Goal: Communication & Community: Answer question/provide support

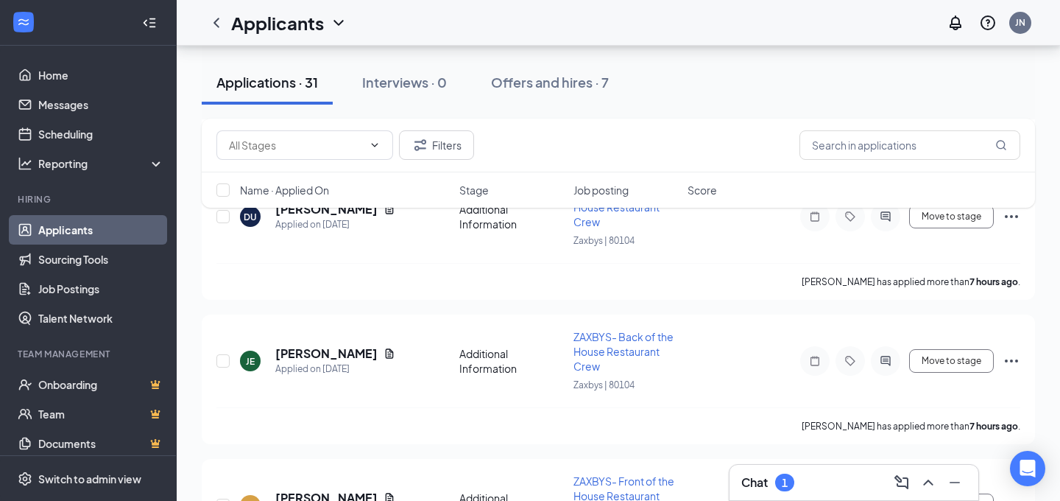
scroll to position [1636, 0]
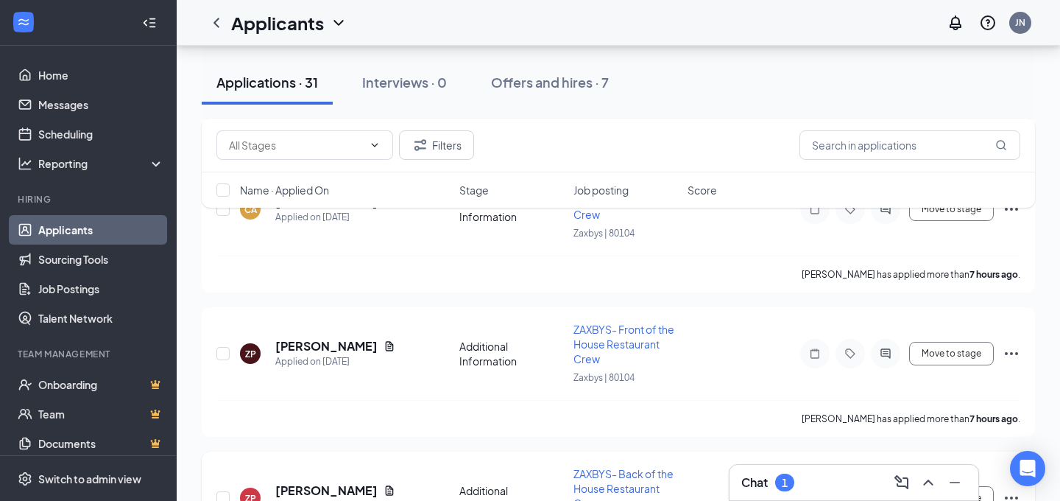
click at [64, 223] on link "Applicants" at bounding box center [101, 229] width 126 height 29
click at [778, 479] on div "1" at bounding box center [784, 483] width 19 height 18
click at [764, 482] on h3 "Chat" at bounding box center [755, 482] width 27 height 16
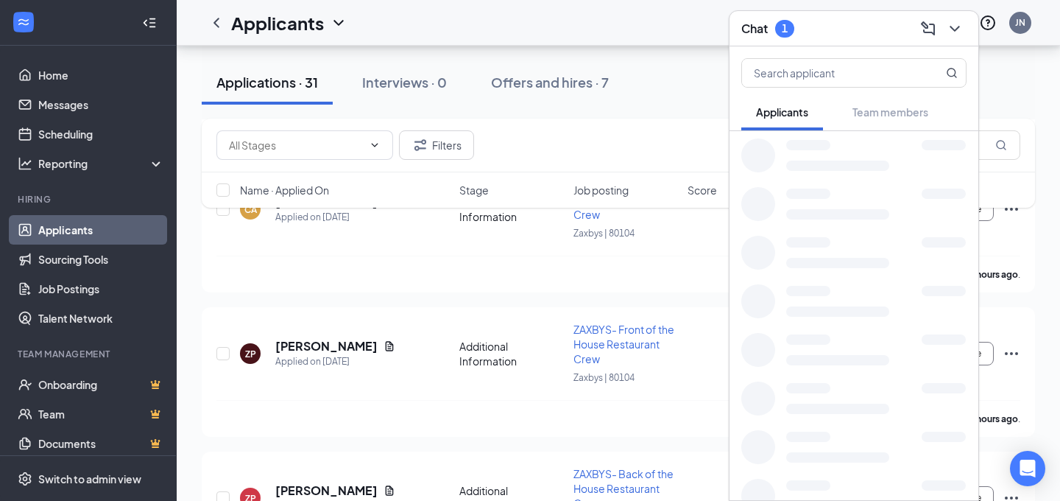
scroll to position [219, 0]
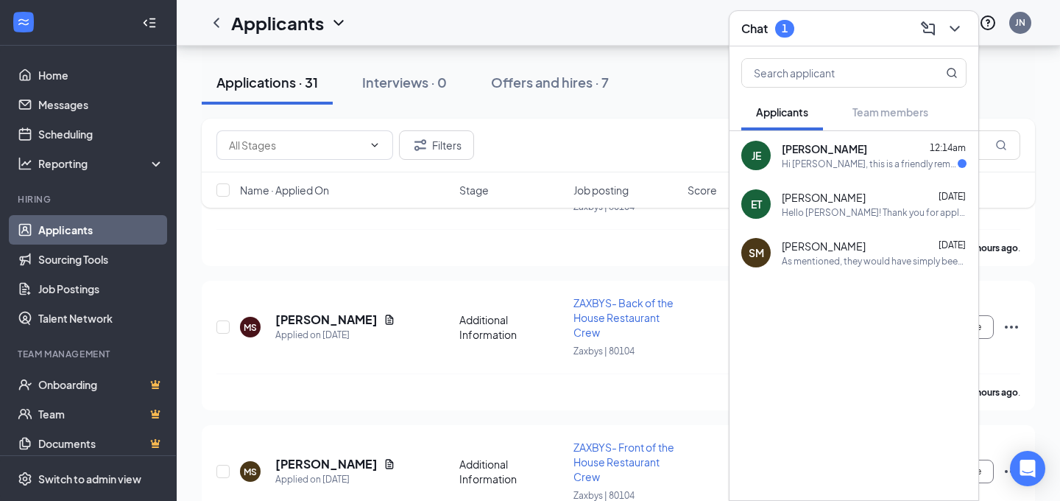
click at [862, 162] on div "Hi [PERSON_NAME], this is a friendly reminder. To move forward with your applic…" at bounding box center [870, 164] width 176 height 13
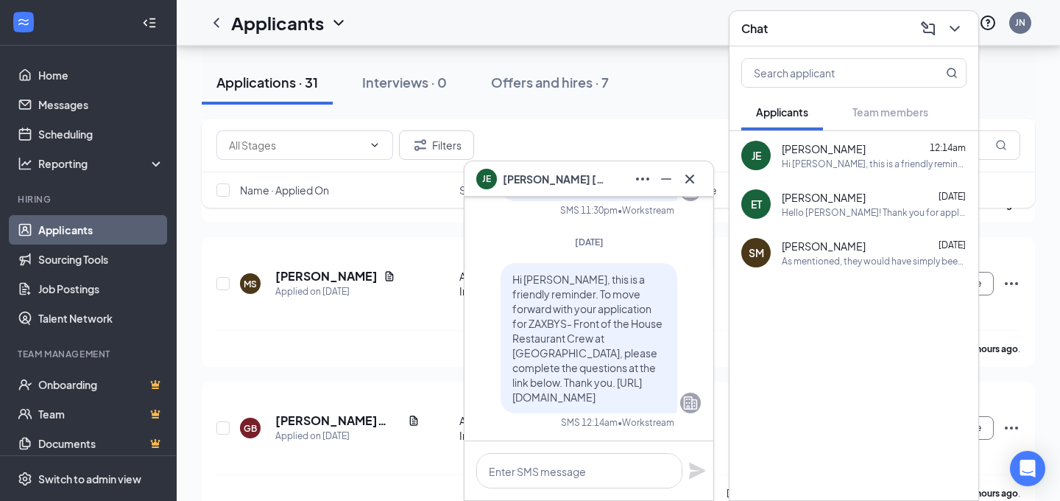
scroll to position [412, 0]
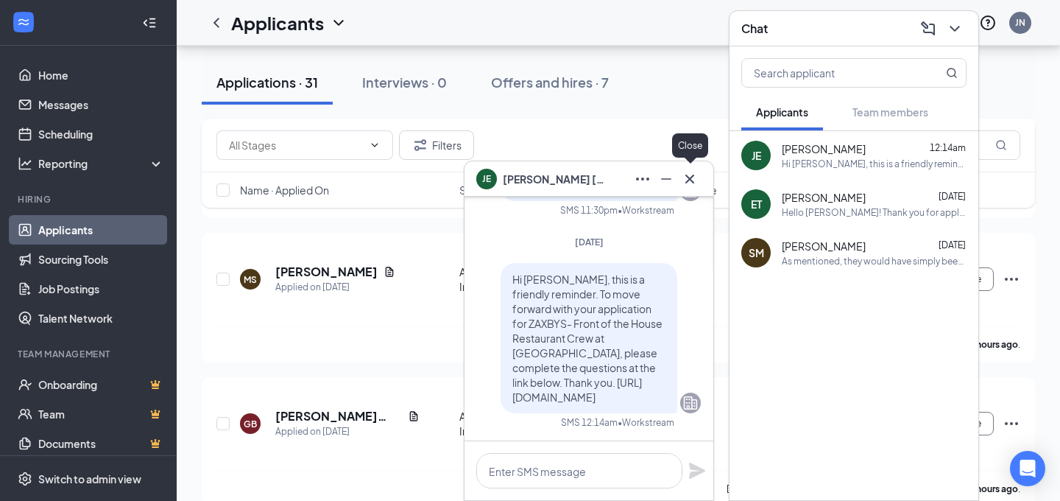
click at [689, 183] on icon "Cross" at bounding box center [690, 179] width 18 height 18
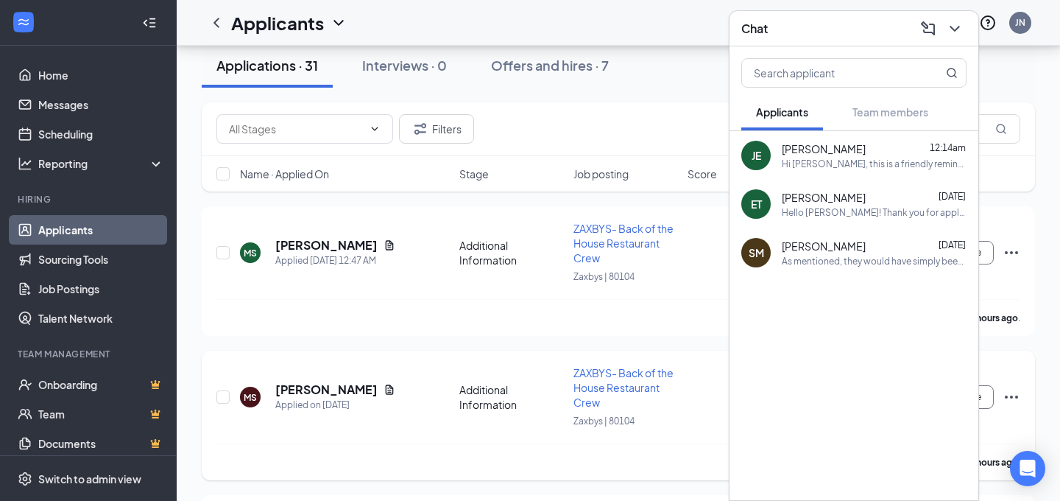
scroll to position [0, 0]
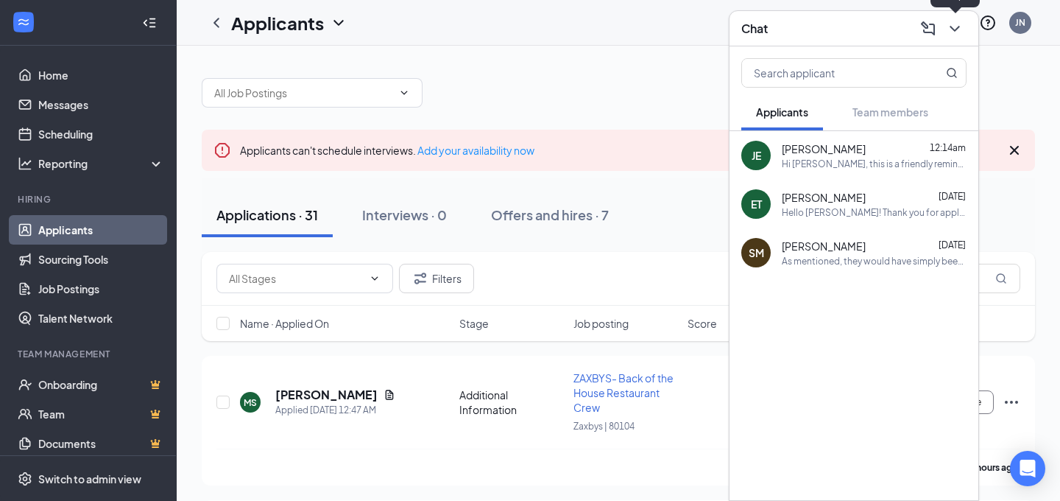
click at [957, 34] on icon "ChevronDown" at bounding box center [955, 29] width 18 height 18
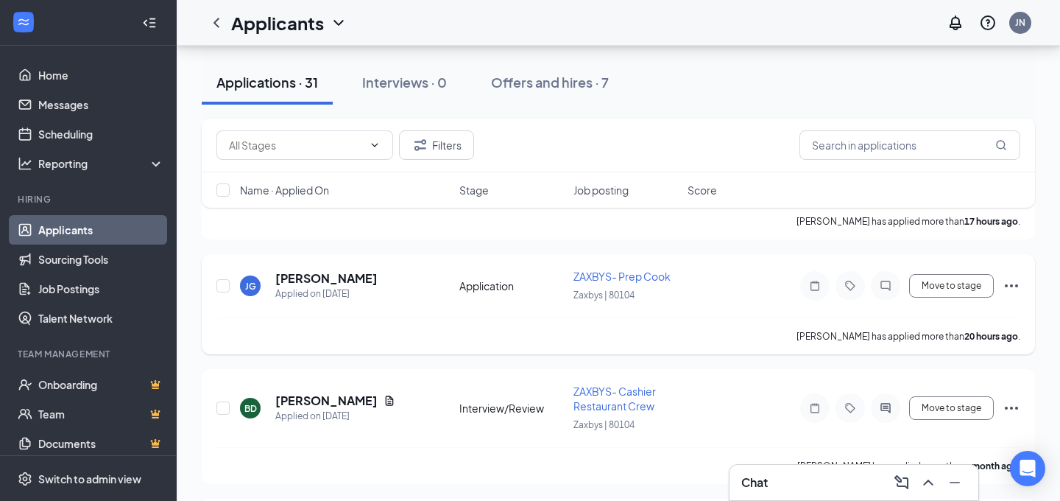
scroll to position [4038, 0]
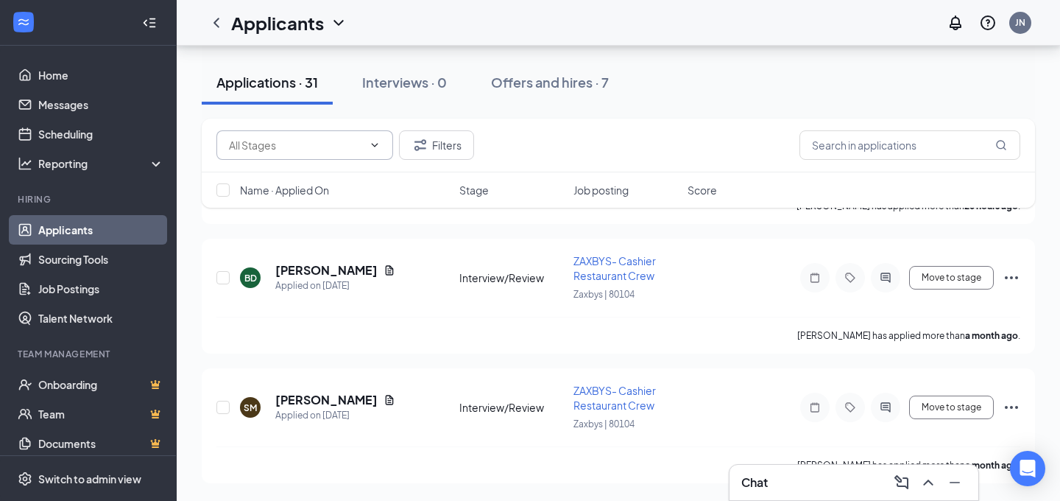
click at [344, 146] on input "text" at bounding box center [296, 145] width 134 height 16
click at [666, 148] on div "Filters" at bounding box center [619, 144] width 804 height 29
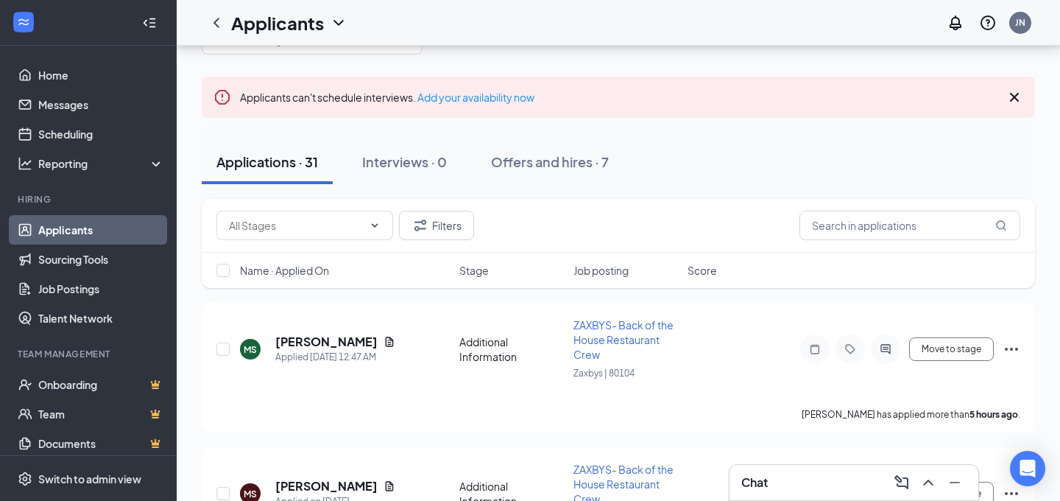
scroll to position [0, 0]
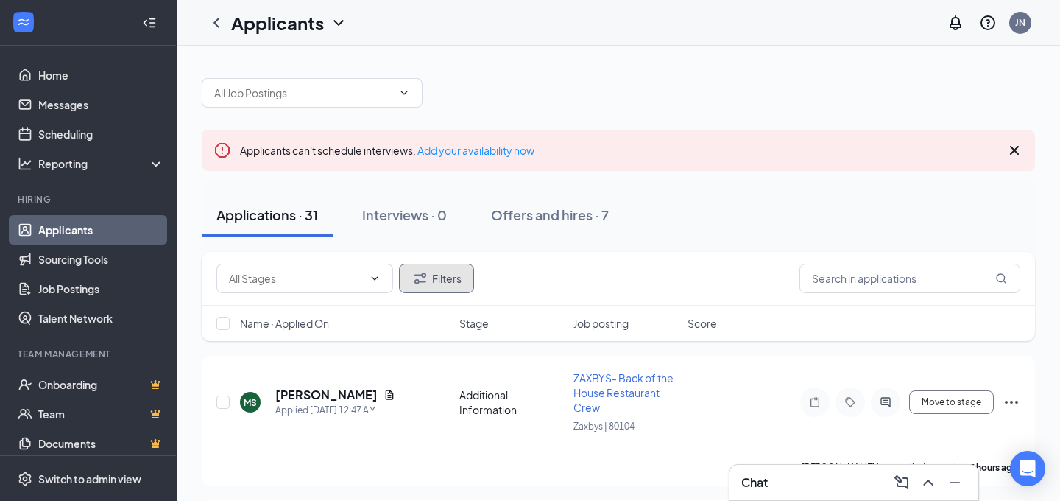
click at [424, 282] on icon "Filter" at bounding box center [421, 279] width 18 height 18
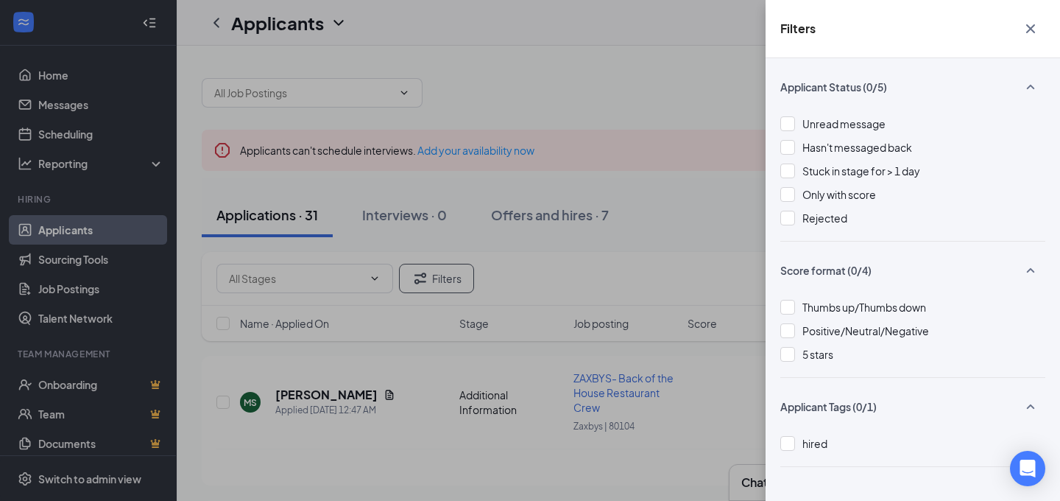
scroll to position [27, 0]
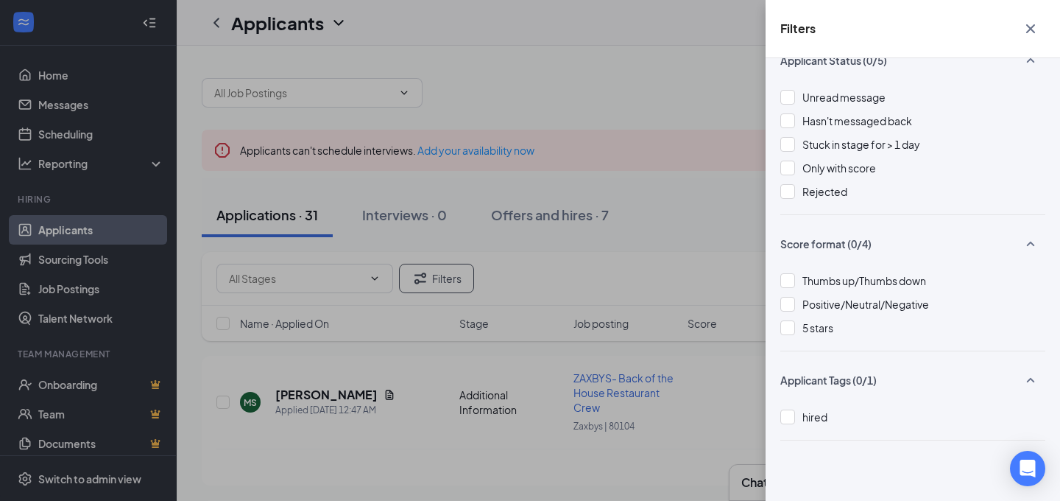
click at [638, 266] on div "Filters Applicant Status (0/5) Unread message Hasn't messaged back Stuck in sta…" at bounding box center [530, 250] width 1060 height 501
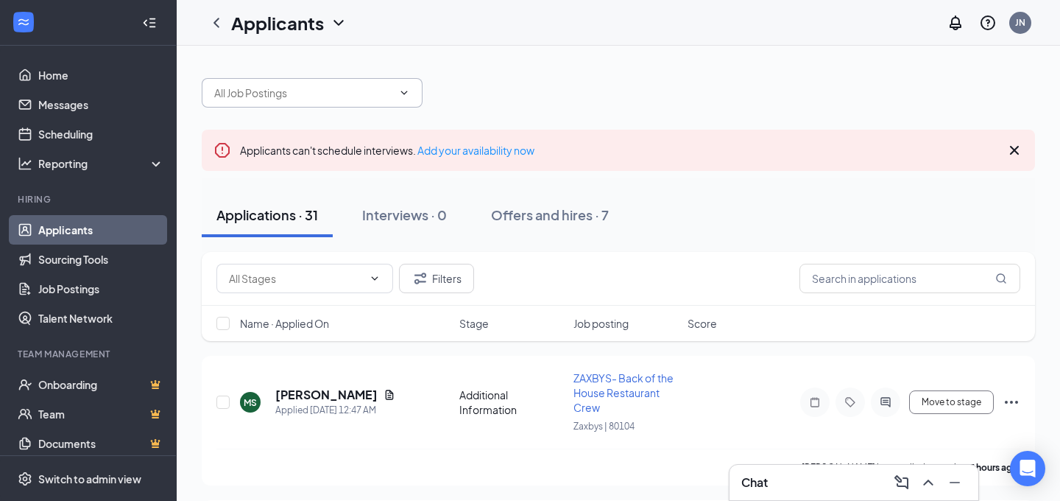
click at [350, 96] on input "text" at bounding box center [303, 93] width 178 height 16
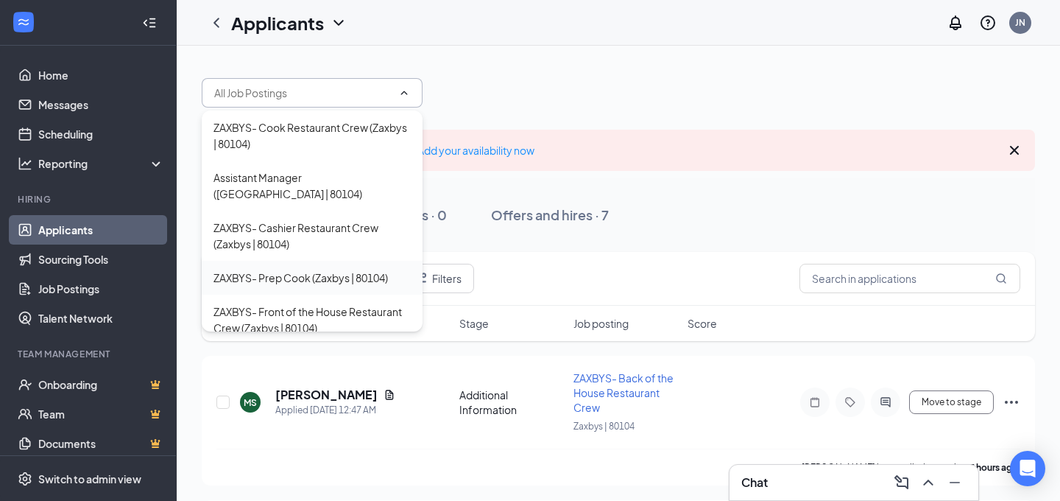
click at [256, 270] on div "ZAXBYS- Prep Cook (Zaxbys | 80104)" at bounding box center [301, 278] width 175 height 16
type input "ZAXBYS- Prep Cook (Zaxbys | 80104)"
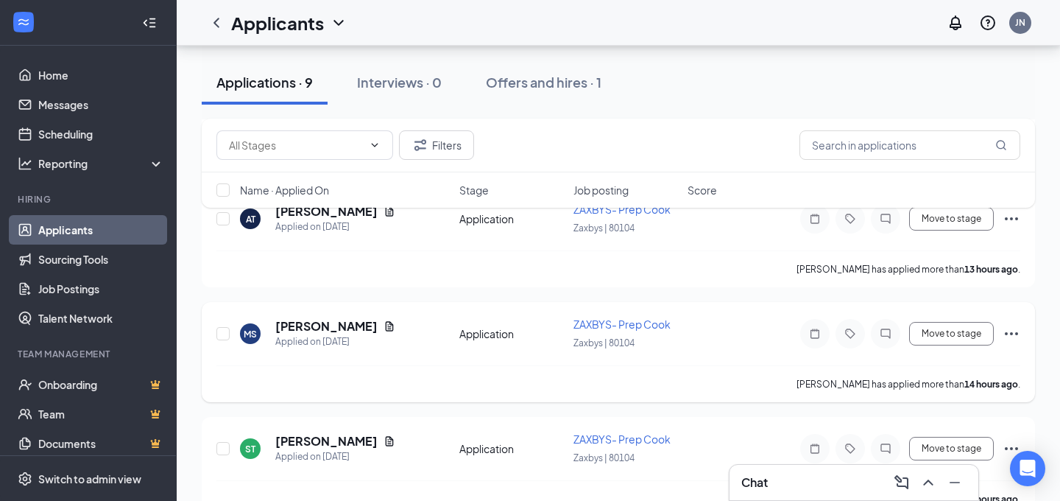
scroll to position [649, 0]
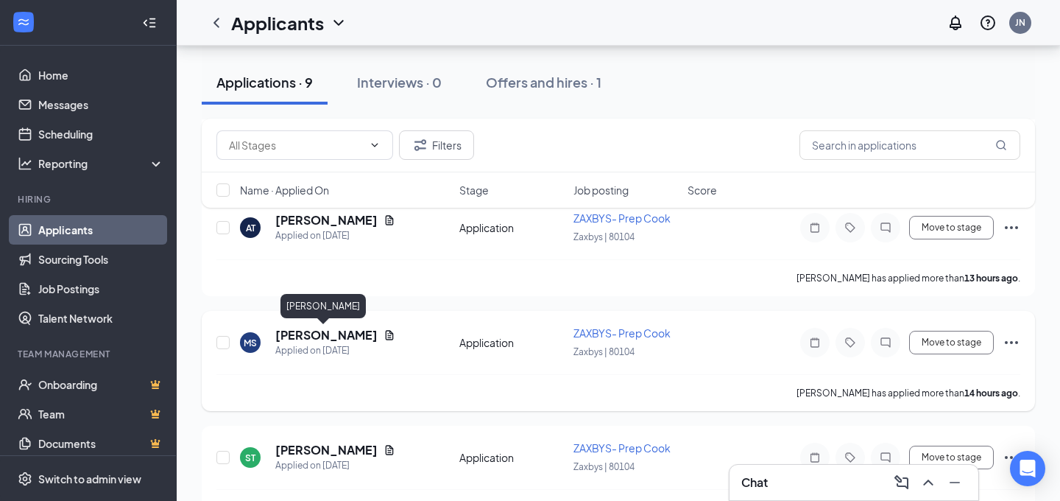
click at [320, 337] on h5 "[PERSON_NAME]" at bounding box center [326, 335] width 102 height 16
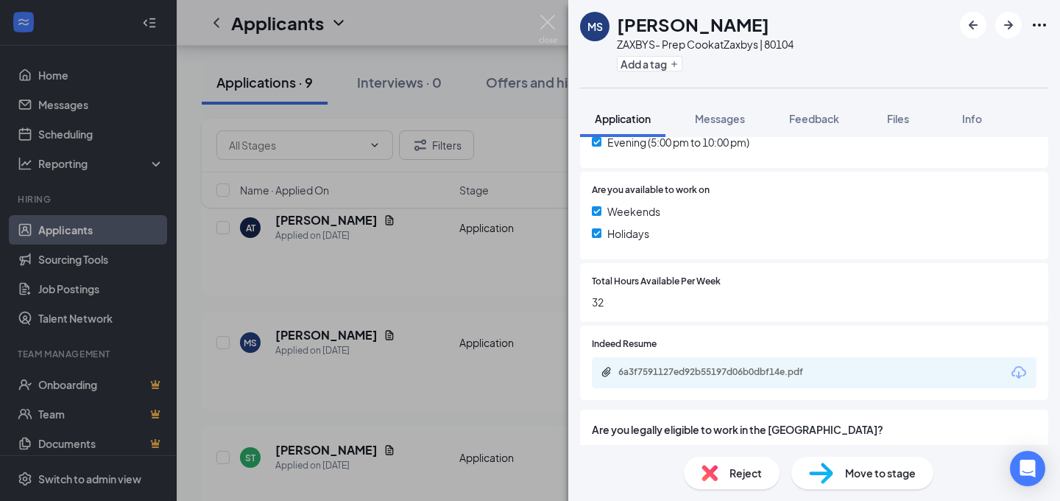
scroll to position [558, 0]
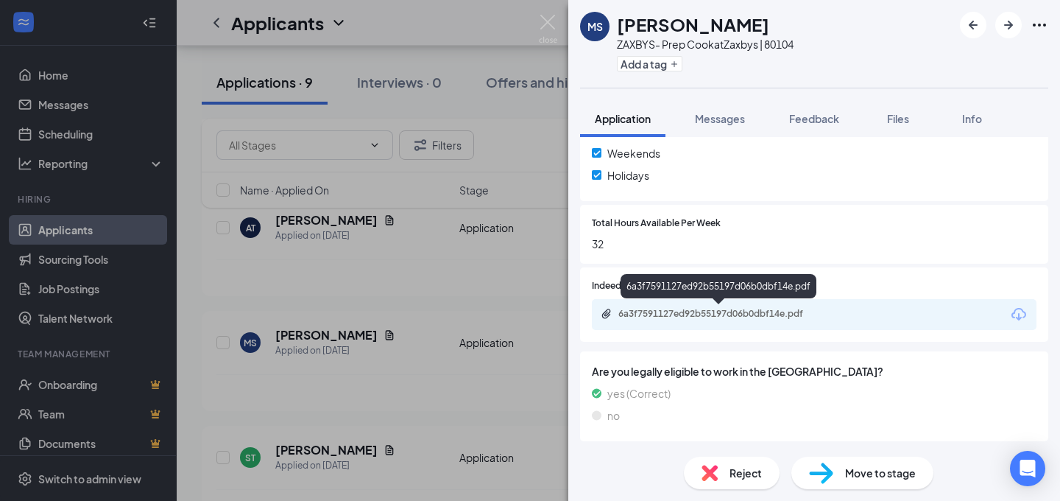
click at [726, 314] on div "6a3f7591127ed92b55197d06b0dbf14e.pdf" at bounding box center [722, 314] width 206 height 12
click at [381, 295] on div "MS [PERSON_NAME] ZAXBYS- Prep Cook at [GEOGRAPHIC_DATA] | 80104 Add a tag Appli…" at bounding box center [530, 250] width 1060 height 501
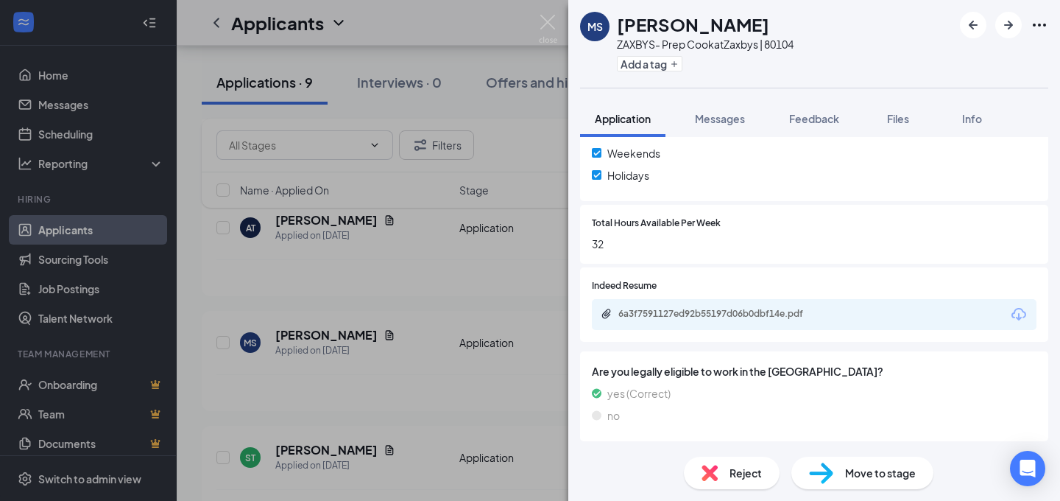
click at [309, 215] on div "MS [PERSON_NAME] ZAXBYS- Prep Cook at [GEOGRAPHIC_DATA] | 80104 Add a tag Appli…" at bounding box center [530, 250] width 1060 height 501
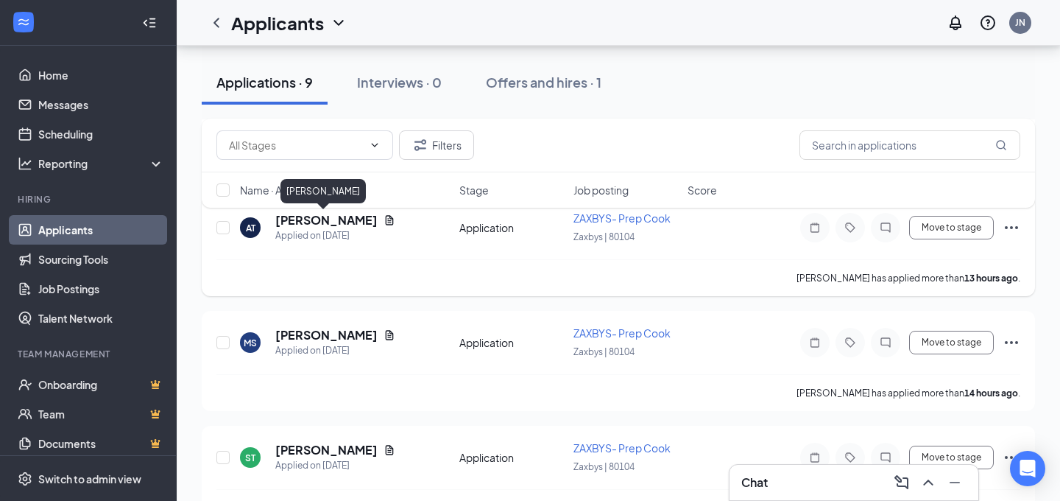
click at [328, 222] on h5 "[PERSON_NAME]" at bounding box center [326, 220] width 102 height 16
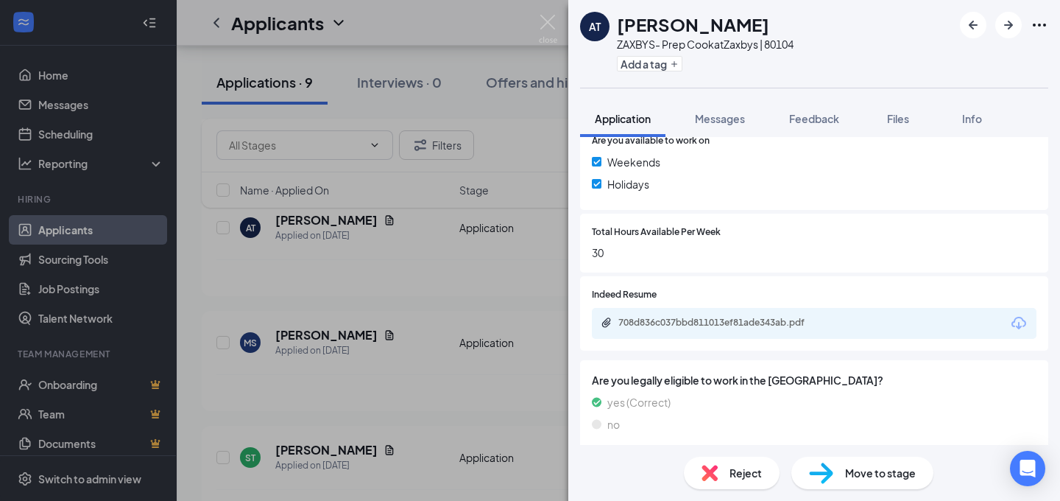
scroll to position [599, 0]
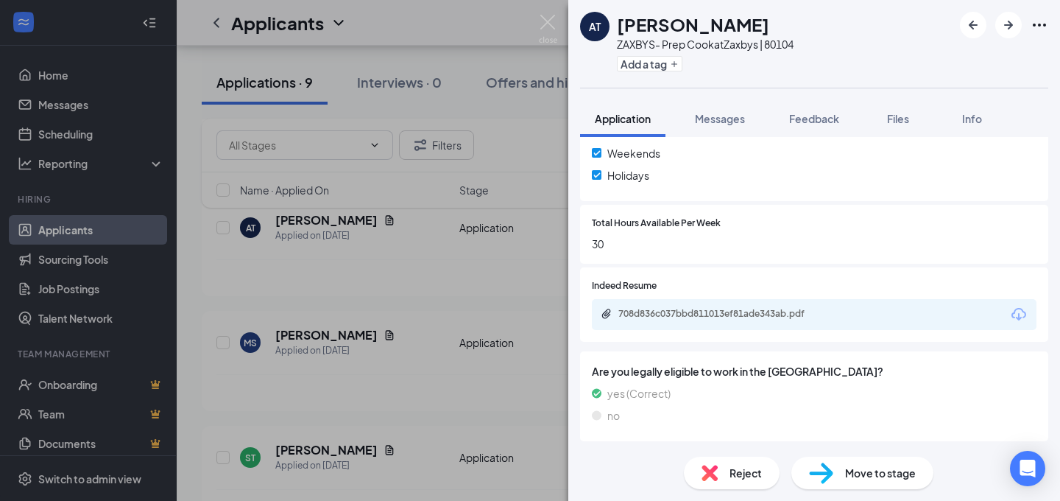
click at [682, 323] on div "708d836c037bbd811013ef81ade343ab.pdf" at bounding box center [814, 314] width 445 height 31
click at [680, 309] on div "708d836c037bbd811013ef81ade343ab.pdf" at bounding box center [722, 314] width 206 height 12
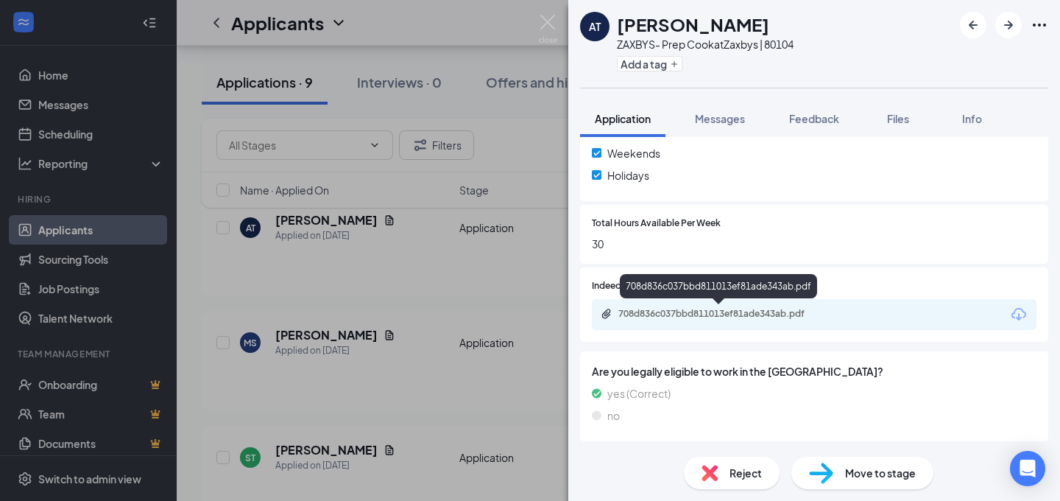
click at [422, 298] on div "AT [PERSON_NAME] ZAXBYS- Prep Cook at [GEOGRAPHIC_DATA] | 80104 Add a tag Appli…" at bounding box center [530, 250] width 1060 height 501
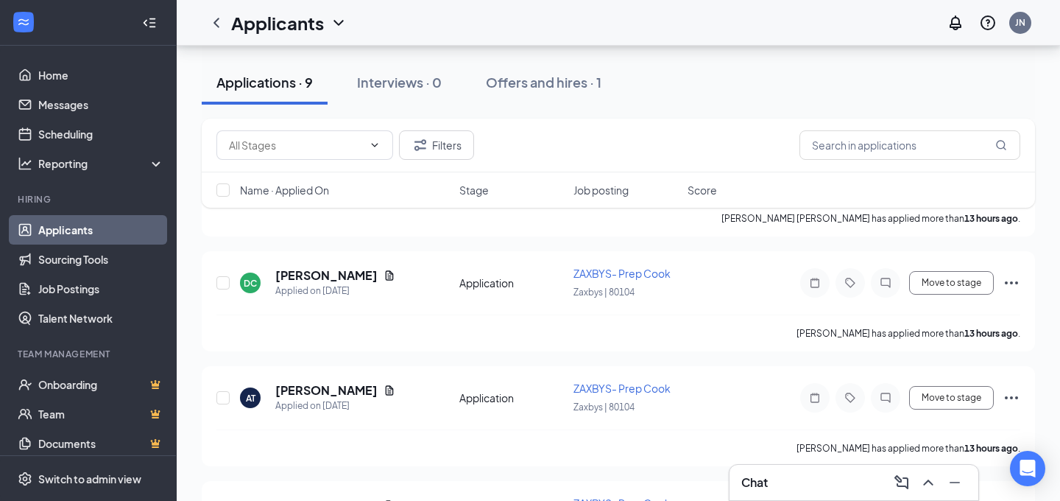
scroll to position [458, 0]
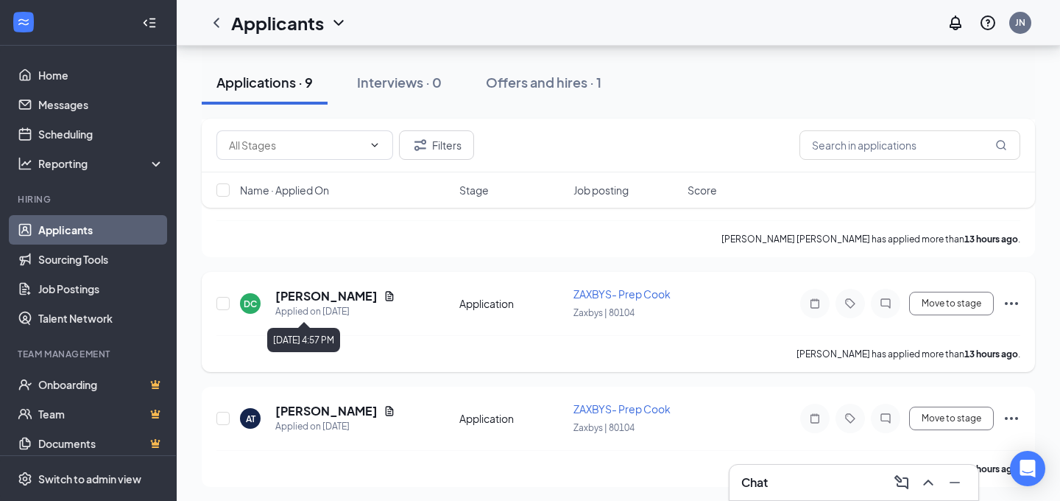
click at [313, 301] on h5 "[PERSON_NAME]" at bounding box center [326, 296] width 102 height 16
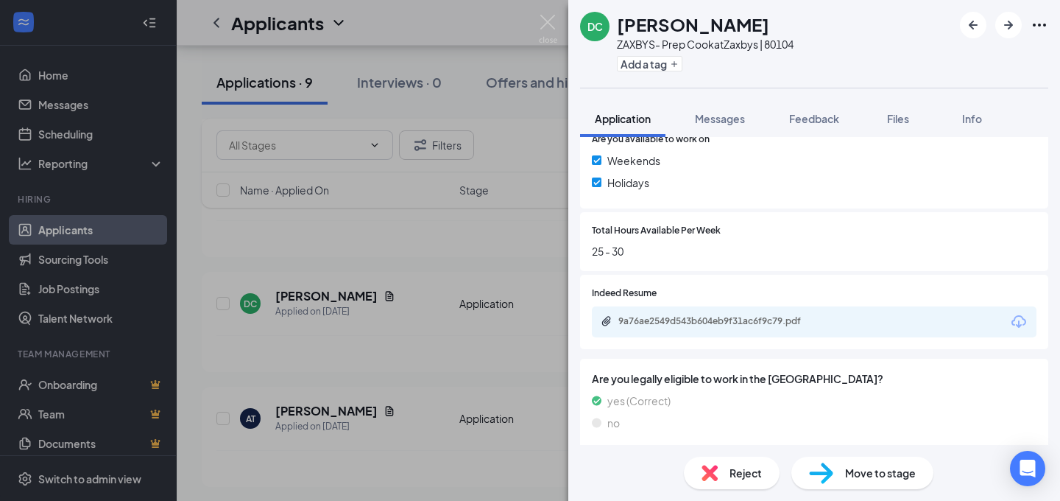
scroll to position [558, 0]
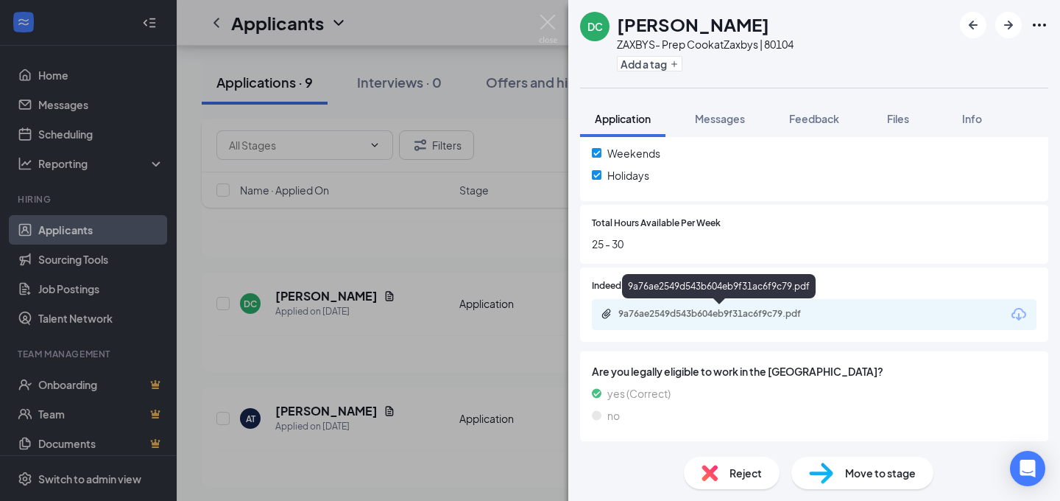
click at [707, 311] on div "9a76ae2549d543b604eb9f31ac6f9c79.pdf" at bounding box center [722, 314] width 206 height 12
click at [412, 341] on div "[PERSON_NAME] Cherry ZAXBYS- Prep Cook at [GEOGRAPHIC_DATA] | 80104 Add a tag A…" at bounding box center [530, 250] width 1060 height 501
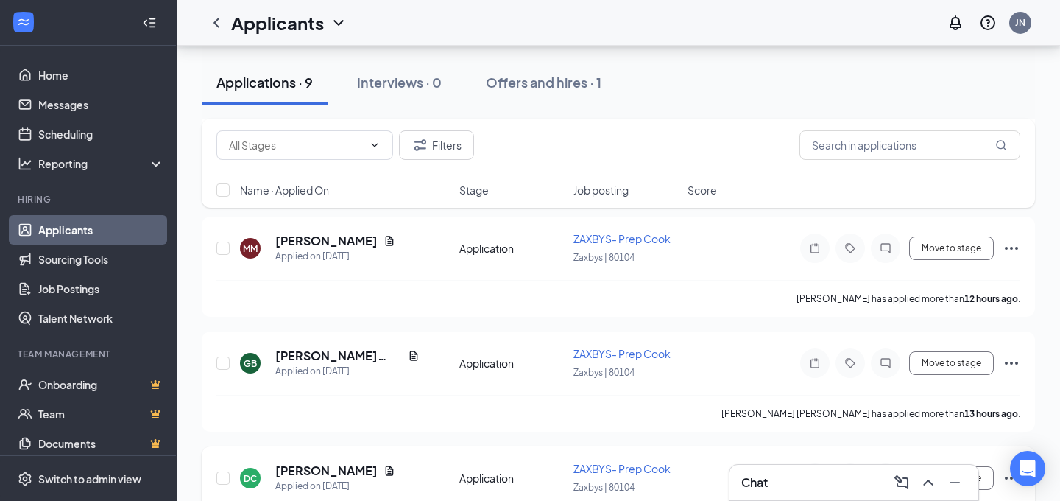
scroll to position [281, 0]
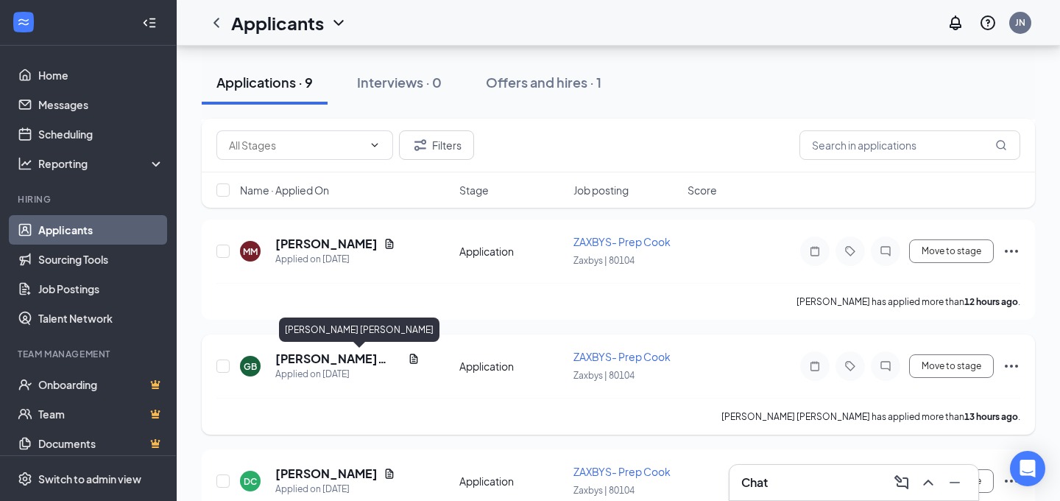
click at [300, 362] on h5 "[PERSON_NAME] [PERSON_NAME]" at bounding box center [338, 359] width 127 height 16
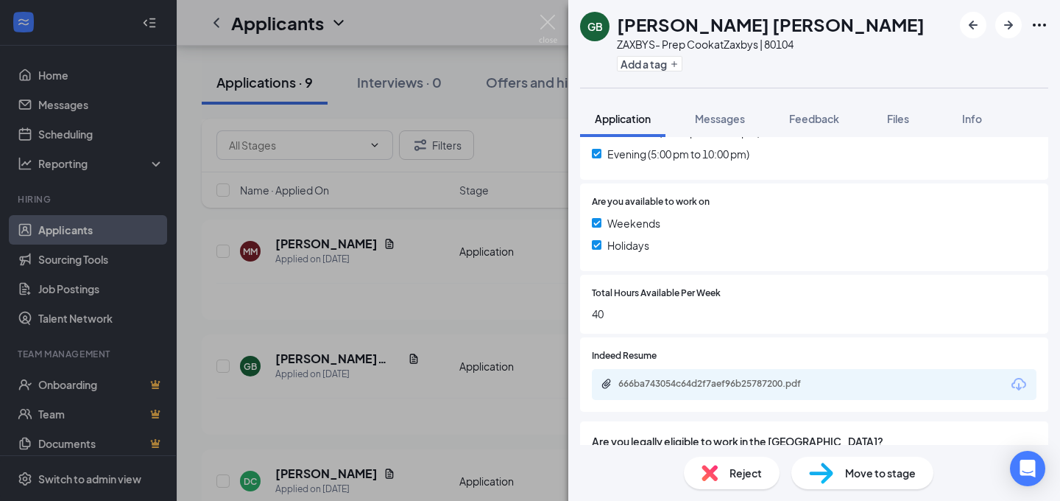
scroll to position [532, 0]
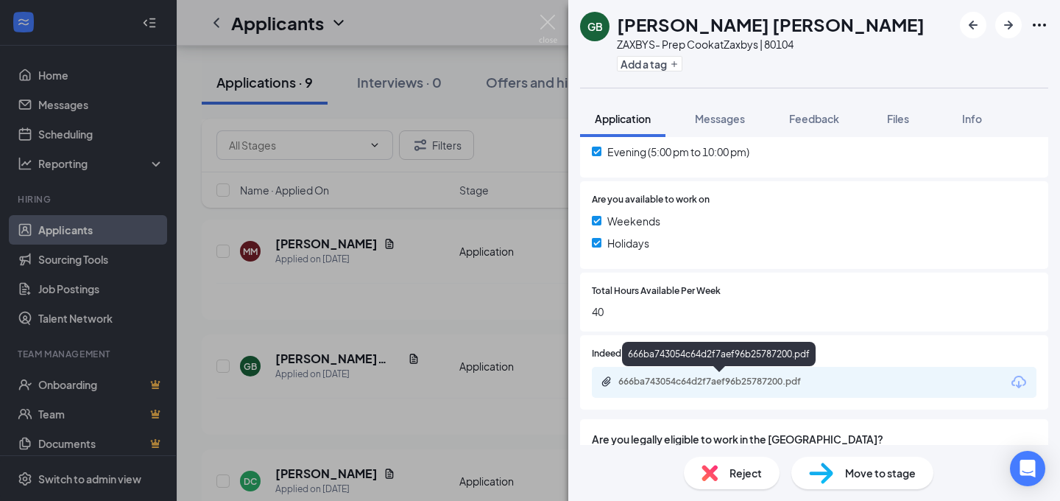
click at [708, 376] on div "666ba743054c64d2f7aef96b25787200.pdf" at bounding box center [722, 382] width 206 height 12
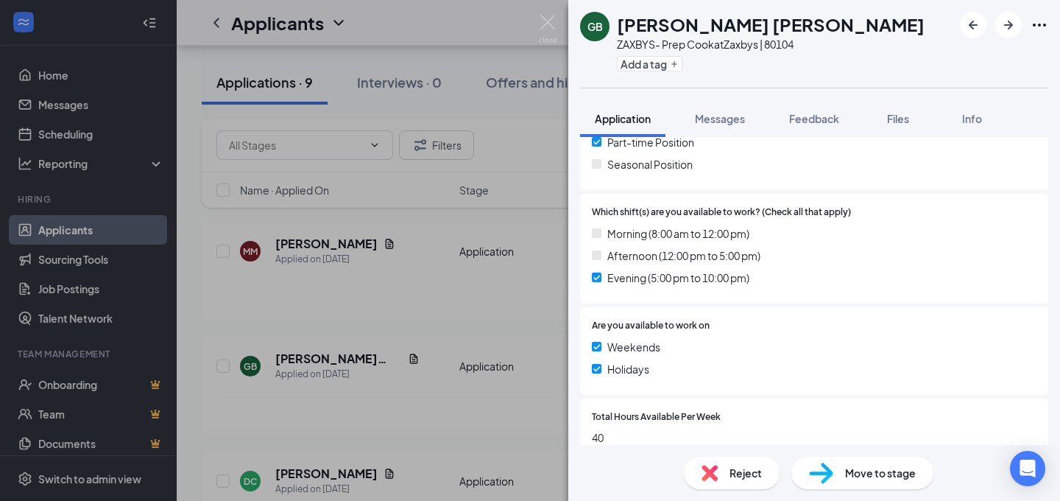
scroll to position [407, 0]
click at [381, 334] on div "GB Gage [PERSON_NAME] ZAXBYS- Prep Cook at Zaxbys | 80104 Add a tag Application…" at bounding box center [530, 250] width 1060 height 501
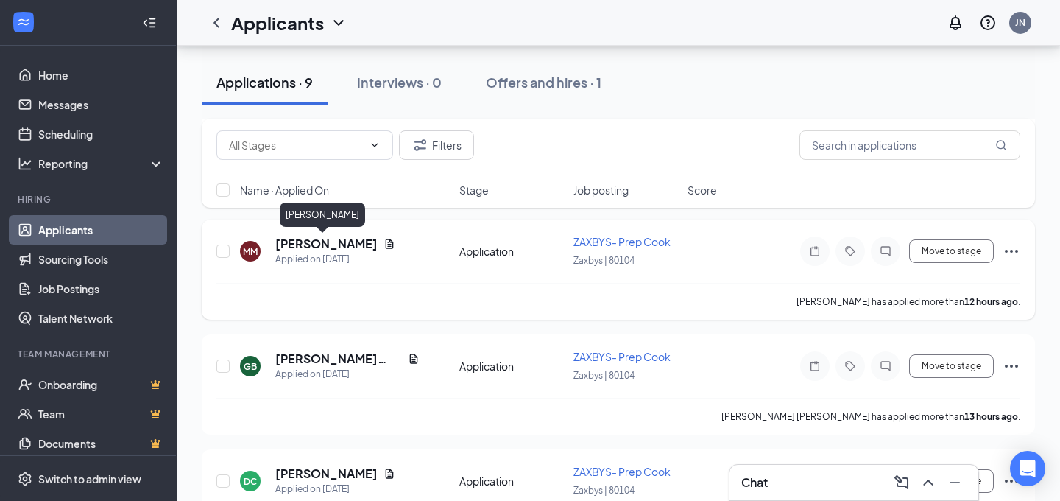
click at [306, 242] on h5 "[PERSON_NAME]" at bounding box center [326, 244] width 102 height 16
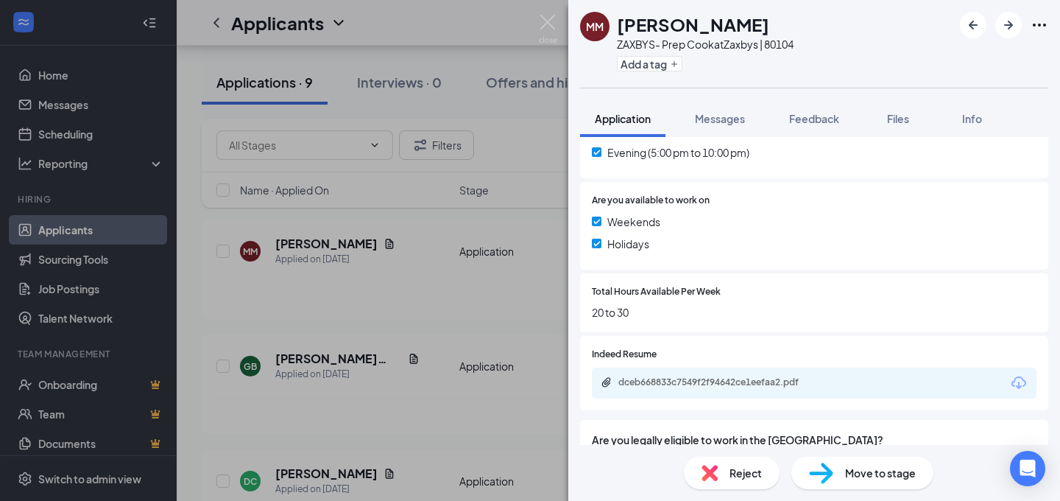
scroll to position [496, 0]
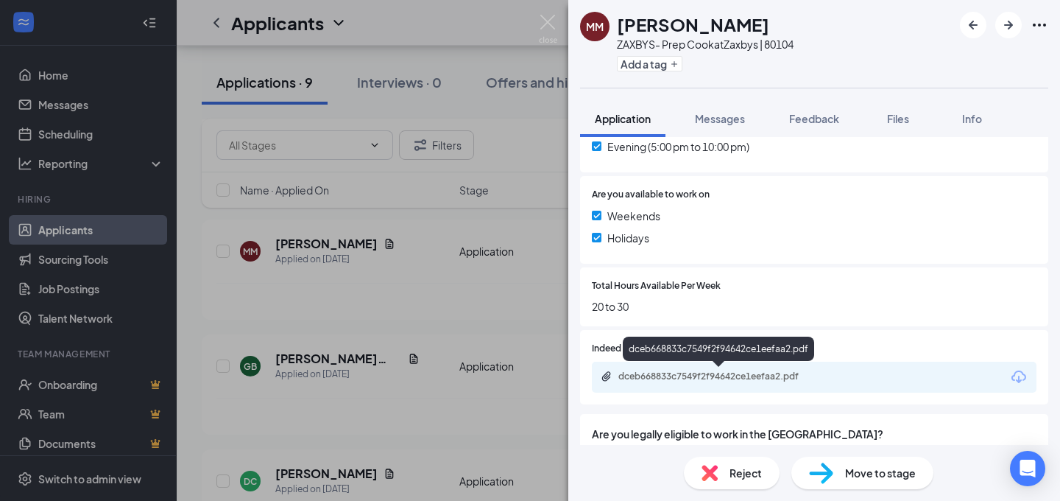
click at [675, 376] on div "dceb668833c7549f2f94642ce1eefaa2.pdf" at bounding box center [722, 376] width 206 height 12
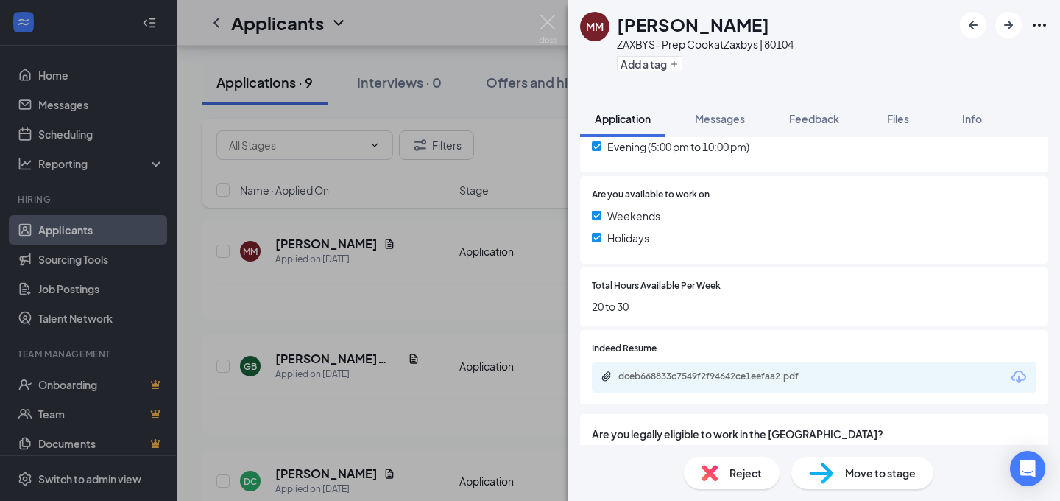
click at [417, 308] on div "MM [PERSON_NAME] ZAXBYS- Prep Cook at [GEOGRAPHIC_DATA] | 80104 Add a tag Appli…" at bounding box center [530, 250] width 1060 height 501
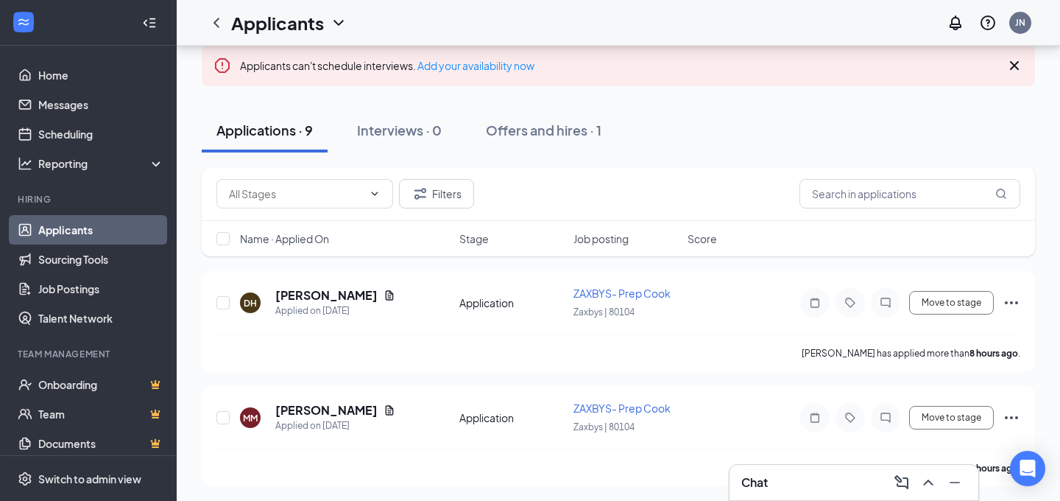
scroll to position [77, 0]
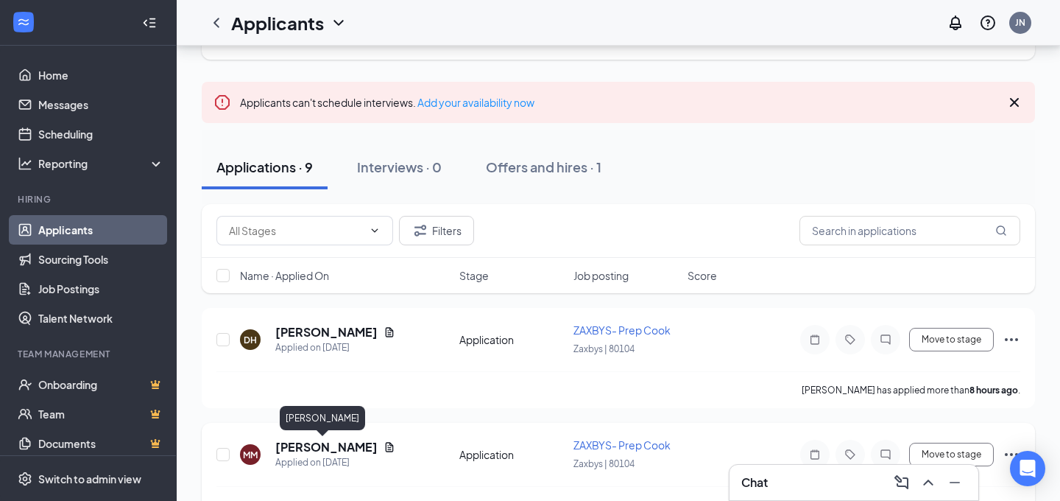
click at [308, 452] on h5 "[PERSON_NAME]" at bounding box center [326, 447] width 102 height 16
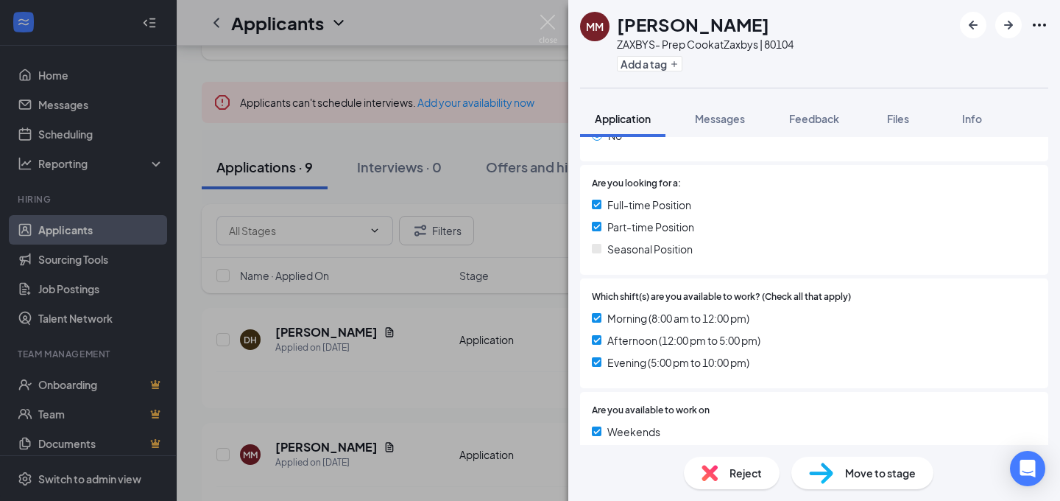
scroll to position [289, 0]
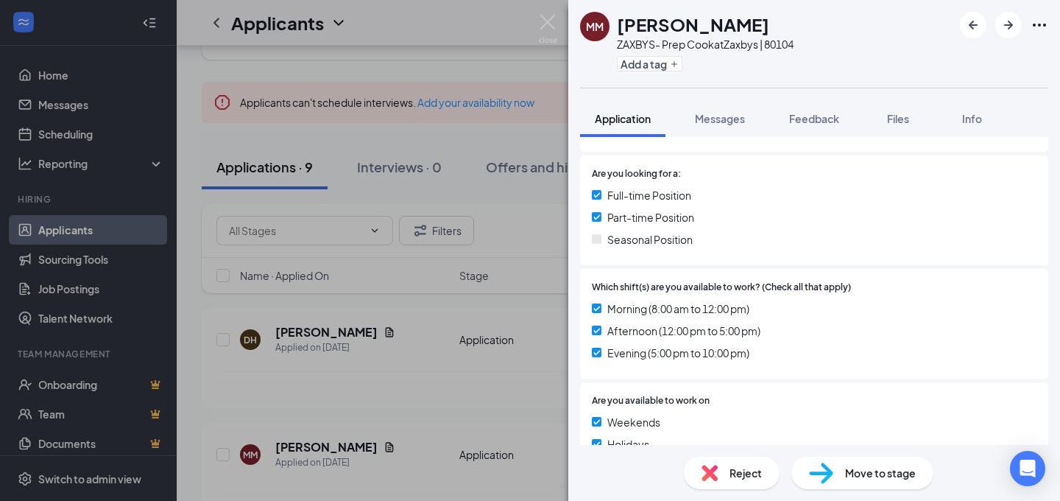
click at [409, 398] on div "MM [PERSON_NAME] ZAXBYS- Prep Cook at [GEOGRAPHIC_DATA] | 80104 Add a tag Appli…" at bounding box center [530, 250] width 1060 height 501
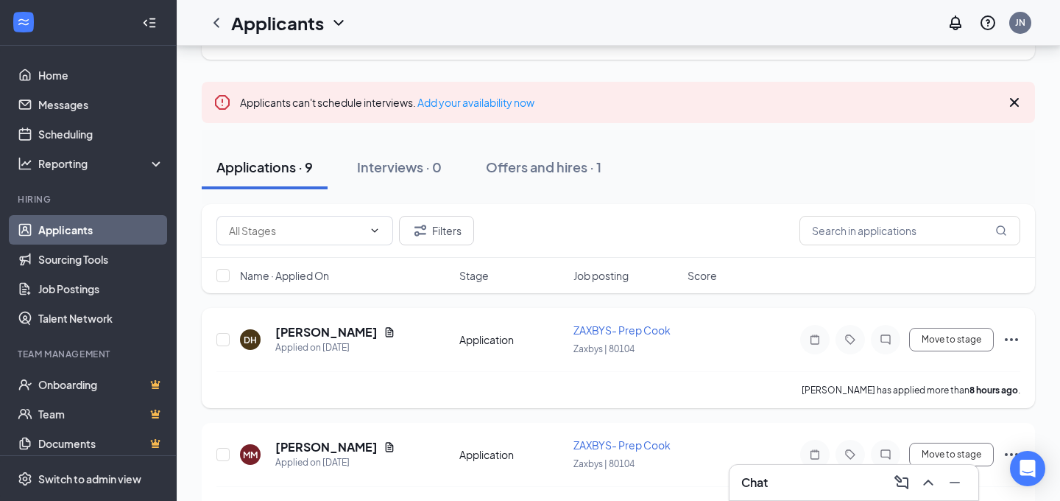
scroll to position [48, 0]
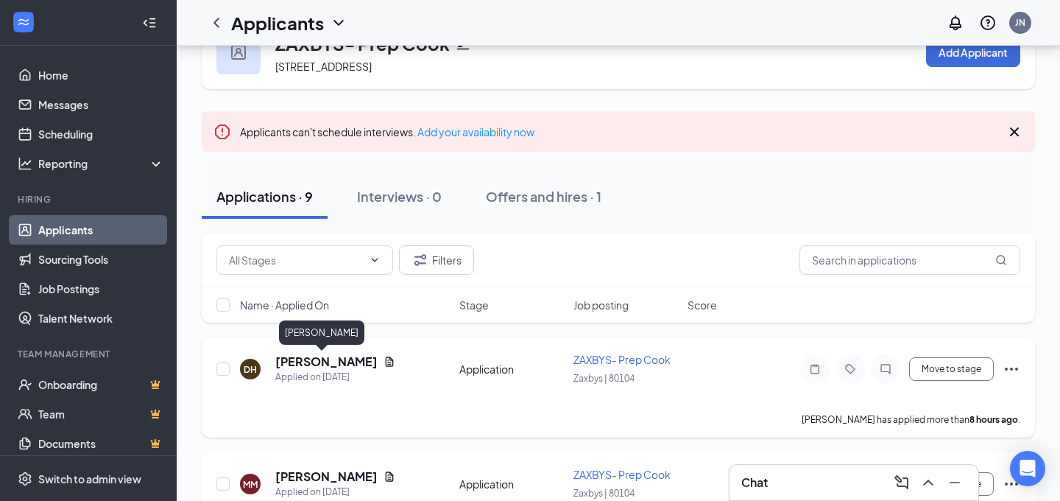
click at [305, 359] on h5 "[PERSON_NAME]" at bounding box center [326, 361] width 102 height 16
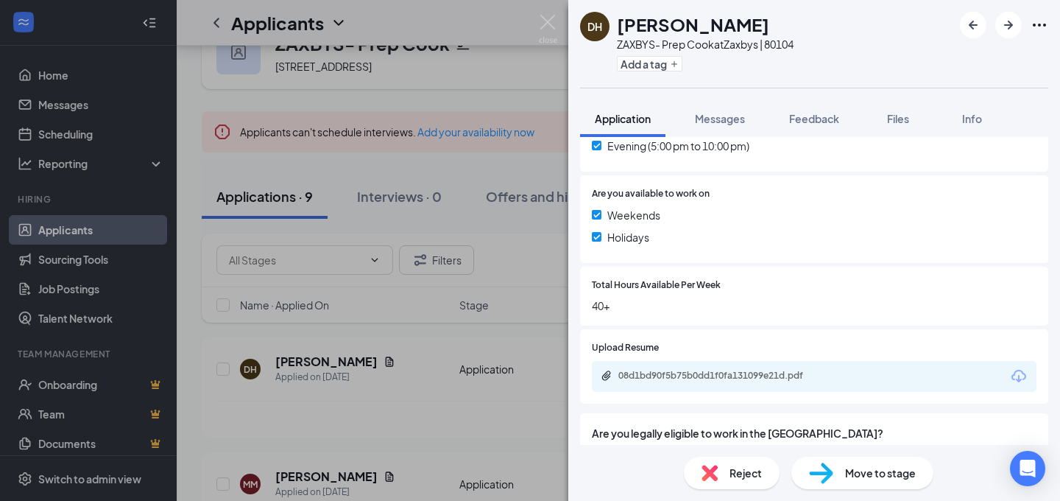
scroll to position [507, 0]
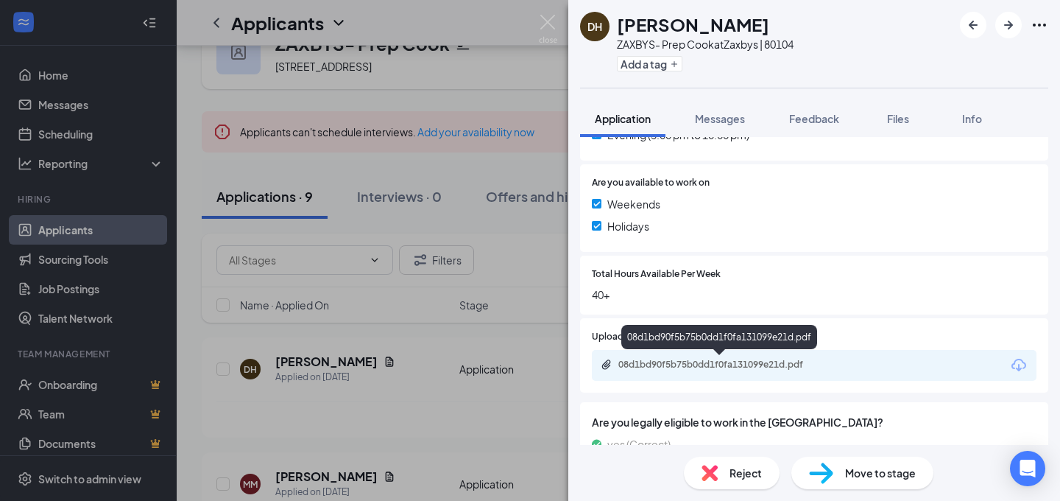
click at [686, 363] on div "08d1bd90f5b75b0dd1f0fa131099e21d.pdf" at bounding box center [722, 365] width 206 height 12
click at [423, 431] on div "DH [PERSON_NAME] ZAXBYS- Prep Cook at [GEOGRAPHIC_DATA] | 80104 Add a tag Appli…" at bounding box center [530, 250] width 1060 height 501
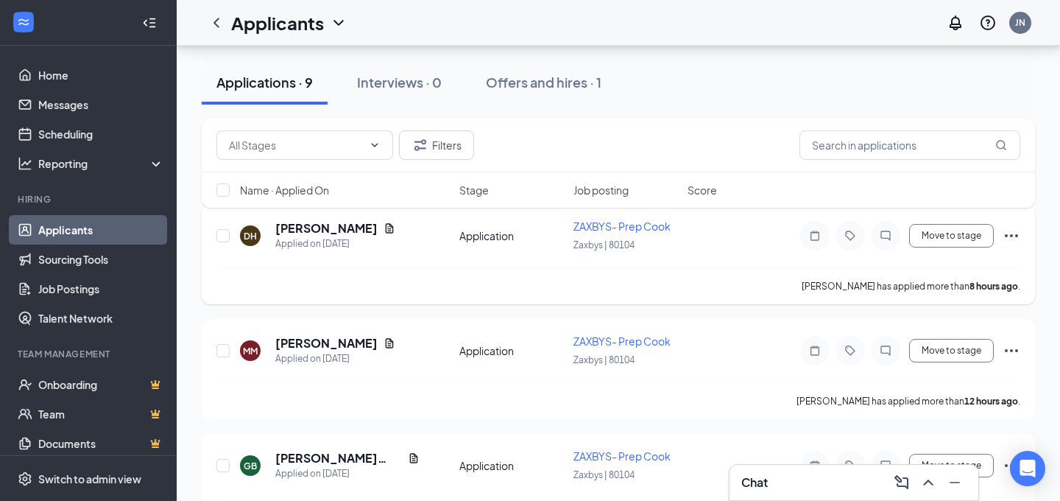
scroll to position [194, 0]
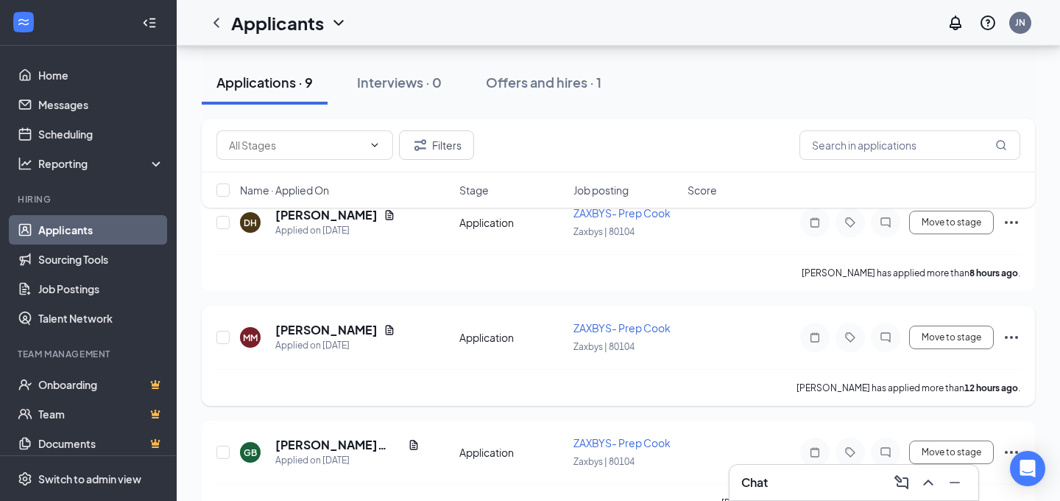
click at [1011, 344] on icon "Ellipses" at bounding box center [1012, 337] width 18 height 18
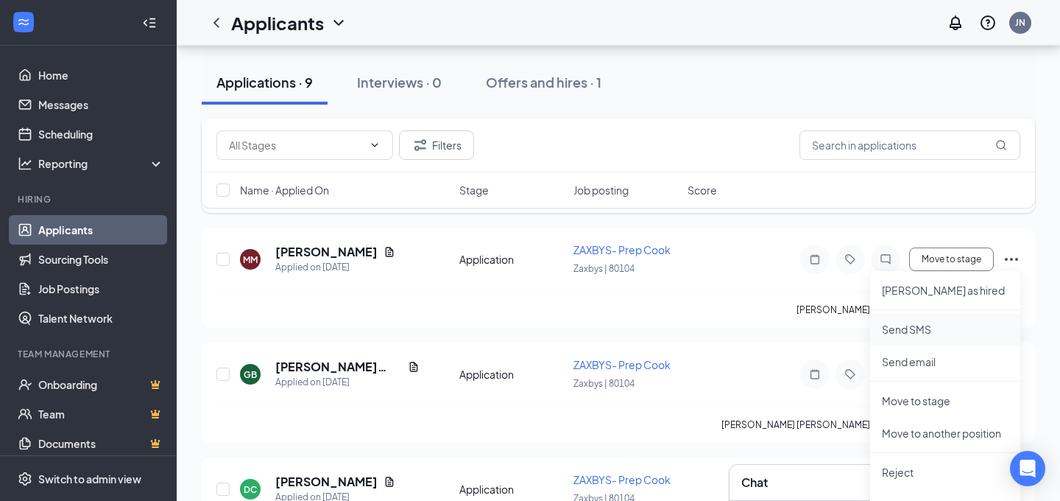
scroll to position [275, 0]
click at [920, 330] on p "Send SMS" at bounding box center [945, 327] width 127 height 15
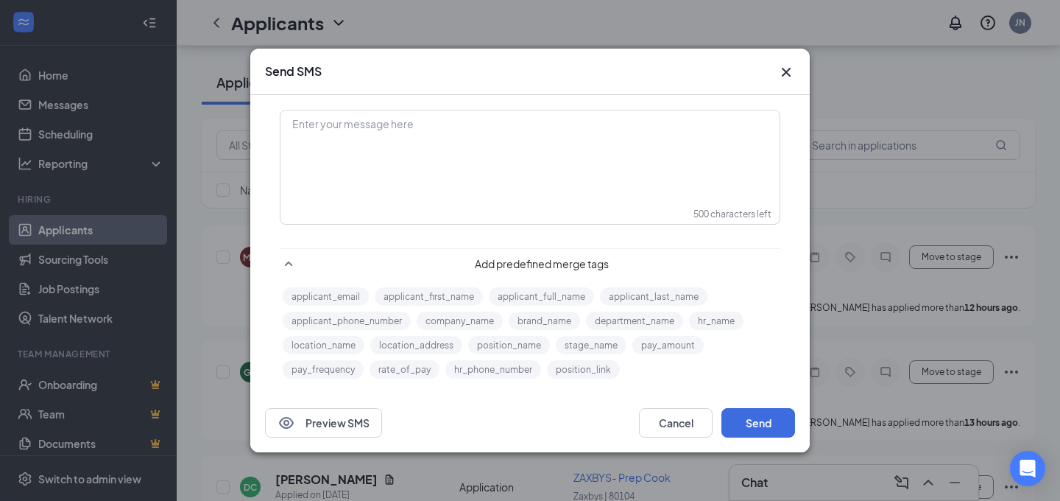
click at [785, 71] on icon "Cross" at bounding box center [786, 72] width 9 height 9
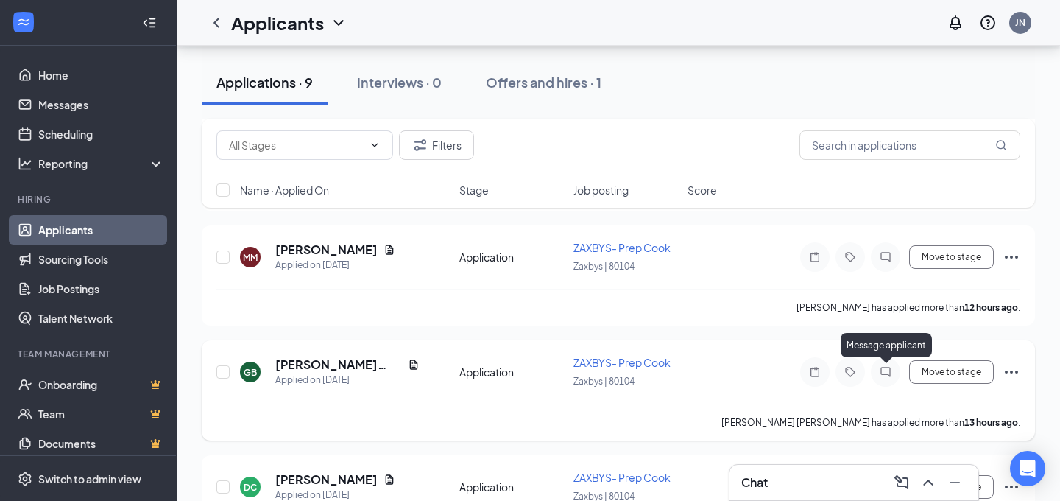
click at [881, 375] on icon "ChatInactive" at bounding box center [886, 372] width 18 height 12
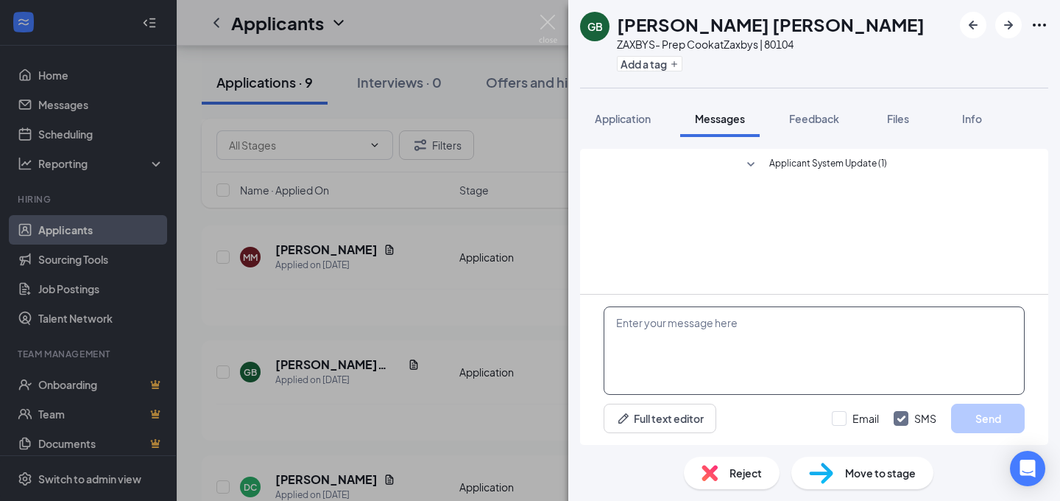
click at [686, 339] on textarea at bounding box center [814, 350] width 421 height 88
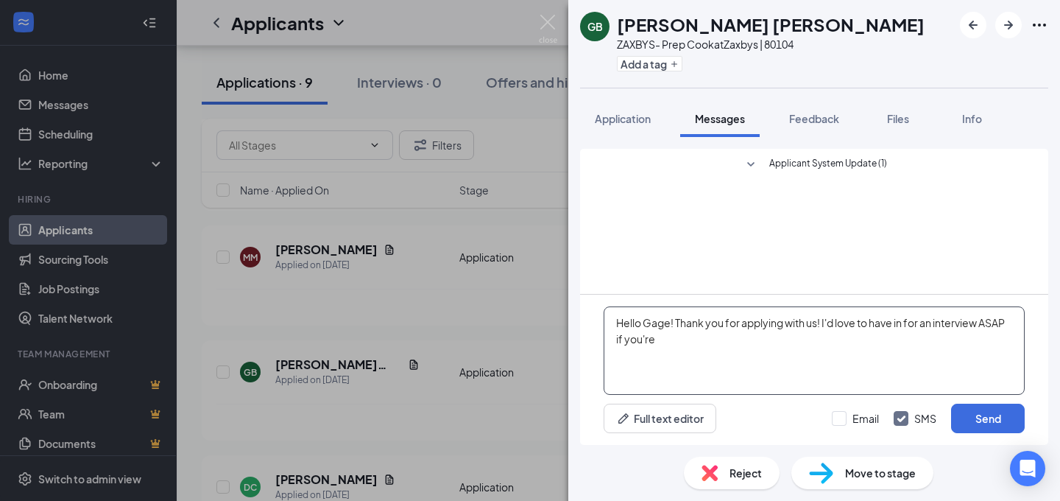
click at [826, 323] on textarea "Hello Gage! Thank you for applying with us! I'd love to have in for an intervie…" at bounding box center [814, 350] width 421 height 88
click at [870, 323] on textarea "Hello Gage! Thank you for applying with us! At [GEOGRAPHIC_DATA] it's a fast pa…" at bounding box center [814, 350] width 421 height 88
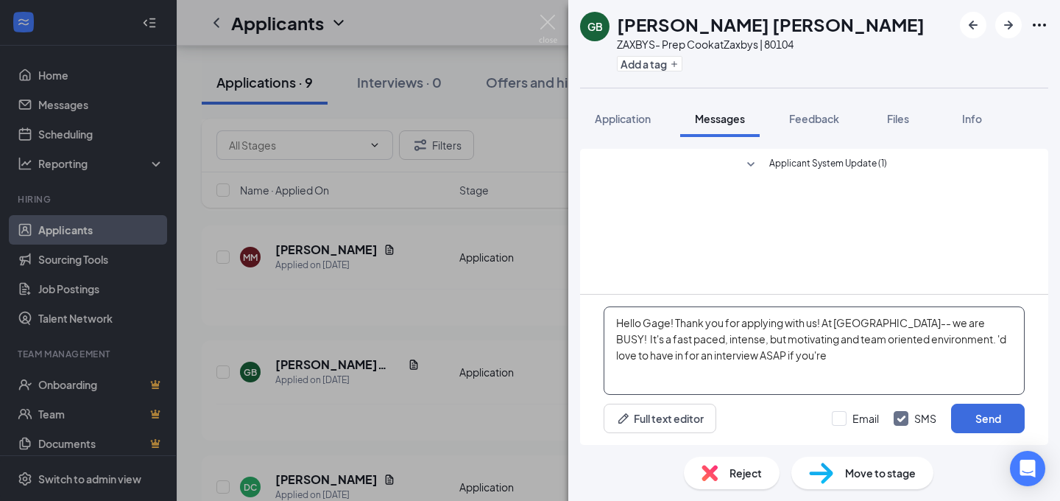
click at [922, 342] on textarea "Hello Gage! Thank you for applying with us! At [GEOGRAPHIC_DATA]-- we are BUSY!…" at bounding box center [814, 350] width 421 height 88
click at [782, 373] on textarea "Hello Gage! Thank you for applying with us! At [GEOGRAPHIC_DATA]-- we are BUSY!…" at bounding box center [814, 350] width 421 height 88
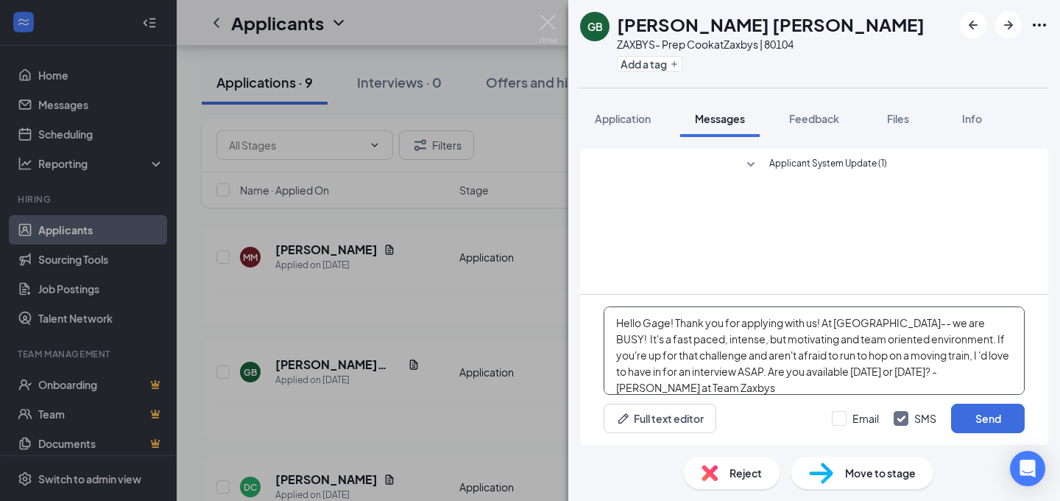
click at [796, 356] on textarea "Hello Gage! Thank you for applying with us! At [GEOGRAPHIC_DATA]-- we are BUSY!…" at bounding box center [814, 350] width 421 height 88
drag, startPoint x: 669, startPoint y: 388, endPoint x: 615, endPoint y: 322, distance: 85.3
click at [615, 322] on textarea "Hello Gage! Thank you for applying with us! At [GEOGRAPHIC_DATA]-- we are BUSY!…" at bounding box center [814, 350] width 421 height 88
type textarea "Hello Gage! Thank you for applying with us! At [GEOGRAPHIC_DATA]-- we are BUSY!…"
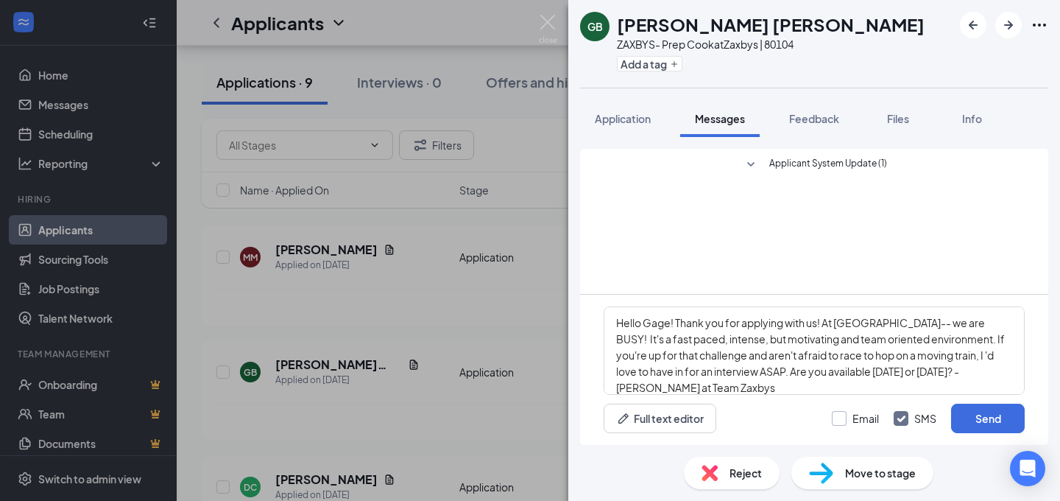
click at [842, 413] on input "Email" at bounding box center [855, 418] width 47 height 15
checkbox input "true"
click at [982, 417] on button "Send" at bounding box center [988, 418] width 74 height 29
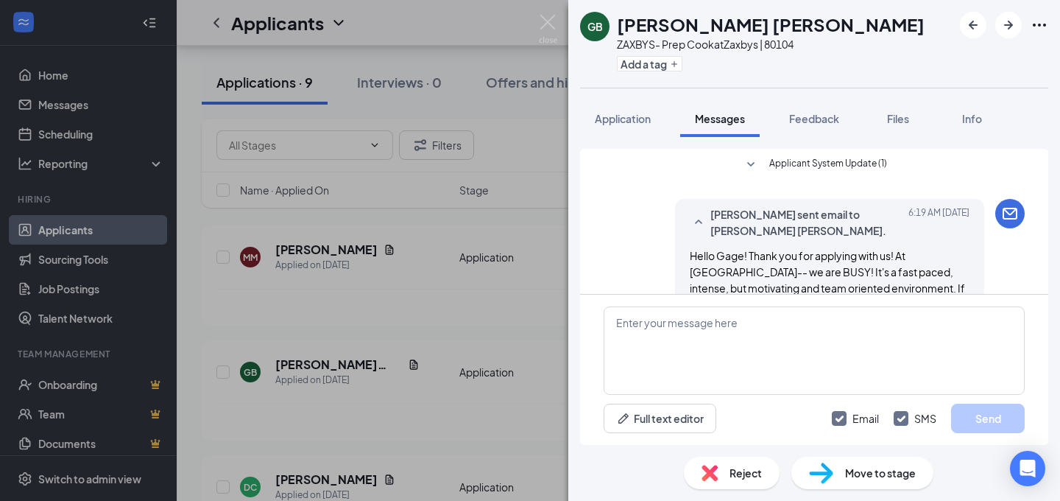
scroll to position [74, 0]
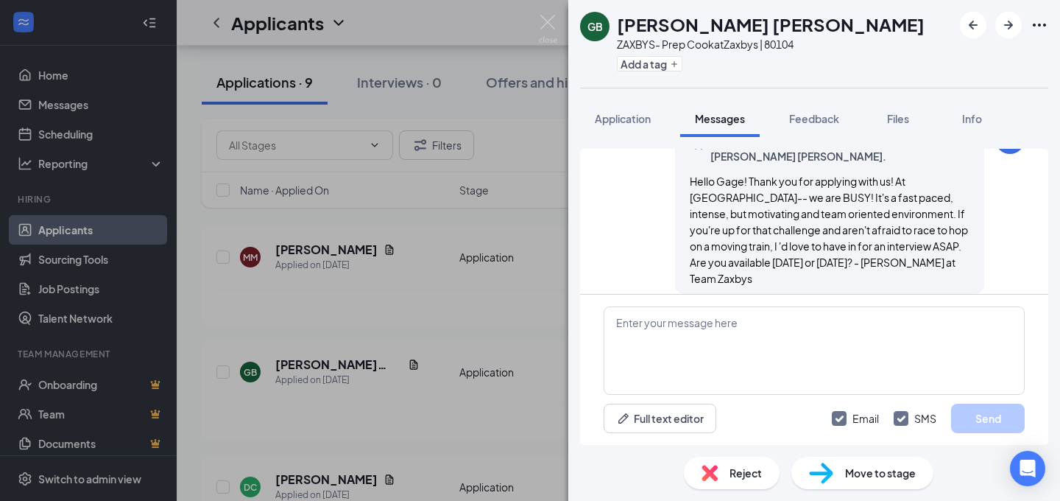
click at [410, 326] on div "GB Gage [PERSON_NAME] ZAXBYS- Prep Cook at [GEOGRAPHIC_DATA] | 80104 Add a tag …" at bounding box center [530, 250] width 1060 height 501
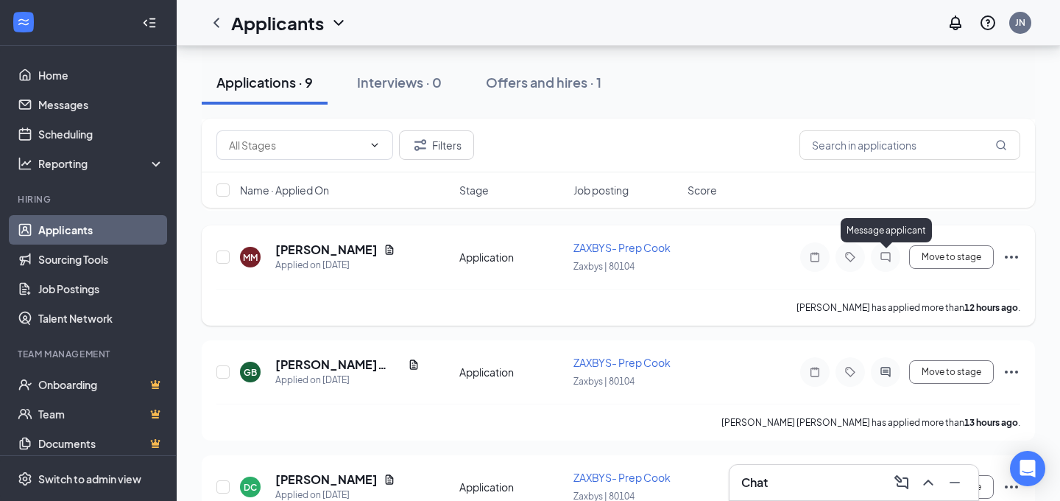
click at [884, 259] on icon "ChatInactive" at bounding box center [886, 257] width 10 height 10
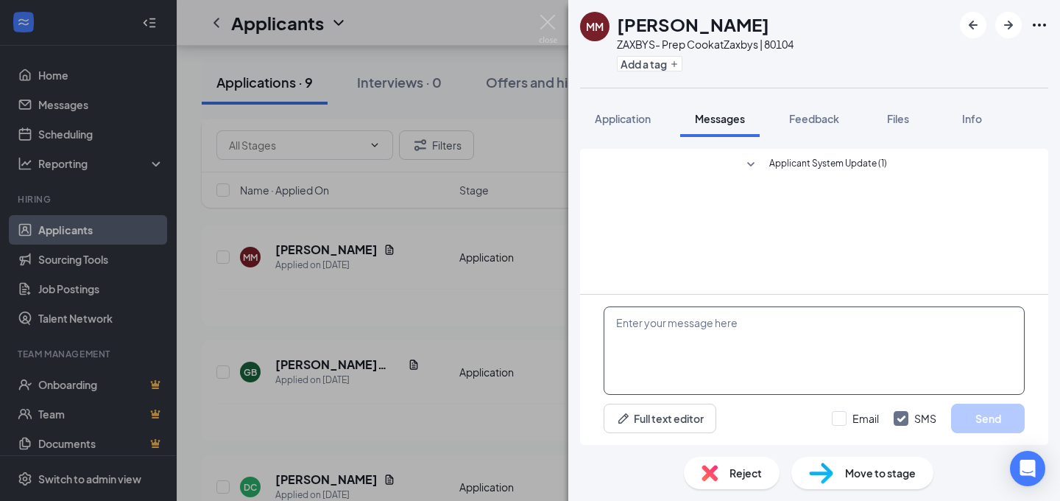
click at [683, 320] on textarea at bounding box center [814, 350] width 421 height 88
paste textarea "Hello Gage! Thank you for applying with us! At [GEOGRAPHIC_DATA]-- we are BUSY!…"
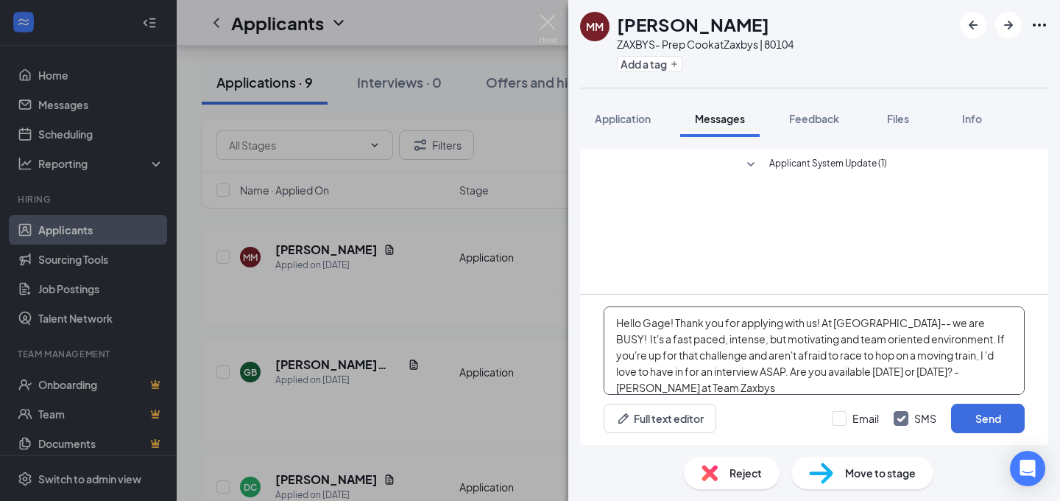
click at [670, 323] on textarea "Hello Gage! Thank you for applying with us! At [GEOGRAPHIC_DATA]-- we are BUSY!…" at bounding box center [814, 350] width 421 height 88
type textarea "Hello [PERSON_NAME]! Thank you for applying with us! At [GEOGRAPHIC_DATA]-- we …"
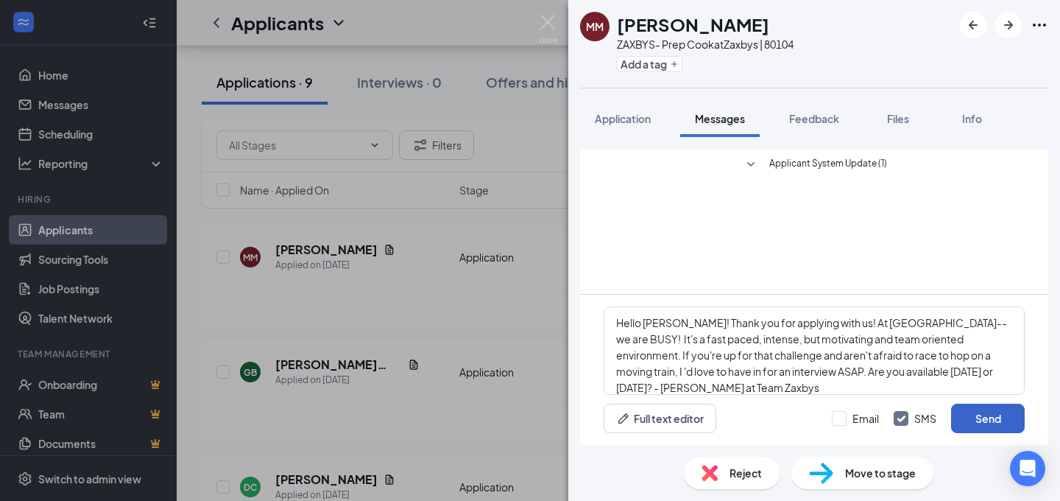
click at [987, 415] on button "Send" at bounding box center [988, 418] width 74 height 29
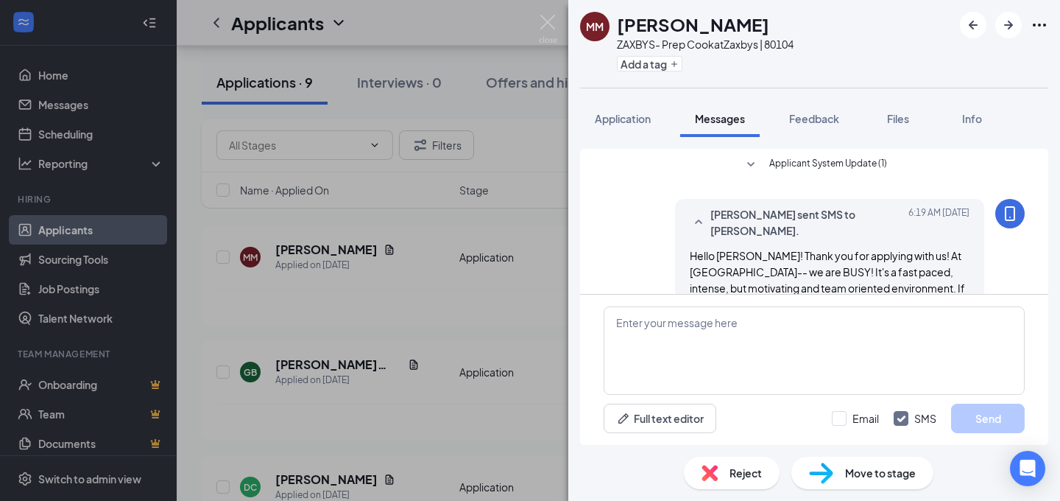
scroll to position [73, 0]
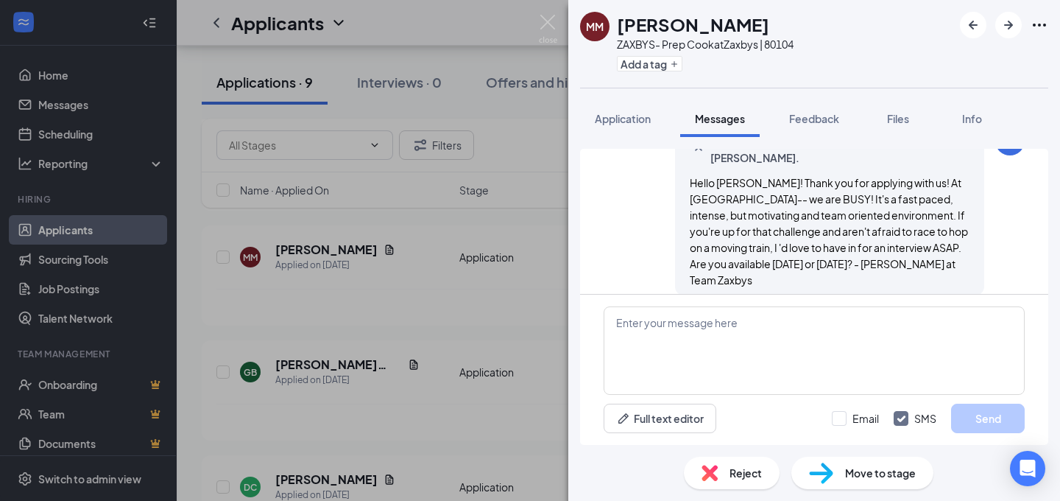
click at [1039, 30] on icon "Ellipses" at bounding box center [1040, 25] width 18 height 18
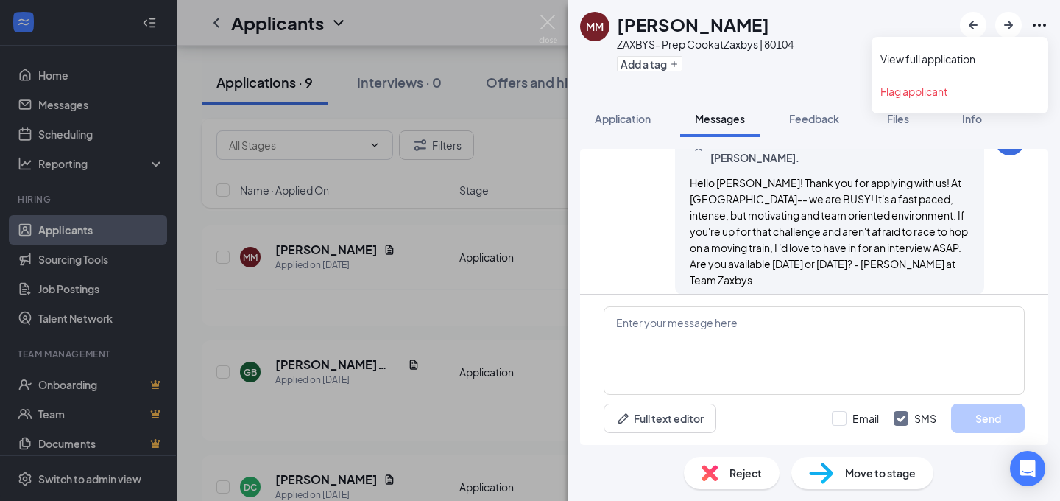
click at [1038, 26] on icon "Ellipses" at bounding box center [1040, 25] width 18 height 18
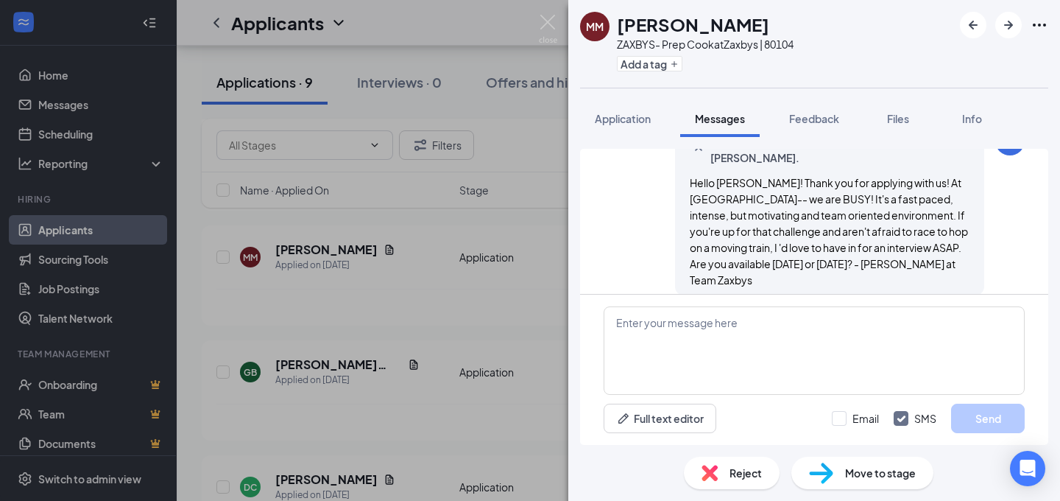
click at [520, 151] on div "MM [PERSON_NAME] ZAXBYS- Prep Cook at [GEOGRAPHIC_DATA] | 80104 Add a tag Appli…" at bounding box center [530, 250] width 1060 height 501
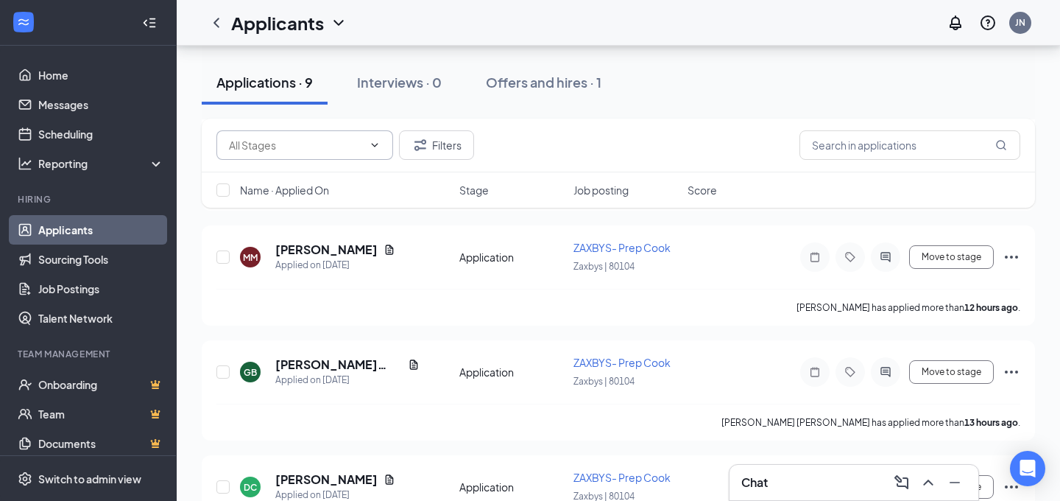
click at [321, 147] on input "text" at bounding box center [296, 145] width 134 height 16
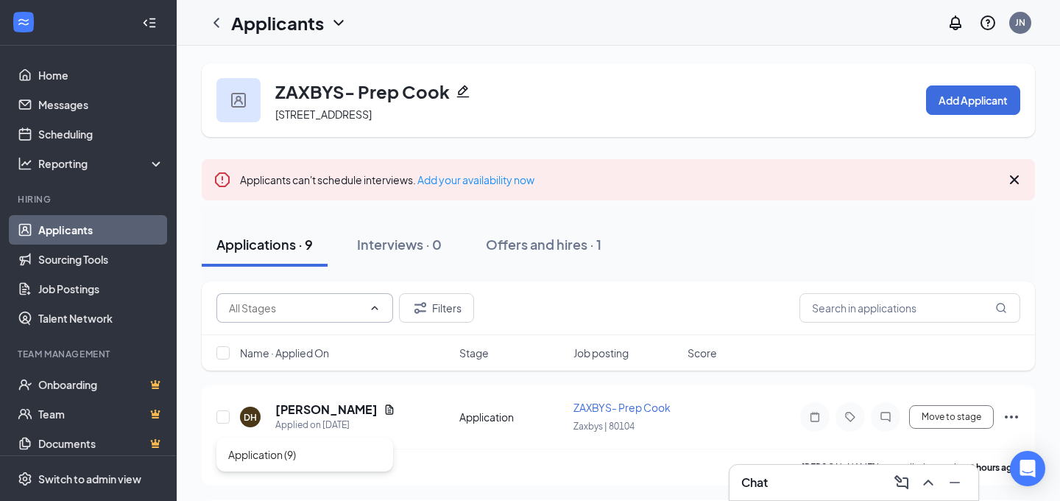
click at [342, 23] on icon "ChevronDown" at bounding box center [339, 23] width 18 height 18
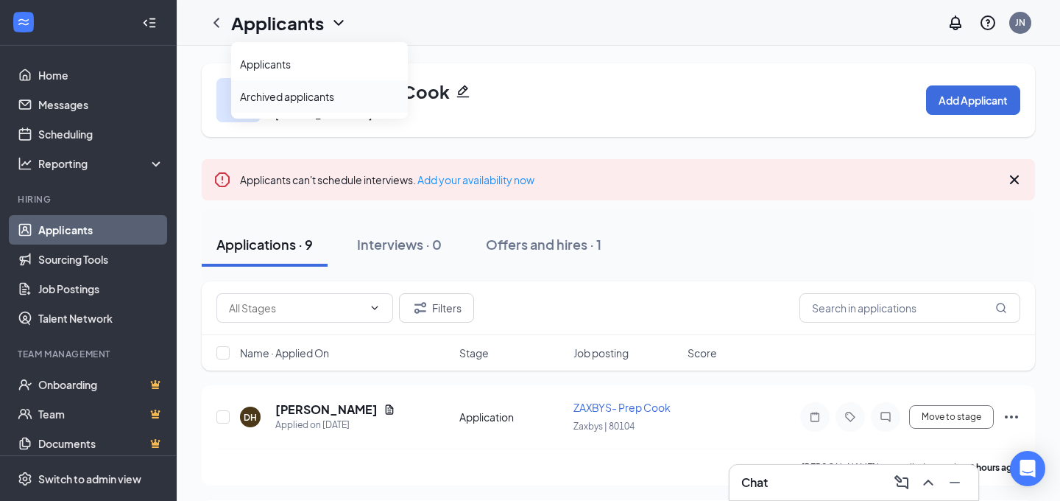
click at [308, 99] on link "Archived applicants" at bounding box center [319, 96] width 159 height 15
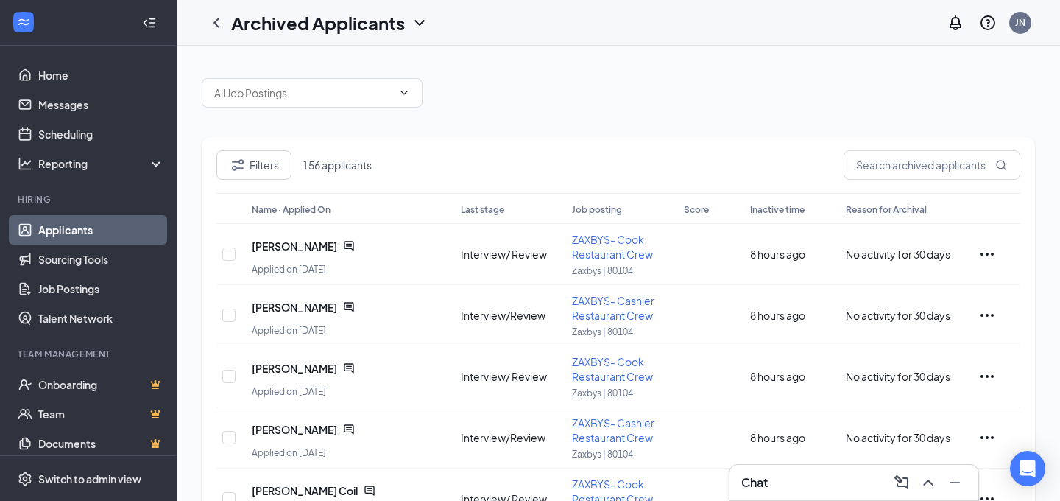
click at [416, 21] on icon "ChevronDown" at bounding box center [420, 23] width 10 height 6
click at [302, 63] on link "Applicants" at bounding box center [319, 64] width 159 height 15
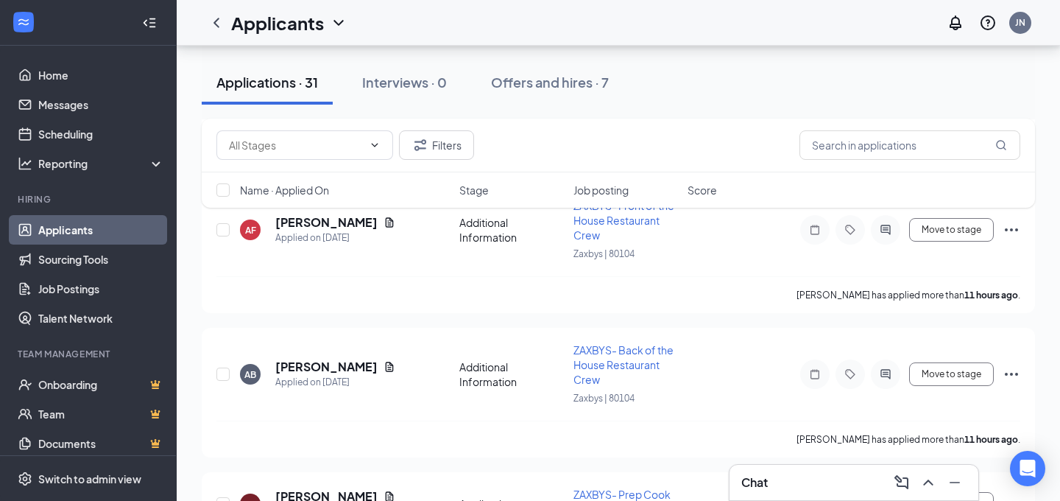
scroll to position [2878, 0]
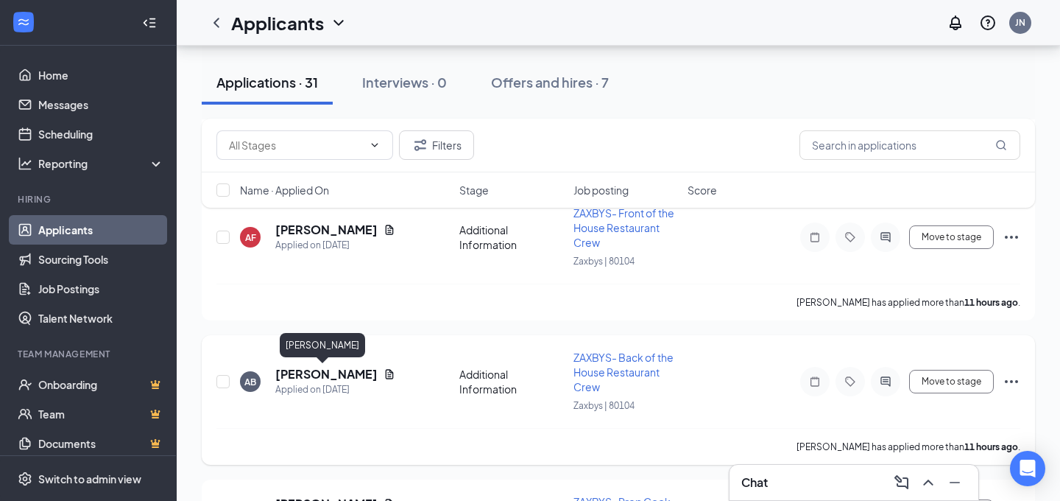
click at [316, 375] on h5 "[PERSON_NAME]" at bounding box center [326, 374] width 102 height 16
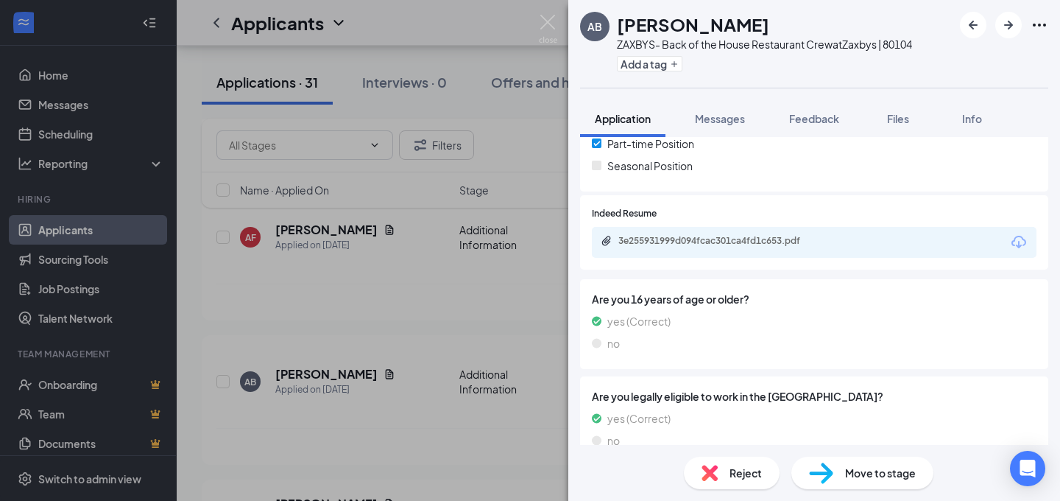
scroll to position [369, 0]
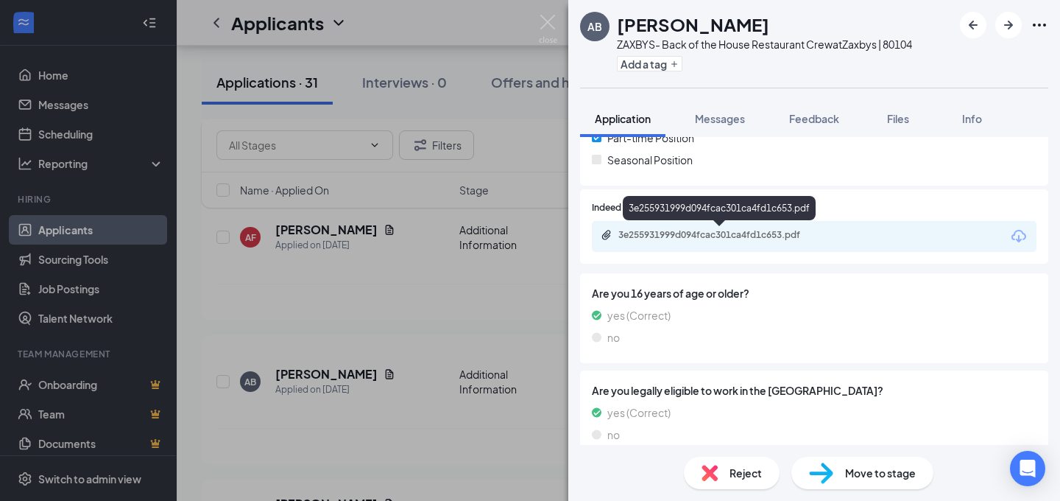
click at [773, 231] on div "3e255931999d094fcac301ca4fd1c653.pdf" at bounding box center [722, 235] width 206 height 12
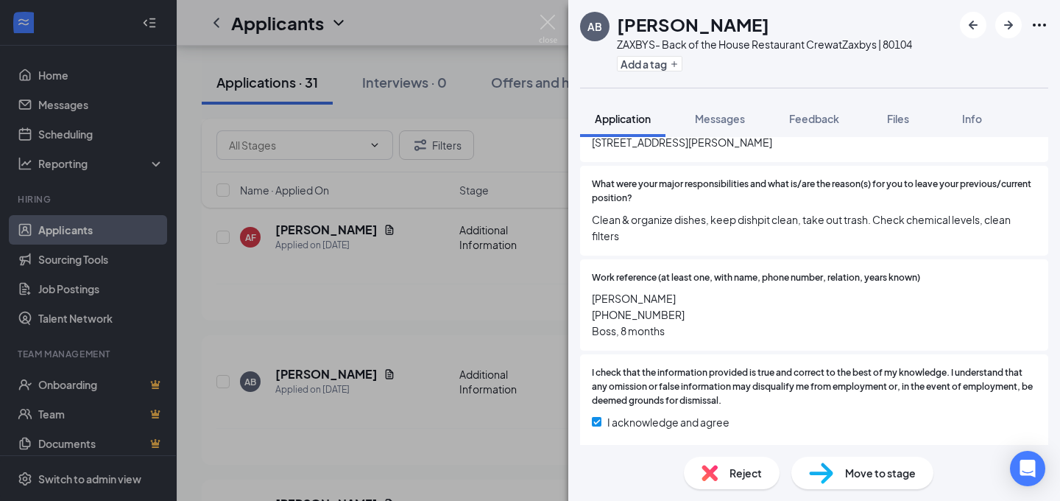
scroll to position [1438, 0]
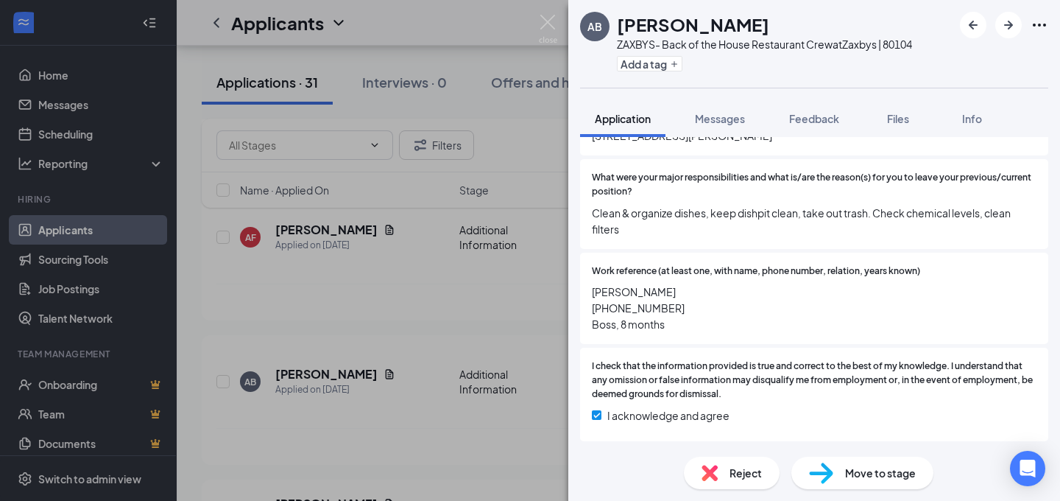
click at [474, 309] on div "AB Adam Bailey ZAXBYS- Back of the House Restaurant Crew at Zaxbys | 80104 Add …" at bounding box center [530, 250] width 1060 height 501
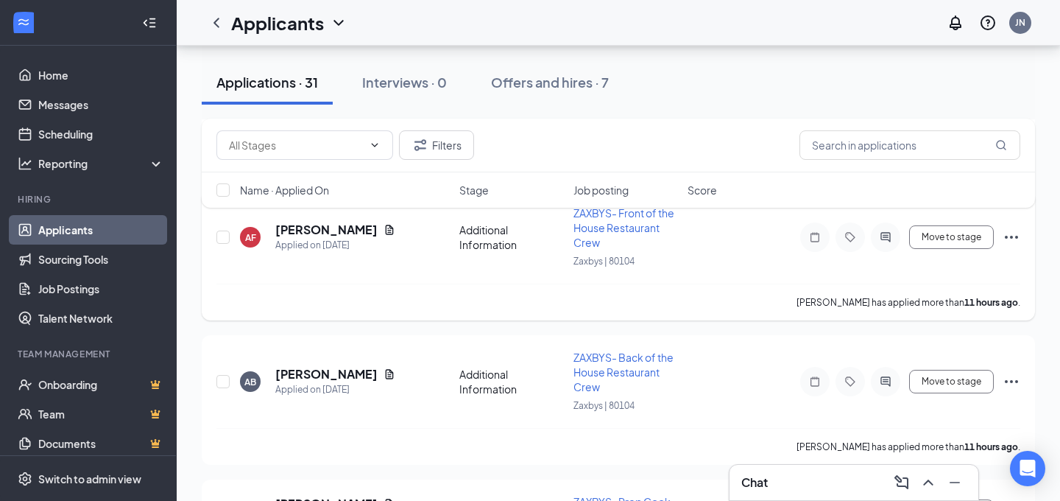
click at [331, 231] on h5 "[PERSON_NAME]" at bounding box center [326, 230] width 102 height 16
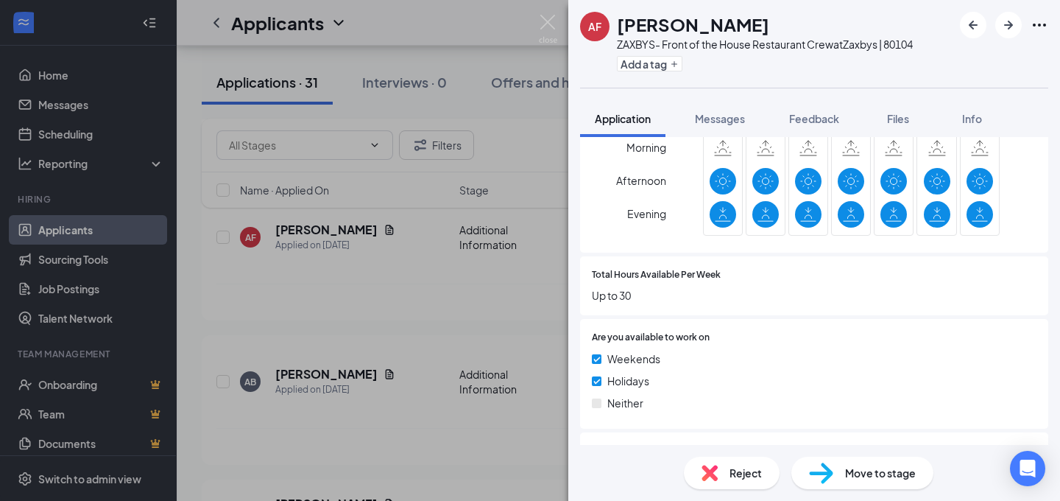
scroll to position [672, 0]
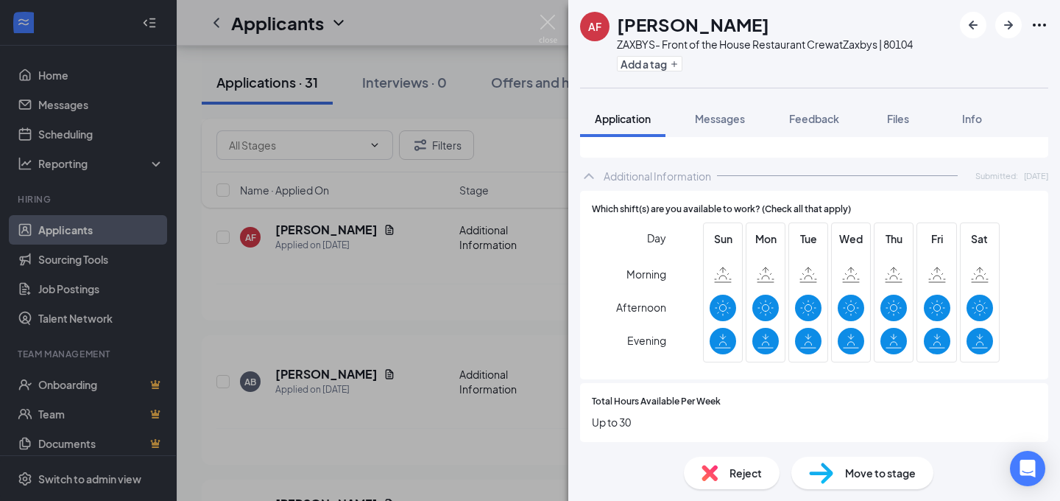
click at [436, 305] on div "AF Anfernie Ferguson ZAXBYS- Front of the House Restaurant Crew at Zaxbys | 801…" at bounding box center [530, 250] width 1060 height 501
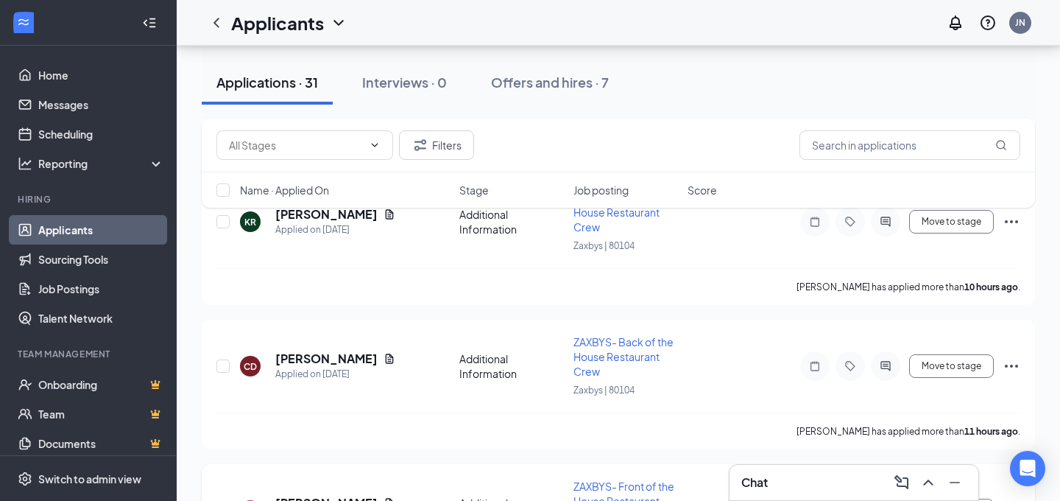
scroll to position [2604, 0]
click at [307, 361] on h5 "[PERSON_NAME]" at bounding box center [326, 359] width 102 height 16
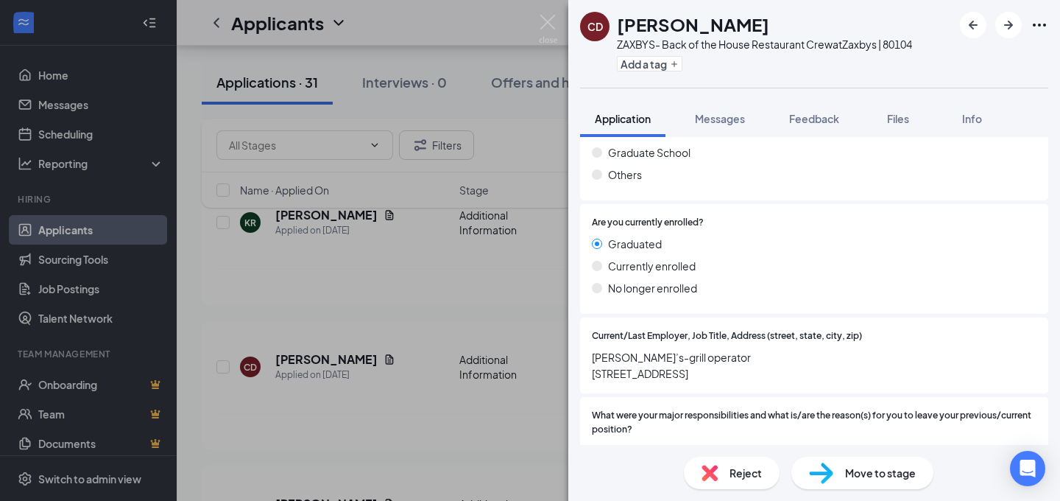
scroll to position [1104, 0]
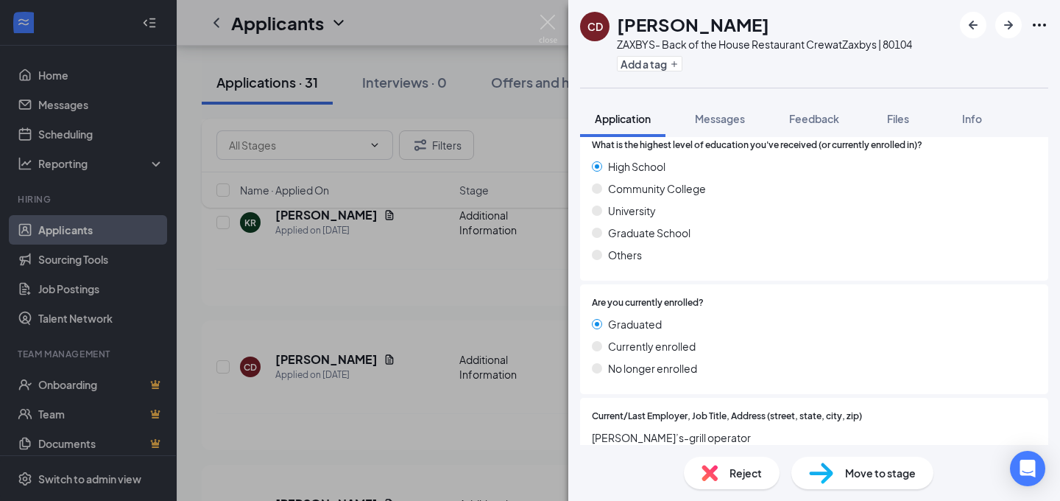
click at [415, 320] on div "CD CHRISTINA DURANT ZAXBYS- Back of the House Restaurant Crew at Zaxbys | 80104…" at bounding box center [530, 250] width 1060 height 501
click at [314, 227] on div "Applied on [DATE]" at bounding box center [335, 230] width 120 height 15
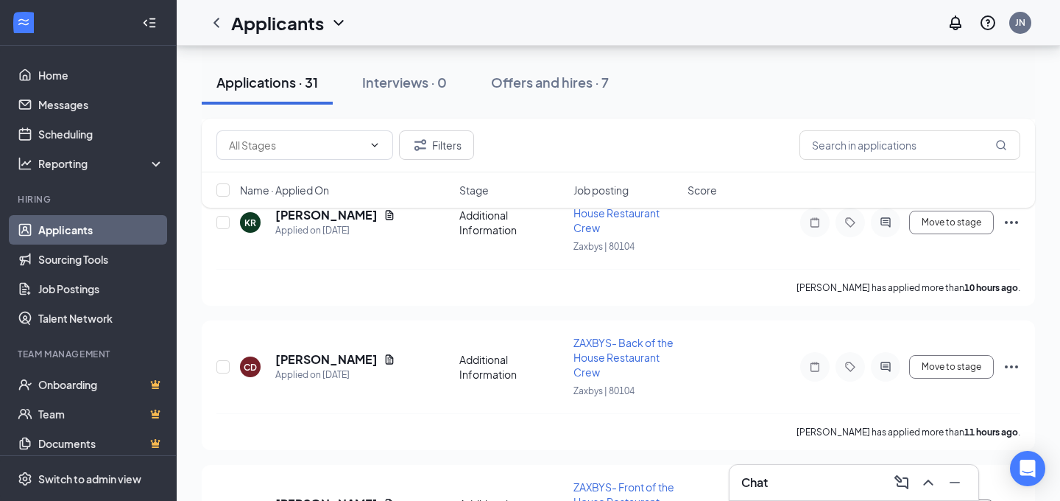
click at [298, 219] on div "Filters Name · Applied On Stage Job posting Score" at bounding box center [619, 171] width 834 height 104
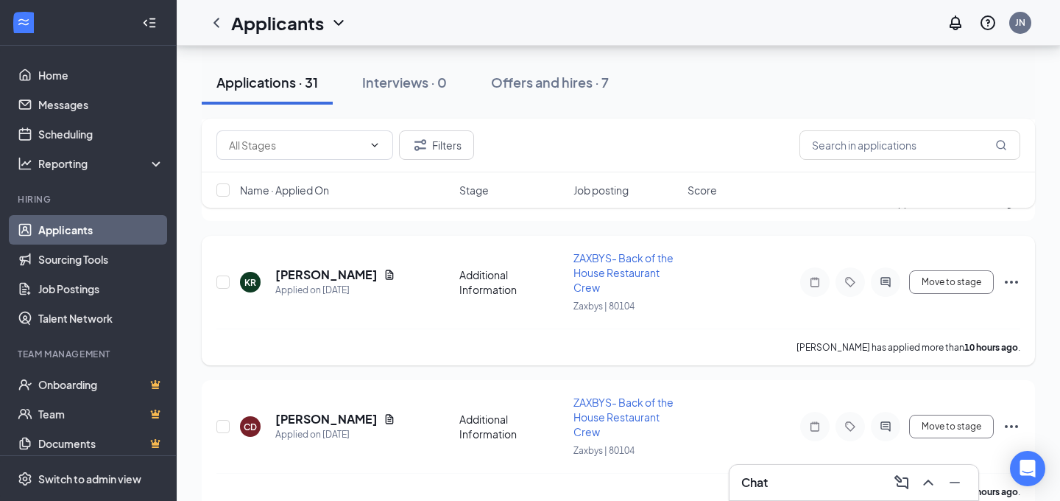
scroll to position [2476, 0]
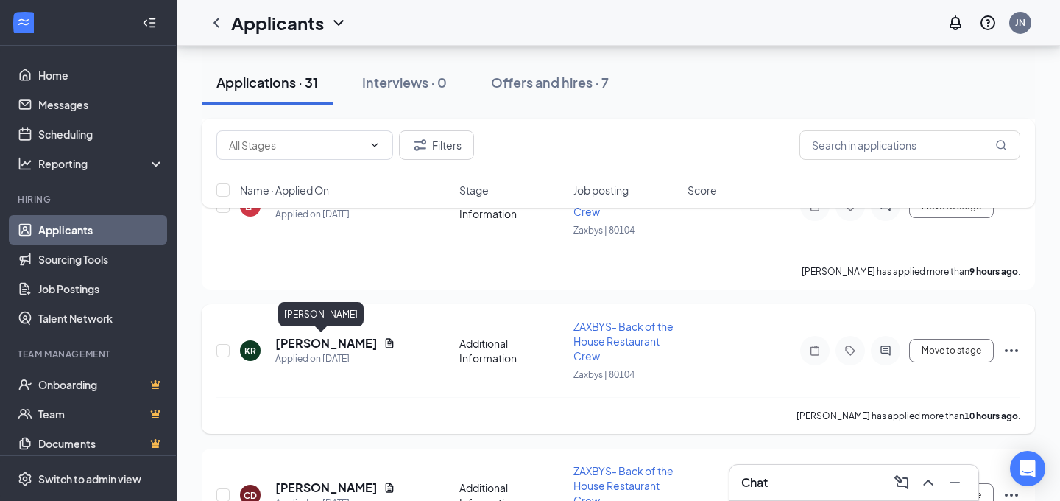
click at [303, 339] on h5 "[PERSON_NAME]" at bounding box center [326, 343] width 102 height 16
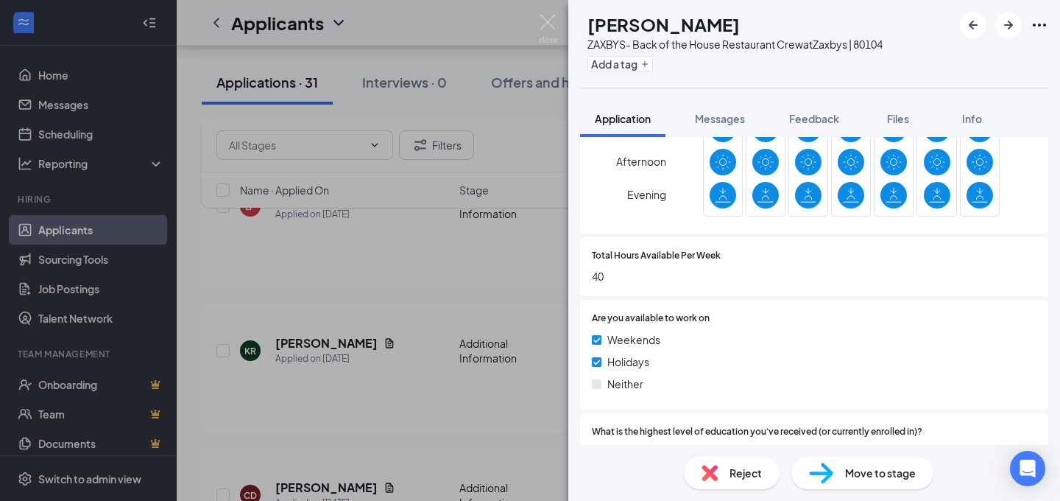
scroll to position [622, 0]
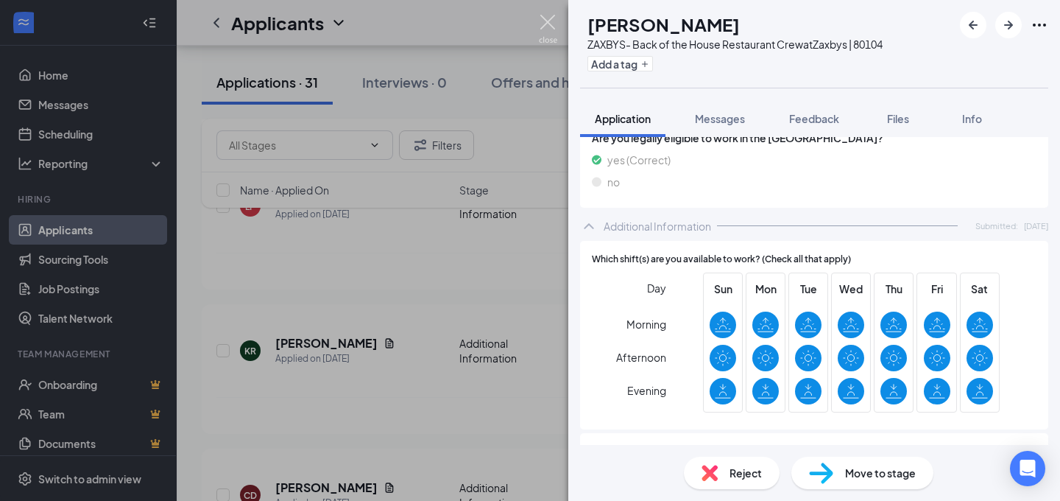
click at [546, 25] on img at bounding box center [548, 29] width 18 height 29
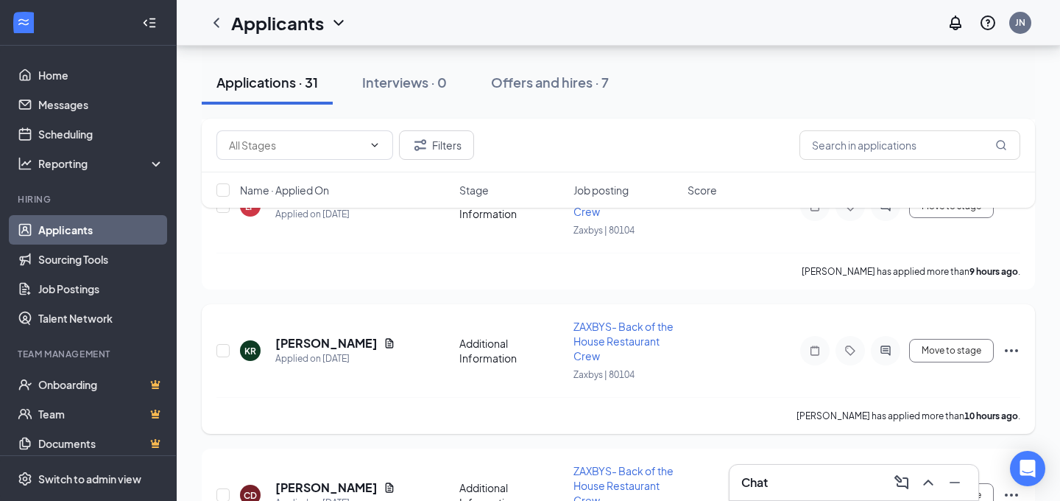
scroll to position [2441, 0]
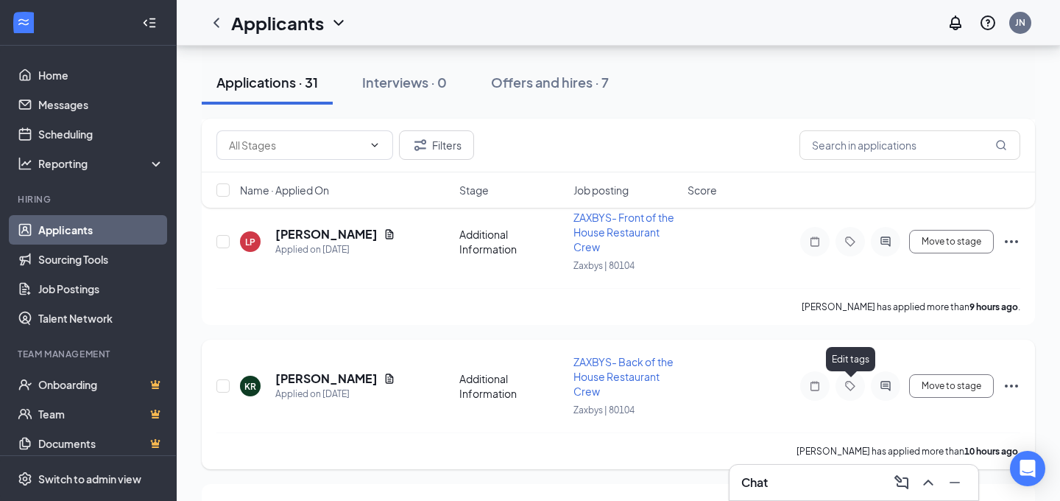
click at [851, 389] on icon "Tag" at bounding box center [851, 386] width 18 height 12
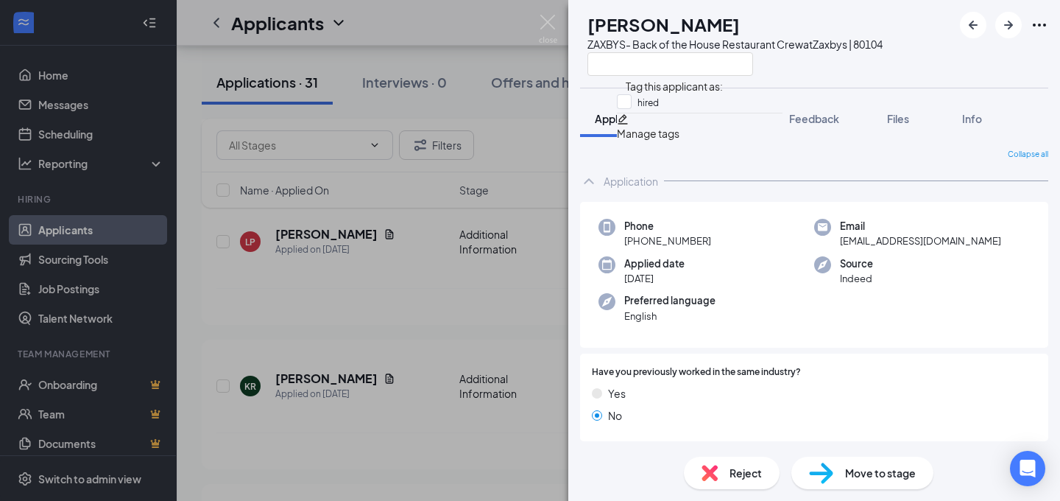
click at [705, 136] on div "Manage tags" at bounding box center [700, 133] width 166 height 16
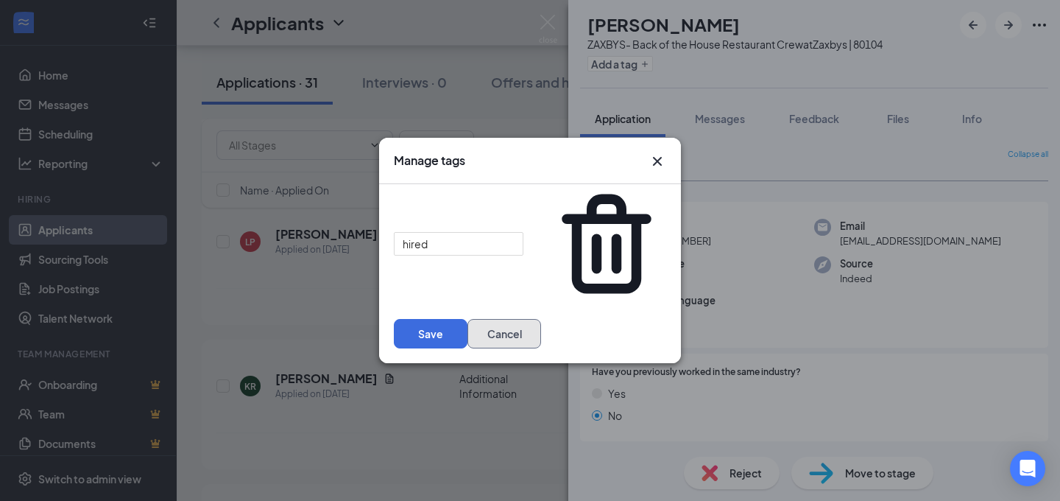
click at [468, 319] on button "Cancel" at bounding box center [505, 333] width 74 height 29
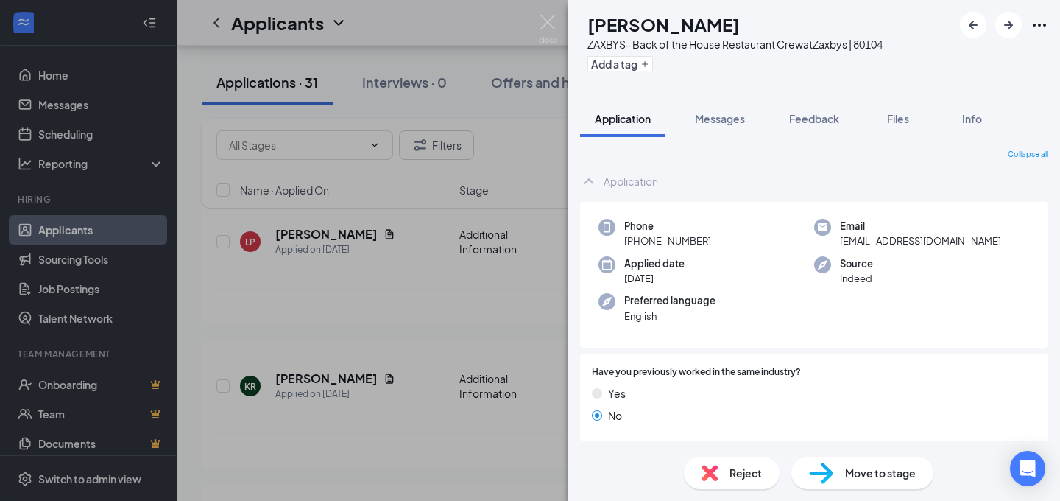
click at [448, 327] on div "KR Katie Rowe ZAXBYS- Back of the House Restaurant Crew at Zaxbys | 80104 Add a…" at bounding box center [530, 250] width 1060 height 501
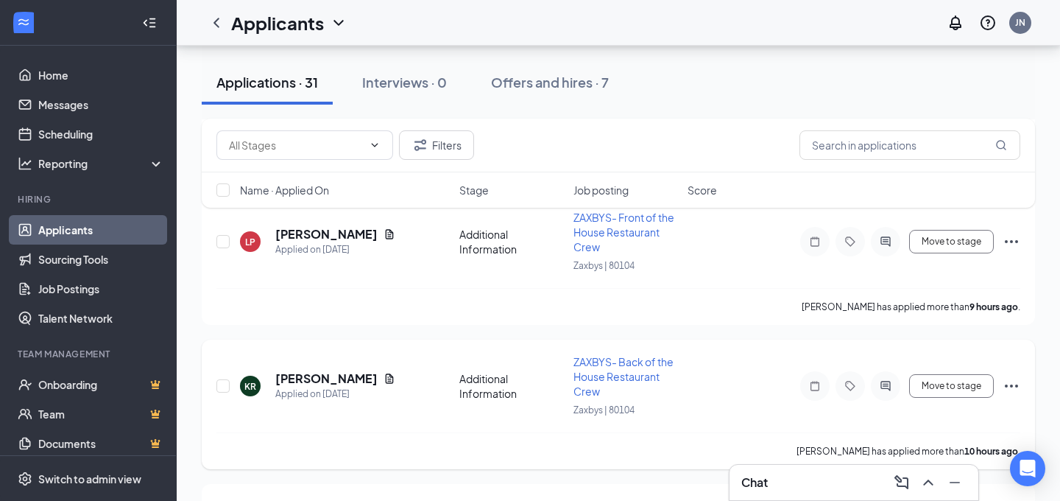
click at [1009, 387] on icon "Ellipses" at bounding box center [1012, 386] width 18 height 18
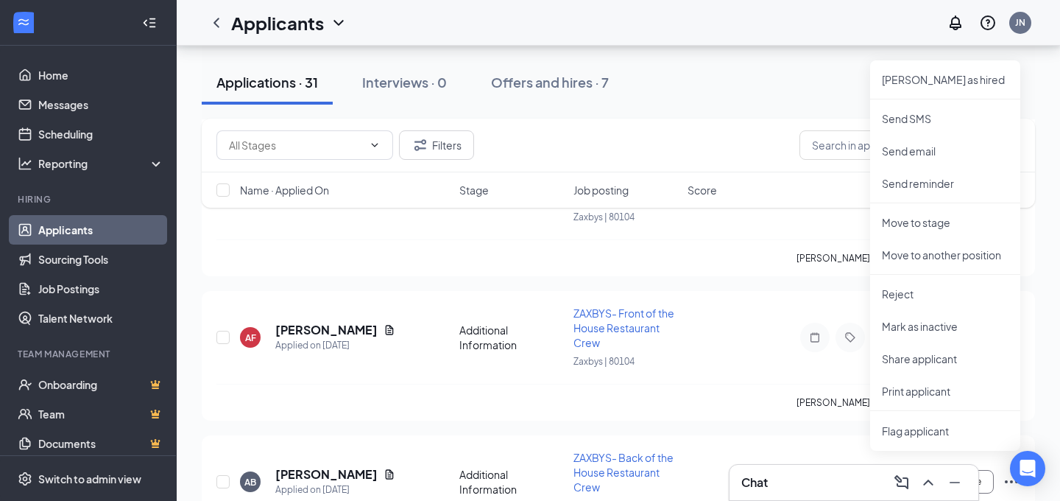
scroll to position [2780, 0]
click at [904, 430] on span "Flag applicant" at bounding box center [945, 429] width 127 height 16
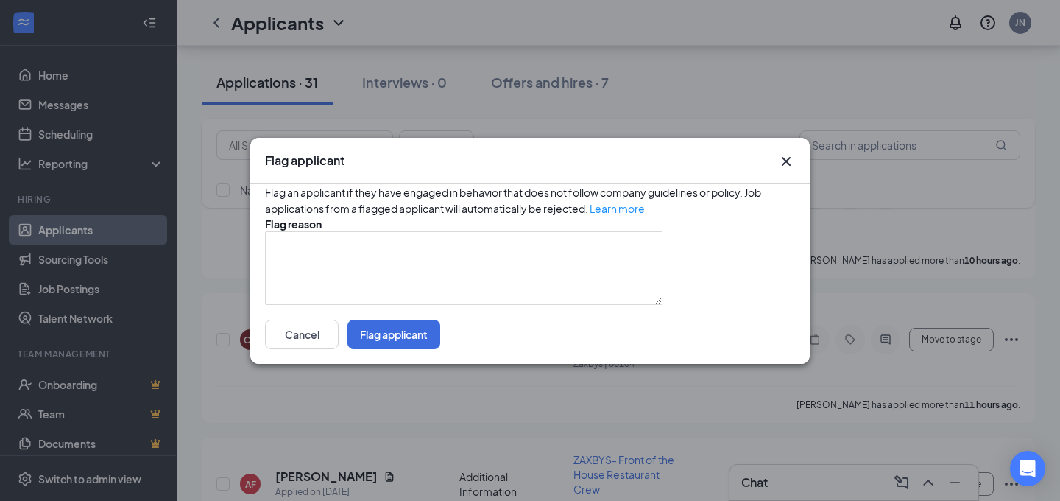
scroll to position [2551, 0]
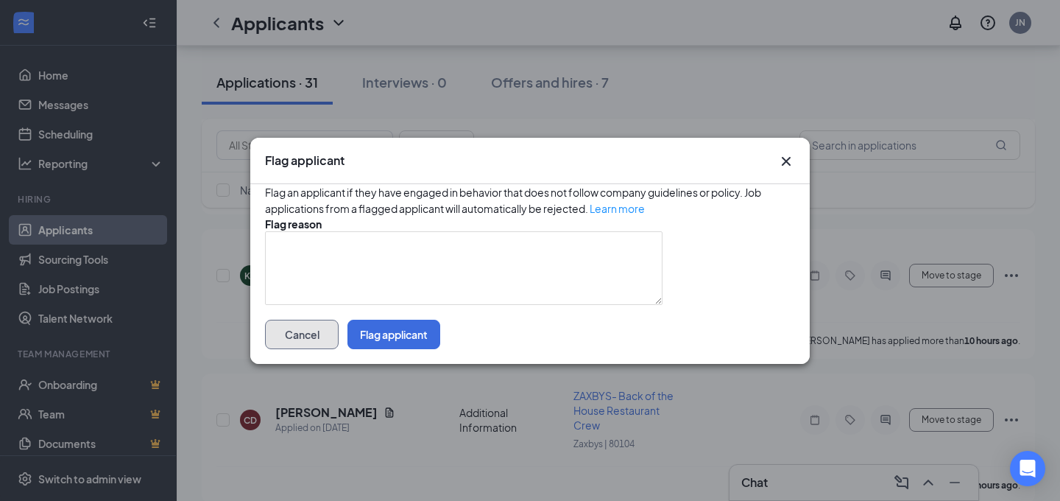
click at [339, 349] on button "Cancel" at bounding box center [302, 334] width 74 height 29
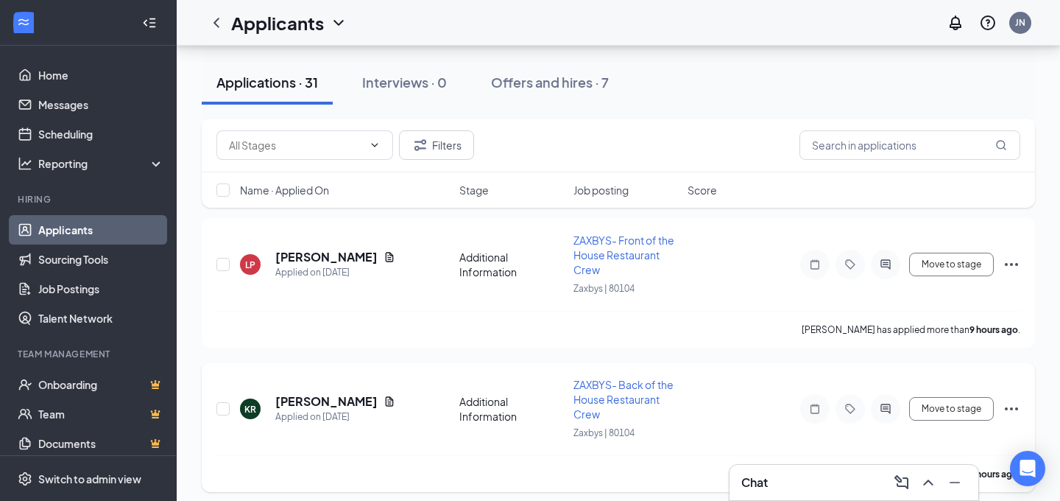
scroll to position [2335, 0]
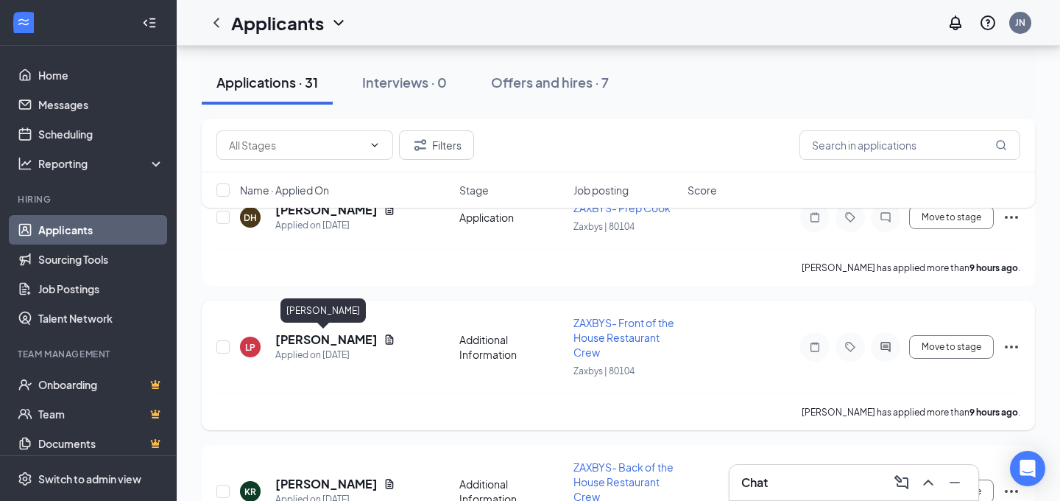
click at [325, 343] on h5 "[PERSON_NAME]" at bounding box center [326, 339] width 102 height 16
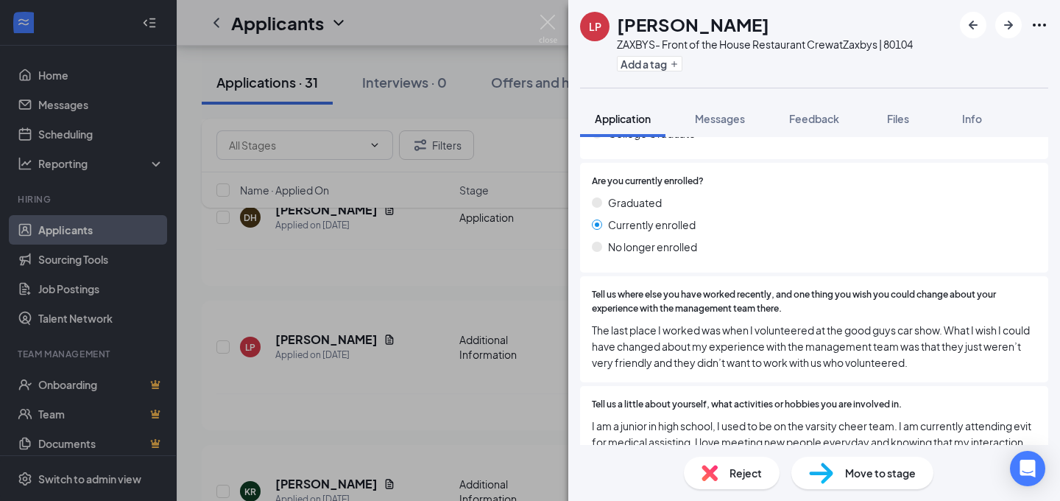
scroll to position [1206, 0]
click at [415, 284] on div "LP Lilliana Porter ZAXBYS- Front of the House Restaurant Crew at Zaxbys | 80104…" at bounding box center [530, 250] width 1060 height 501
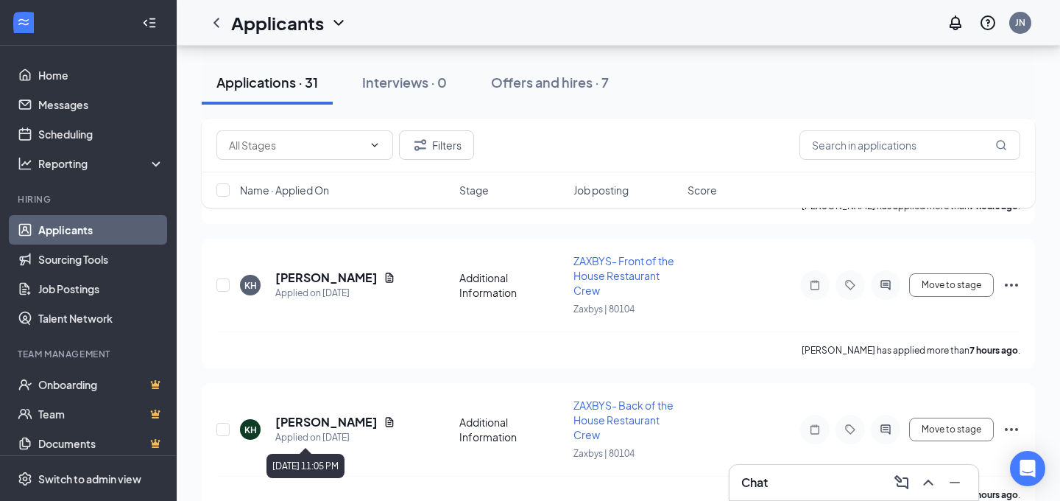
scroll to position [1990, 0]
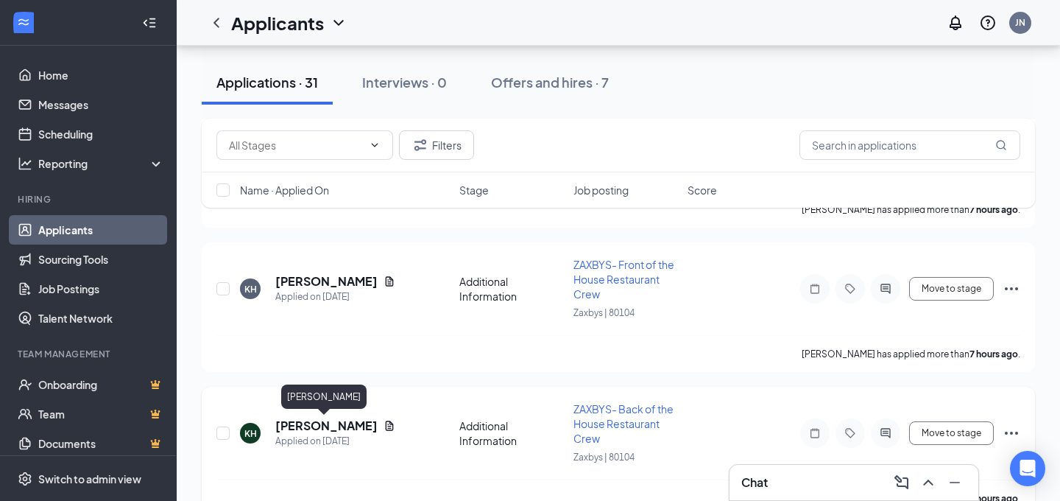
click at [298, 422] on h5 "[PERSON_NAME]" at bounding box center [326, 426] width 102 height 16
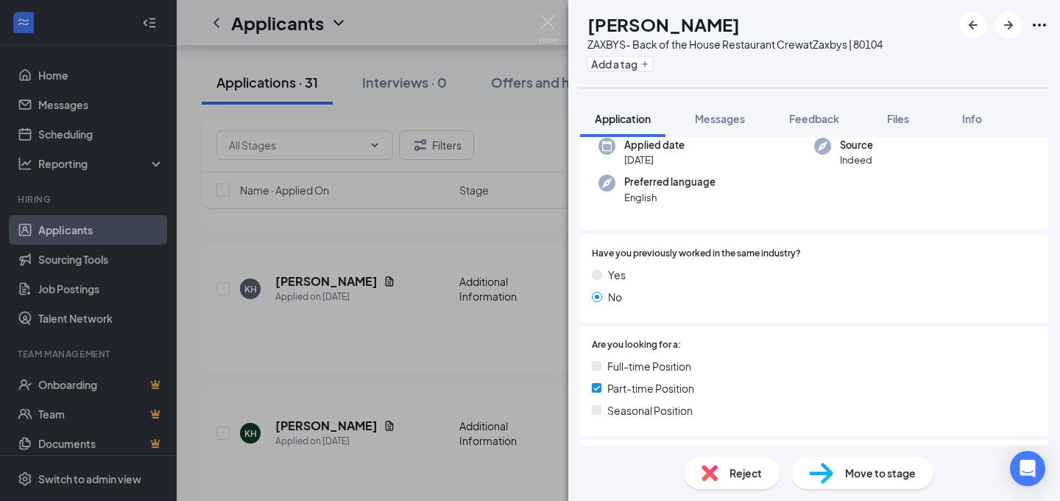
click at [759, 339] on div at bounding box center [859, 345] width 356 height 14
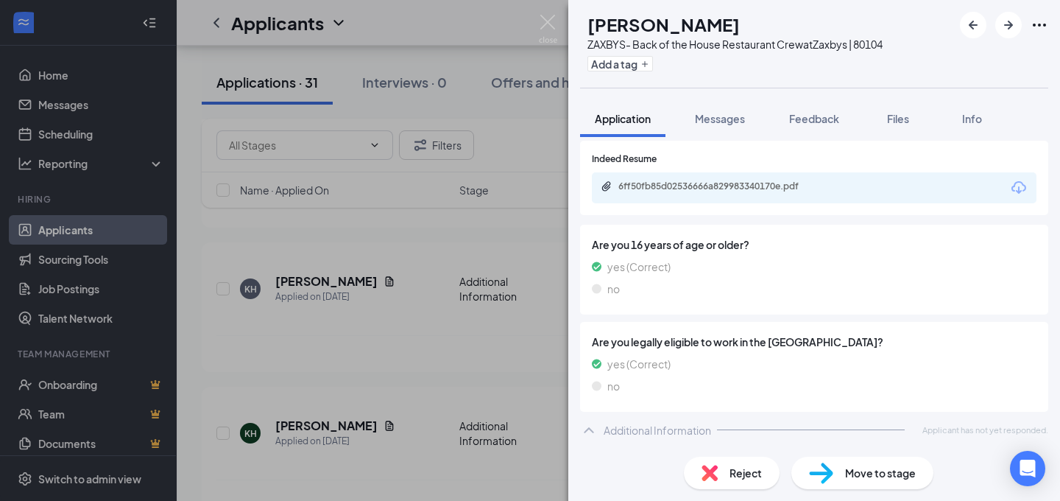
scroll to position [459, 0]
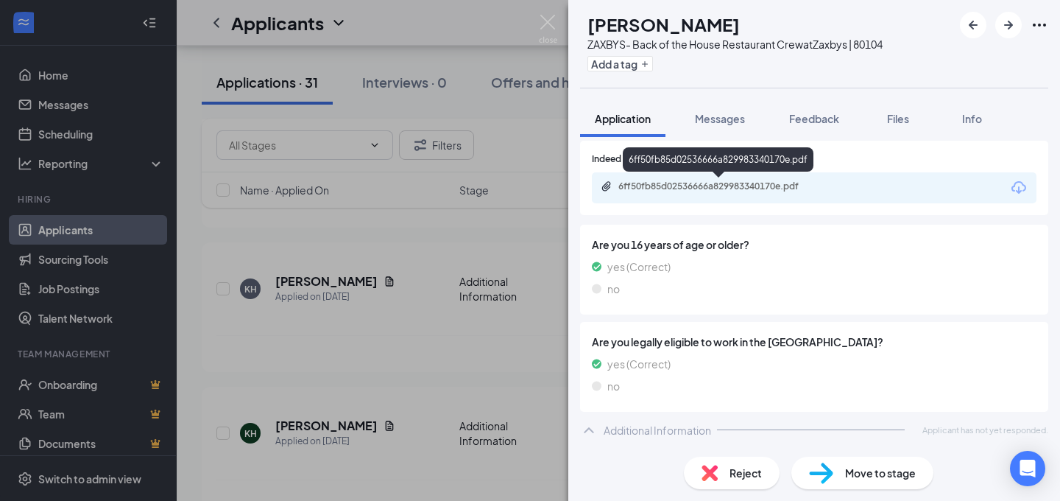
click at [701, 185] on div "6ff50fb85d02536666a829983340170e.pdf" at bounding box center [722, 186] width 206 height 12
click at [407, 353] on div "KH Kamella Hilsen ZAXBYS- Back of the House Restaurant Crew at Zaxbys | 80104 A…" at bounding box center [530, 250] width 1060 height 501
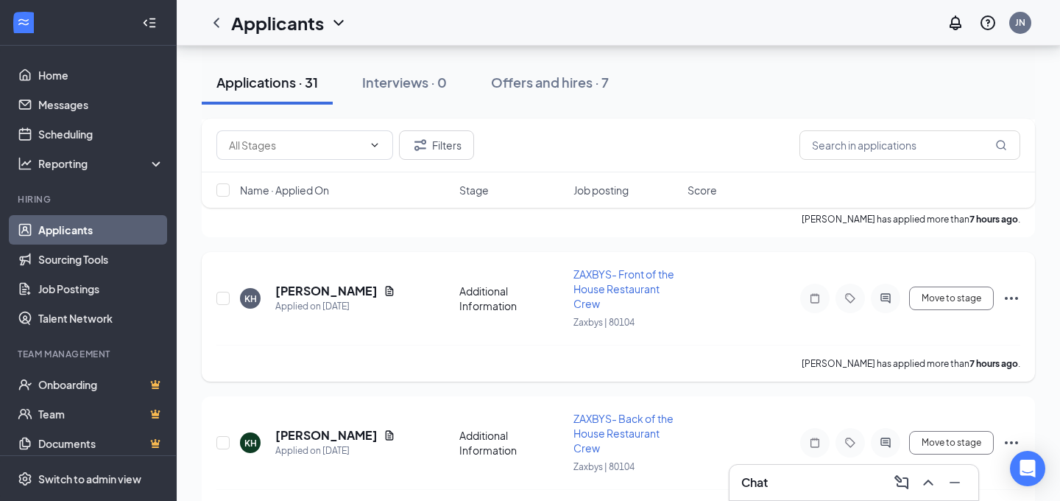
scroll to position [1776, 0]
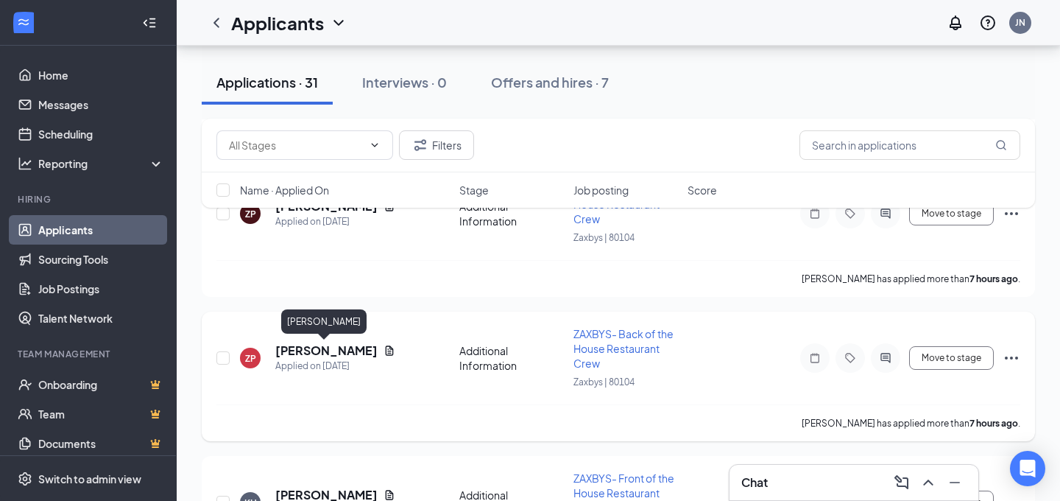
click at [292, 353] on h5 "[PERSON_NAME]" at bounding box center [326, 350] width 102 height 16
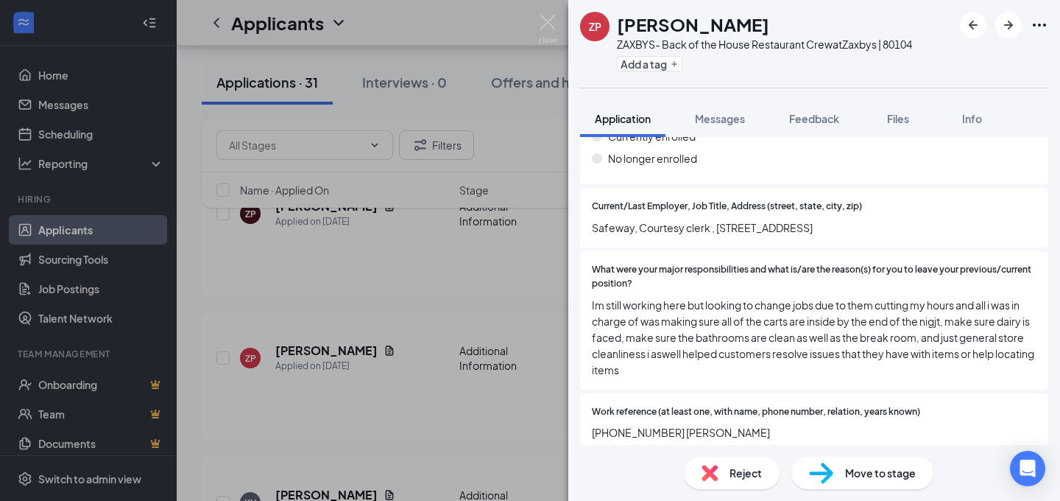
scroll to position [1356, 0]
click at [406, 301] on div "ZP Zack Pasquotto ZAXBYS- Back of the House Restaurant Crew at Zaxbys | 80104 A…" at bounding box center [530, 250] width 1060 height 501
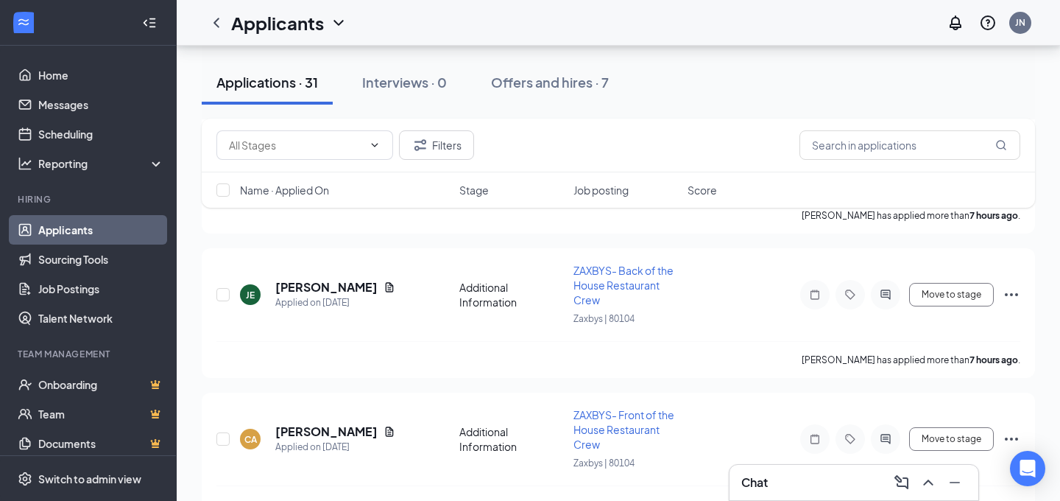
scroll to position [1403, 0]
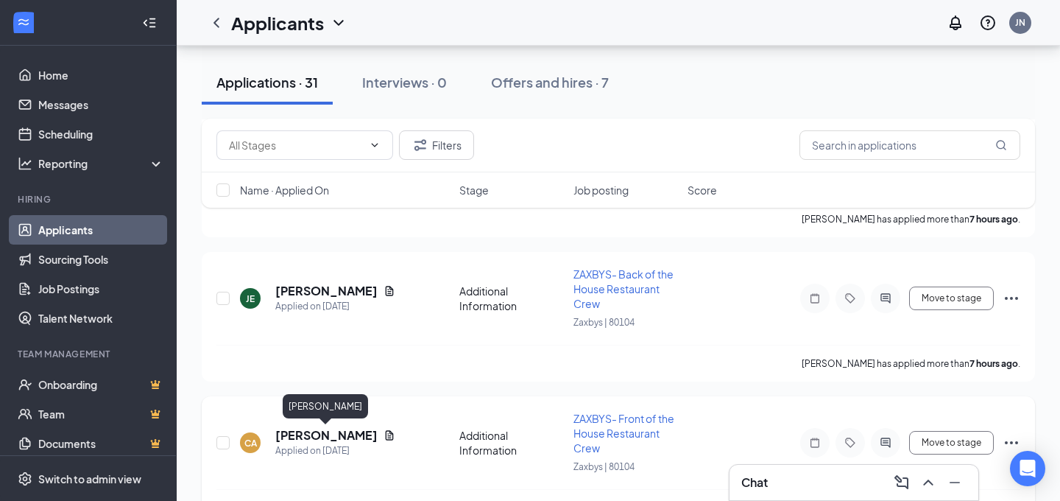
click at [292, 434] on h5 "[PERSON_NAME]" at bounding box center [326, 435] width 102 height 16
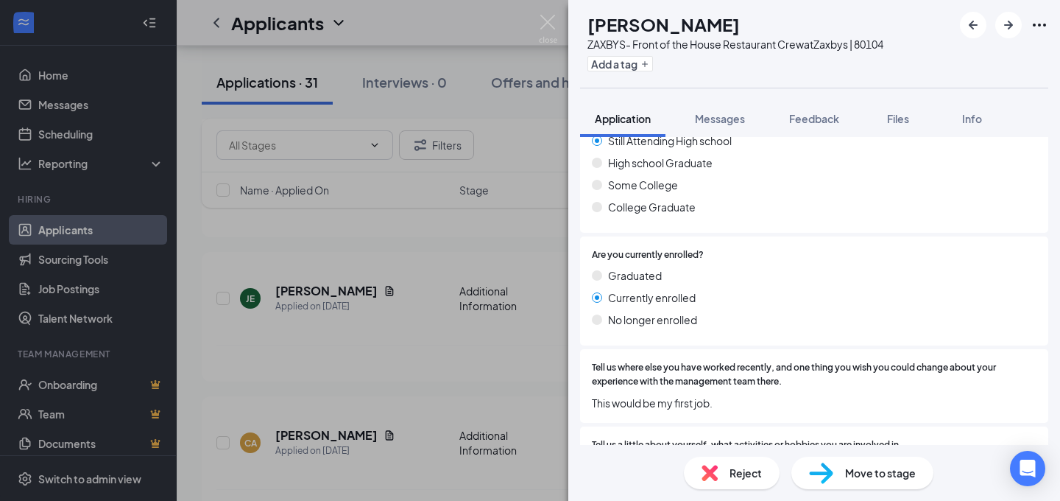
scroll to position [1217, 0]
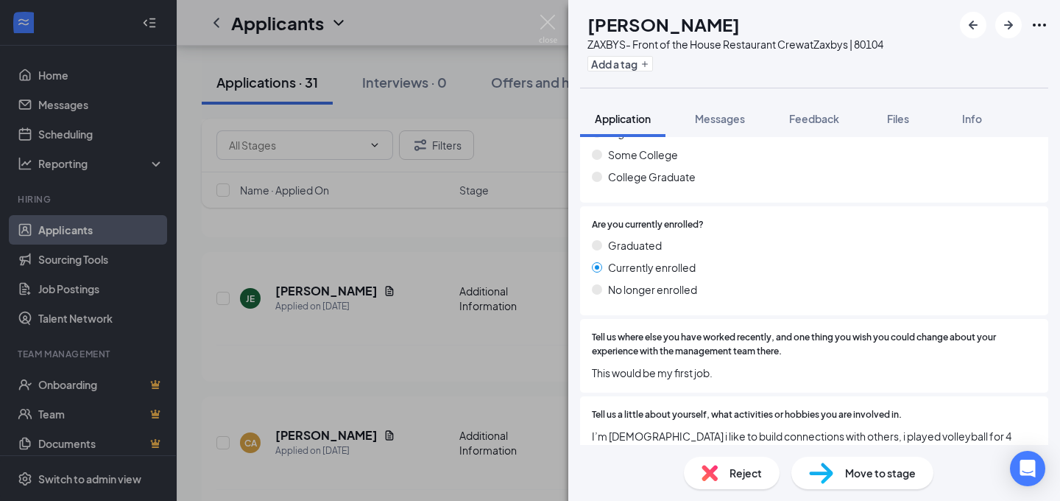
click at [395, 362] on div "CA cheyanne aguirre ZAXBYS- Front of the House Restaurant Crew at Zaxbys | 8010…" at bounding box center [530, 250] width 1060 height 501
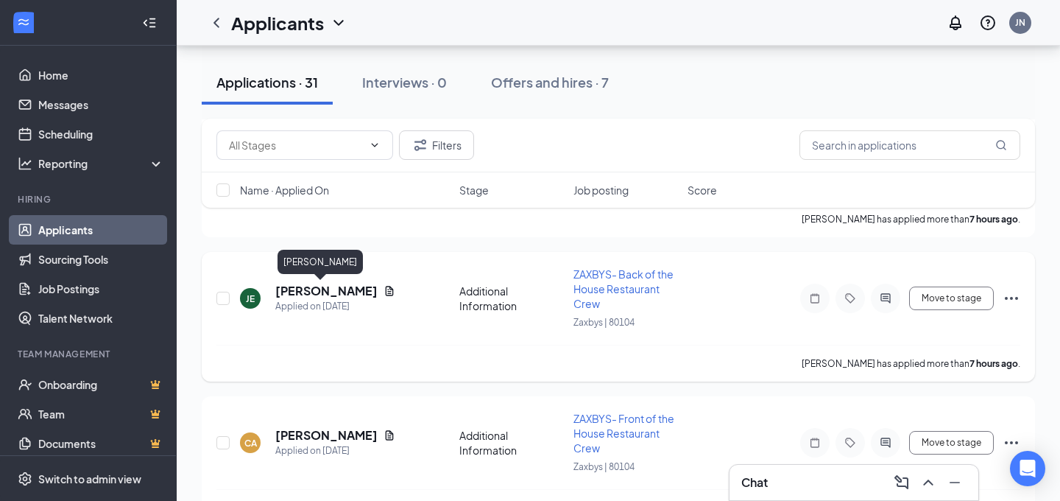
click at [289, 292] on h5 "[PERSON_NAME]" at bounding box center [326, 291] width 102 height 16
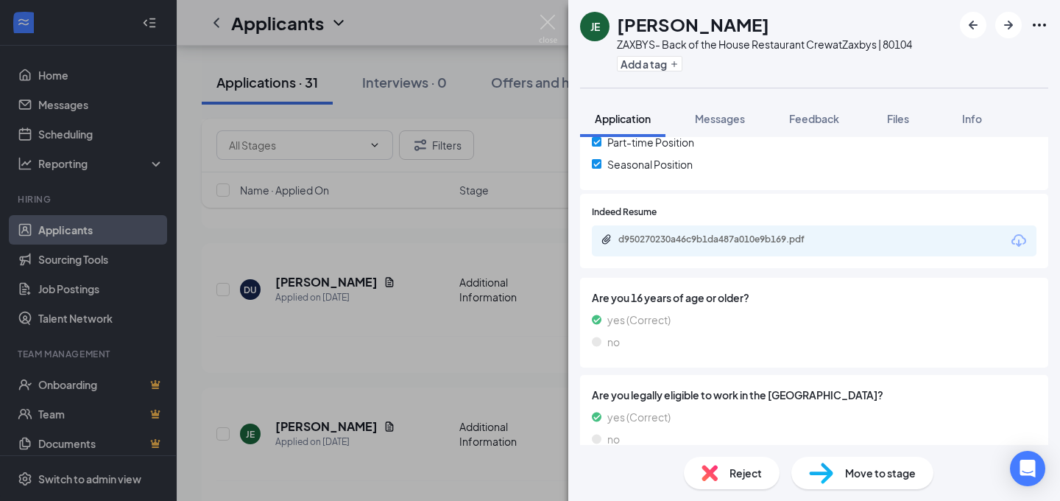
scroll to position [404, 0]
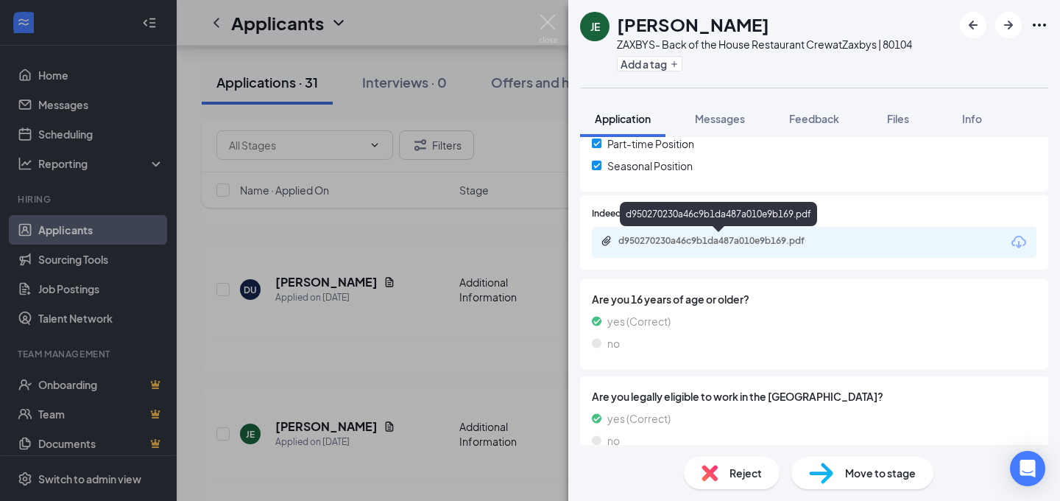
click at [719, 239] on div "d950270230a46c9b1da487a010e9b169.pdf" at bounding box center [722, 241] width 206 height 12
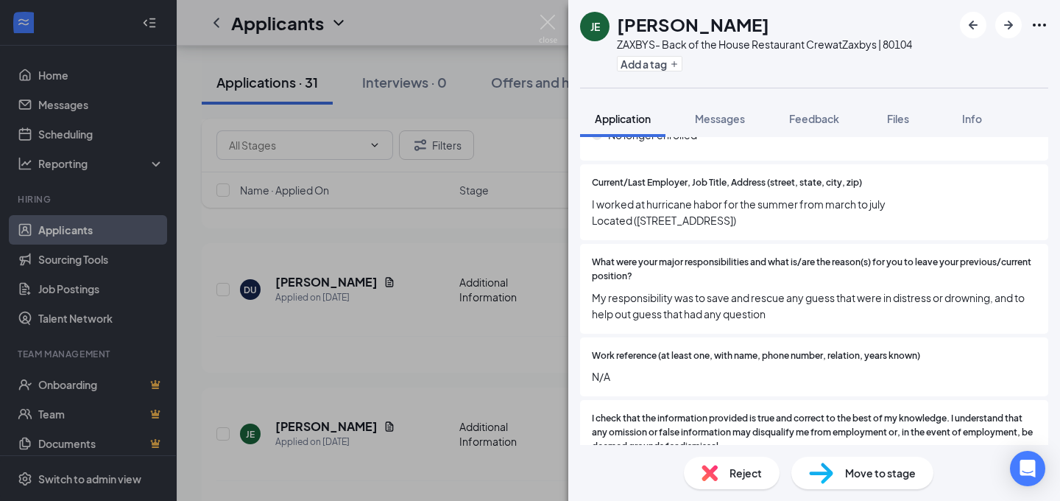
scroll to position [1384, 0]
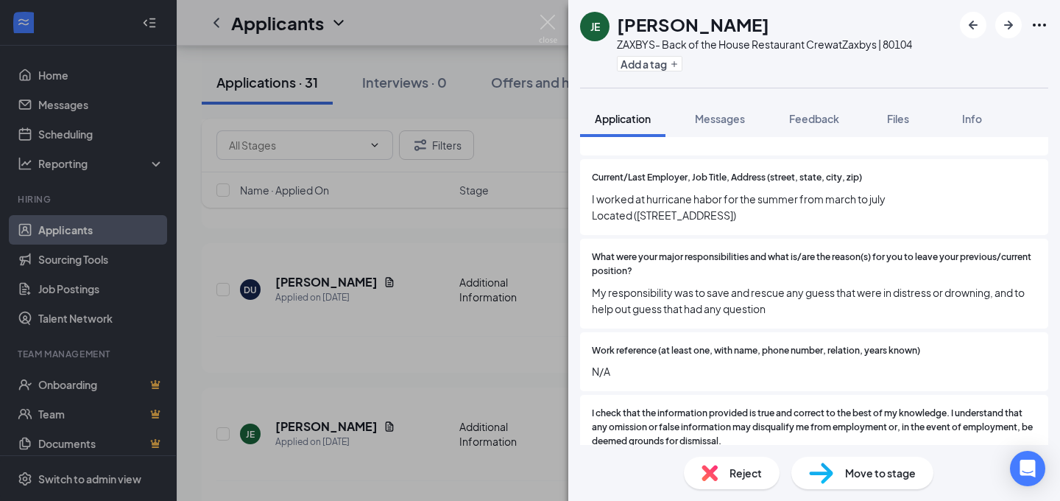
click at [422, 356] on div "JE Jaylin Ellis ZAXBYS- Back of the House Restaurant Crew at Zaxbys | 80104 Add…" at bounding box center [530, 250] width 1060 height 501
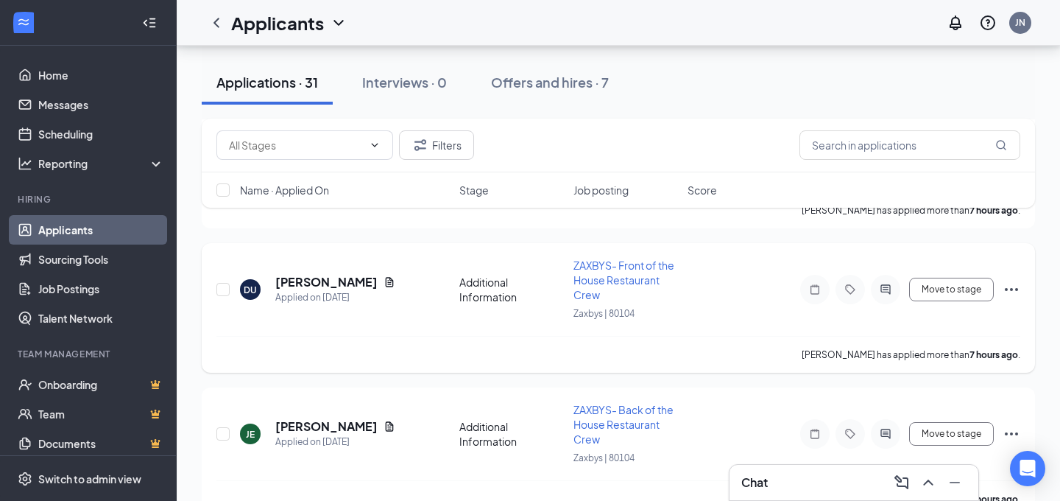
click at [386, 361] on div "Damian Urstadt has applied more than 7 hours ago ." at bounding box center [619, 354] width 804 height 37
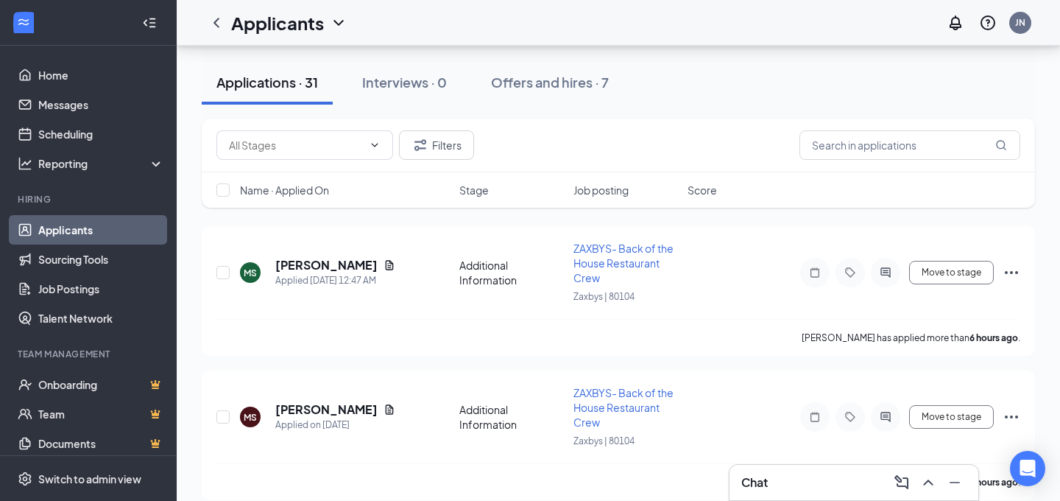
scroll to position [128, 0]
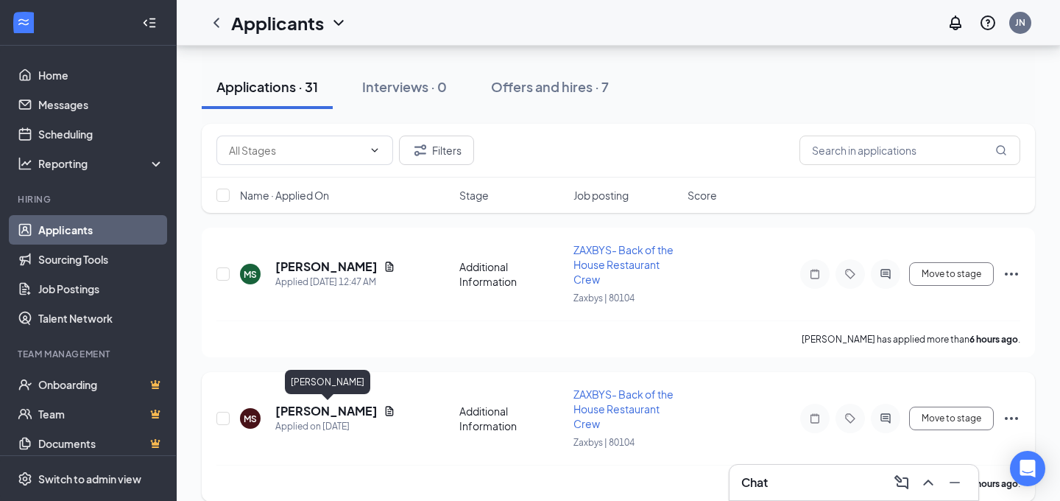
click at [310, 411] on h5 "[PERSON_NAME]" at bounding box center [326, 411] width 102 height 16
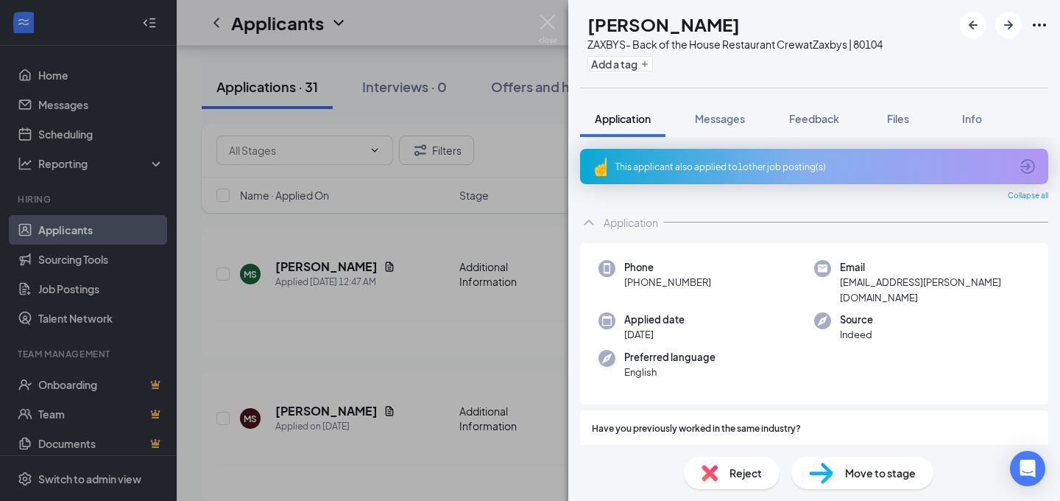
click at [423, 393] on div "MS McKynzee Sheperd ZAXBYS- Back of the House Restaurant Crew at Zaxbys | 80104…" at bounding box center [530, 250] width 1060 height 501
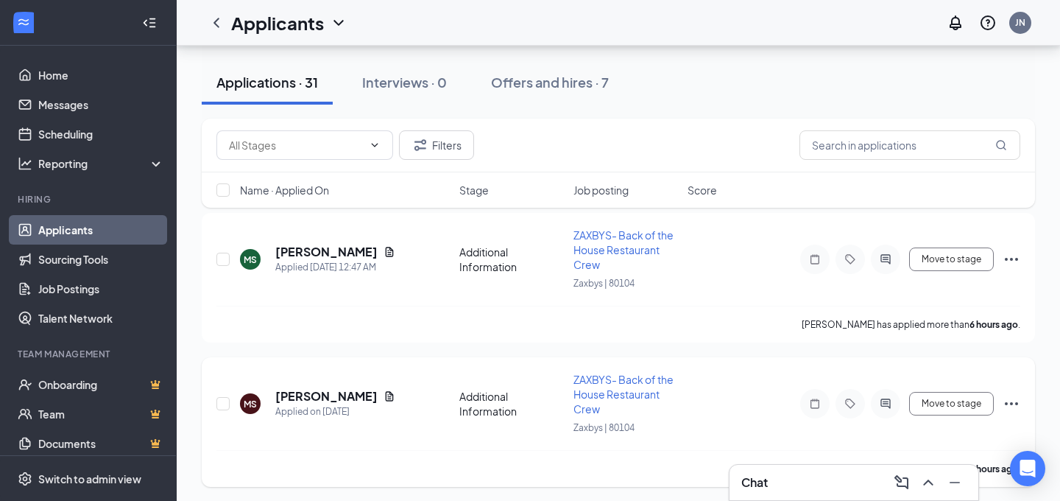
scroll to position [154, 0]
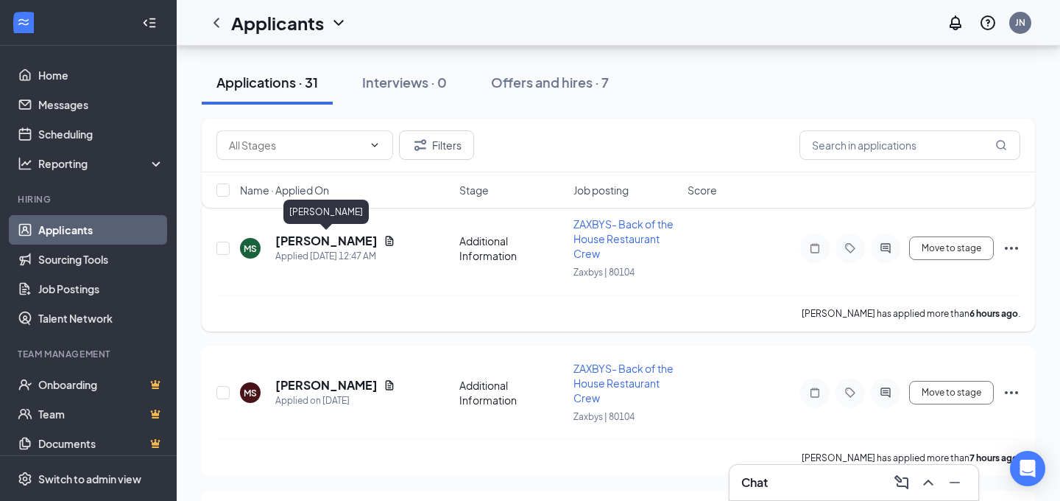
click at [306, 239] on h5 "[PERSON_NAME]" at bounding box center [326, 241] width 102 height 16
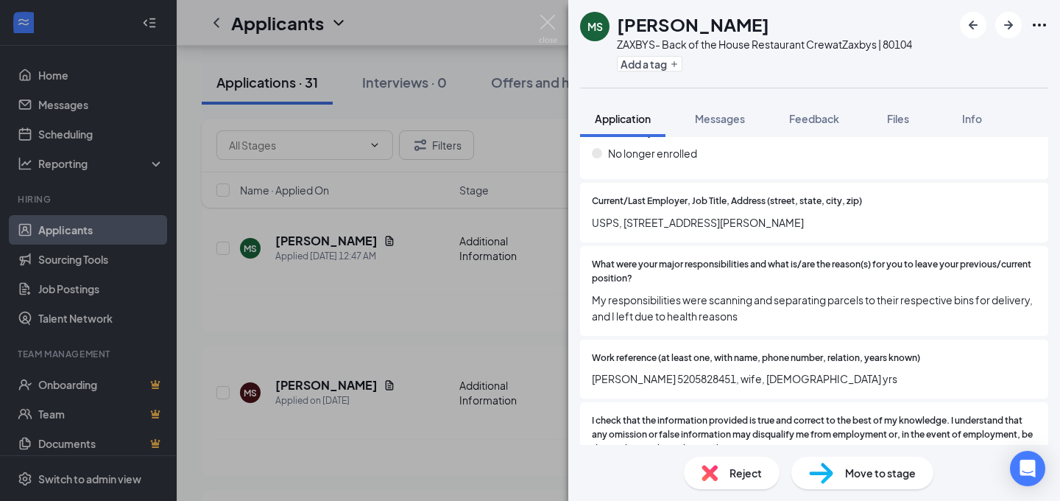
scroll to position [1415, 0]
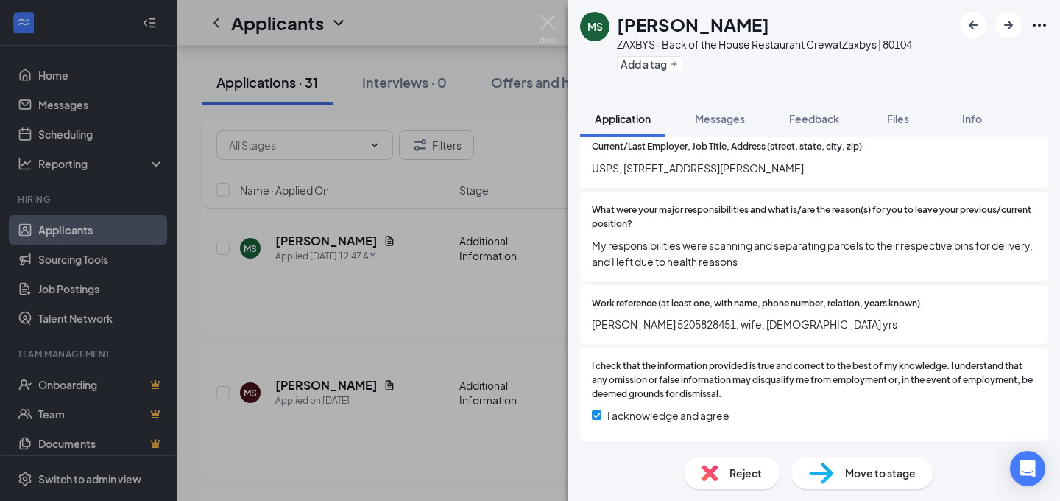
click at [429, 307] on div "MS Michael Shamoun ZAXBYS- Back of the House Restaurant Crew at Zaxbys | 80104 …" at bounding box center [530, 250] width 1060 height 501
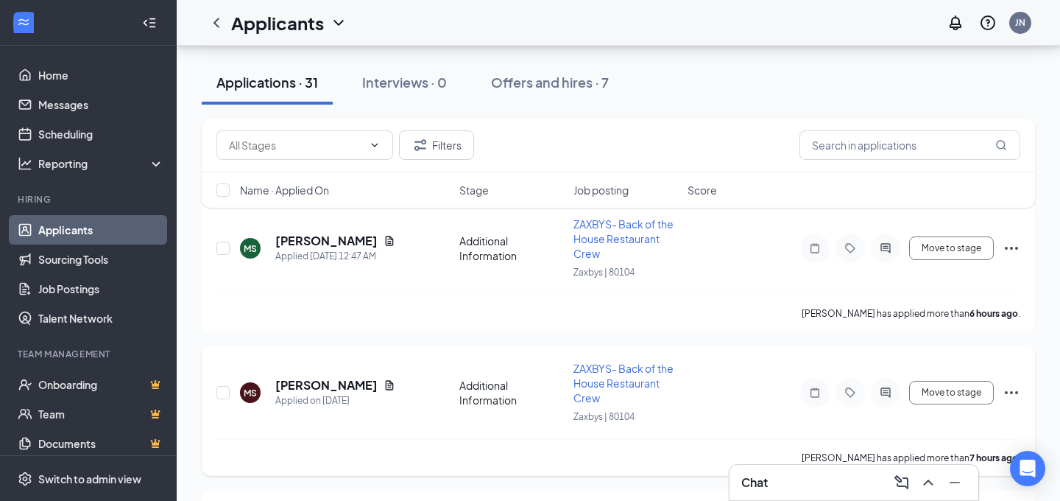
scroll to position [221, 0]
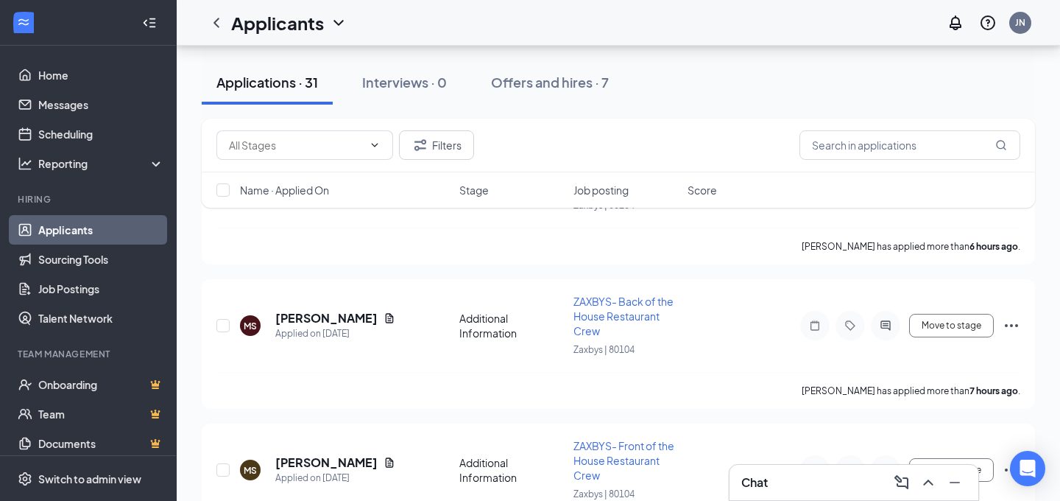
click at [817, 490] on div "Chat" at bounding box center [854, 483] width 225 height 24
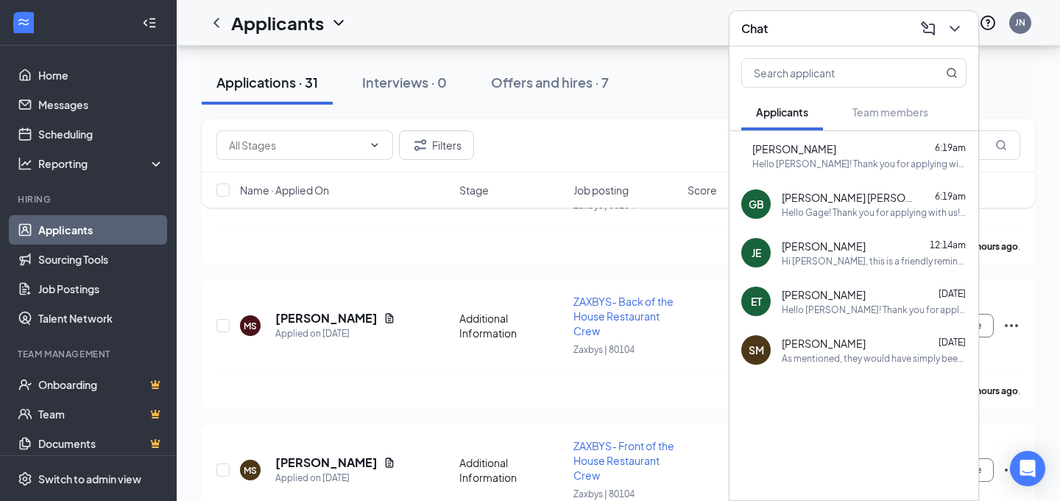
click at [842, 164] on div "Hello [PERSON_NAME]! Thank you for applying with us! At [GEOGRAPHIC_DATA]-- we …" at bounding box center [860, 164] width 214 height 13
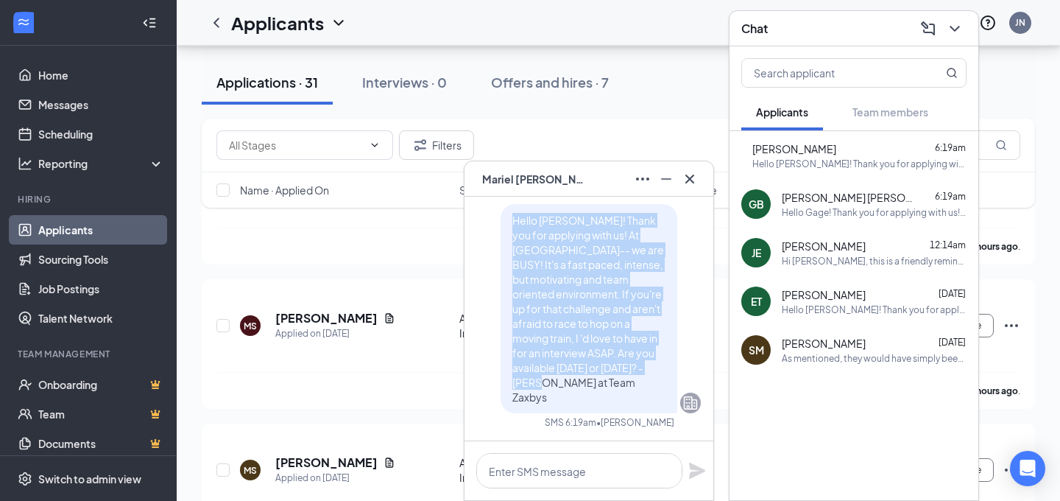
drag, startPoint x: 630, startPoint y: 397, endPoint x: 513, endPoint y: 250, distance: 188.0
click at [513, 250] on p "Hello [PERSON_NAME]! Thank you for applying with us! At [GEOGRAPHIC_DATA]-- we …" at bounding box center [589, 308] width 153 height 191
copy span "Hello [PERSON_NAME]! Thank you for applying with us! At [GEOGRAPHIC_DATA]-- we …"
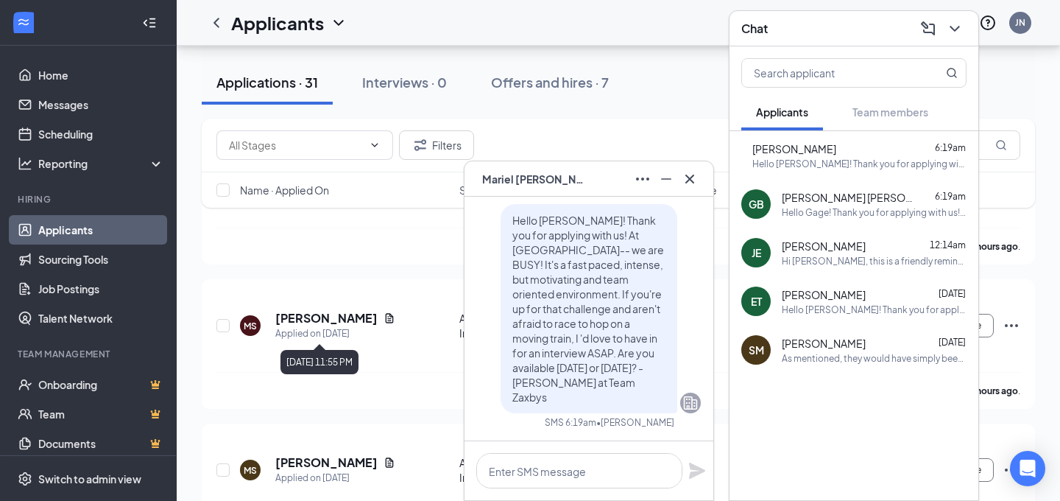
click at [351, 354] on div "August 26, 2025 11:55 PM" at bounding box center [320, 362] width 78 height 24
click at [342, 325] on h5 "[PERSON_NAME]" at bounding box center [326, 318] width 102 height 16
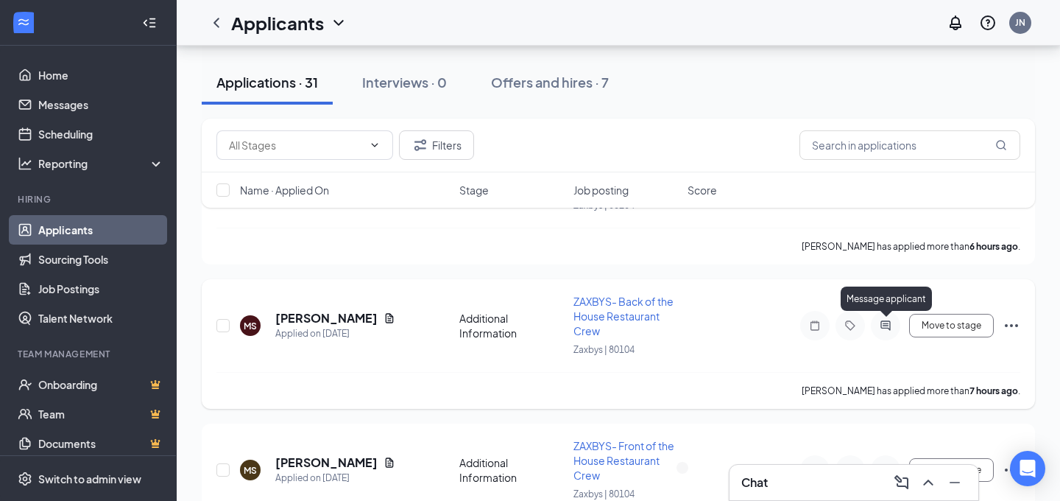
click at [884, 328] on icon "ActiveChat" at bounding box center [886, 325] width 10 height 10
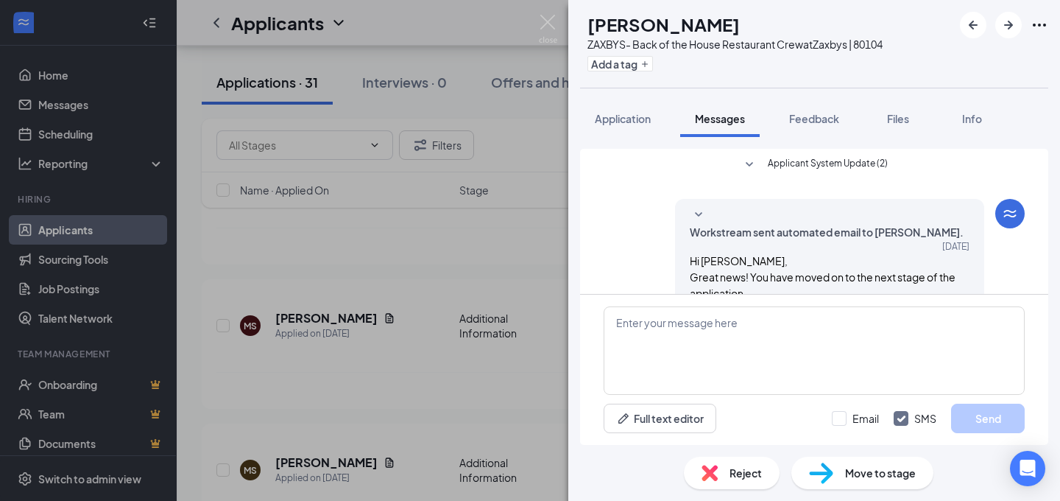
scroll to position [79, 0]
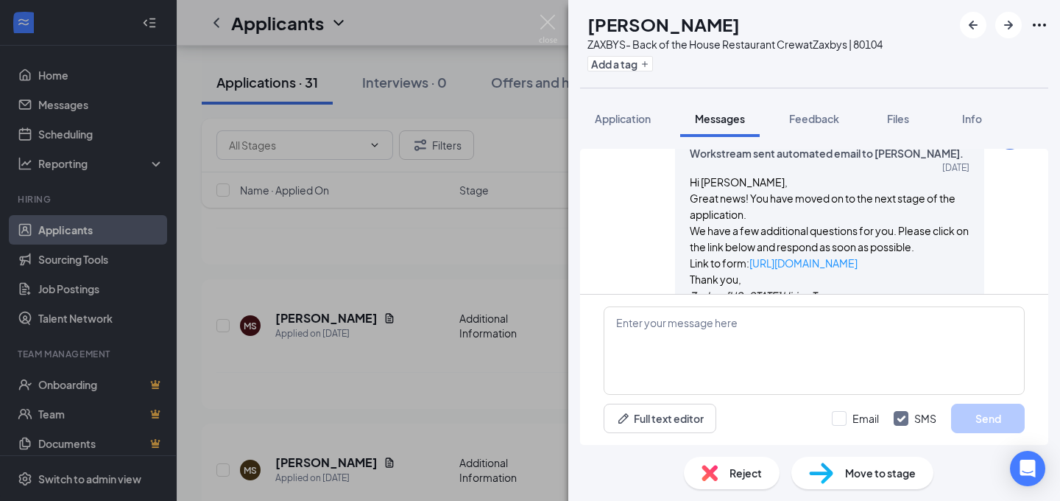
click at [368, 373] on div "MS McKynzee Sheperd ZAXBYS- Back of the House Restaurant Crew at Zaxbys | 80104…" at bounding box center [530, 250] width 1060 height 501
click at [353, 324] on h5 "[PERSON_NAME]" at bounding box center [326, 318] width 102 height 16
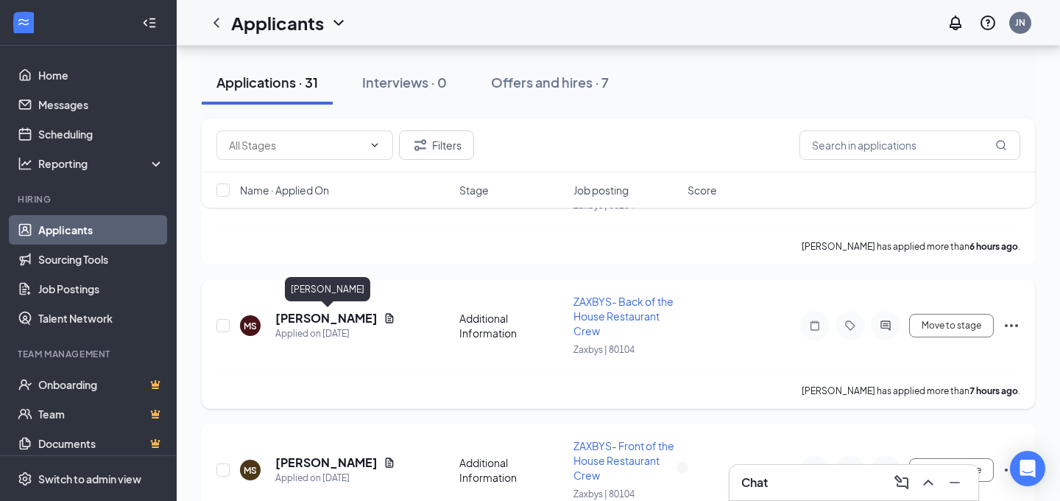
click at [320, 318] on h5 "[PERSON_NAME]" at bounding box center [326, 318] width 102 height 16
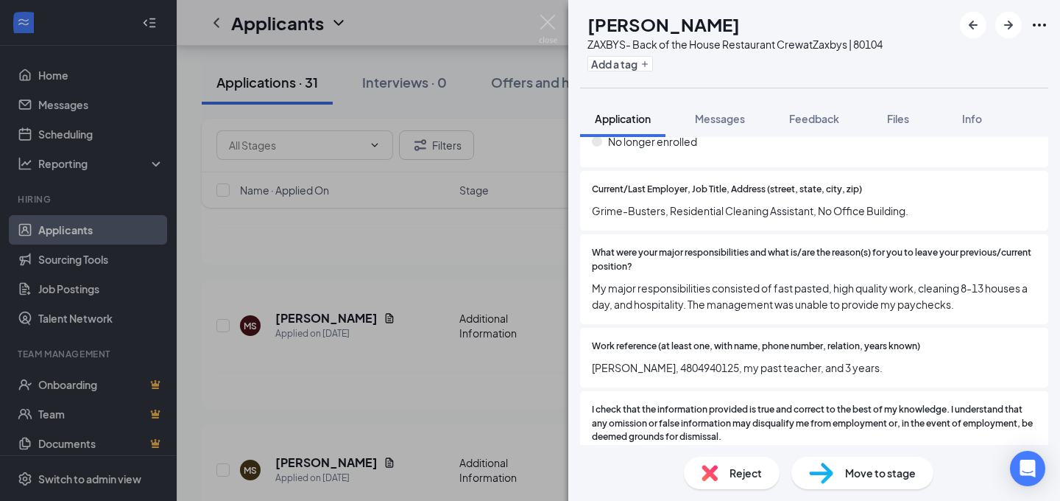
scroll to position [1415, 0]
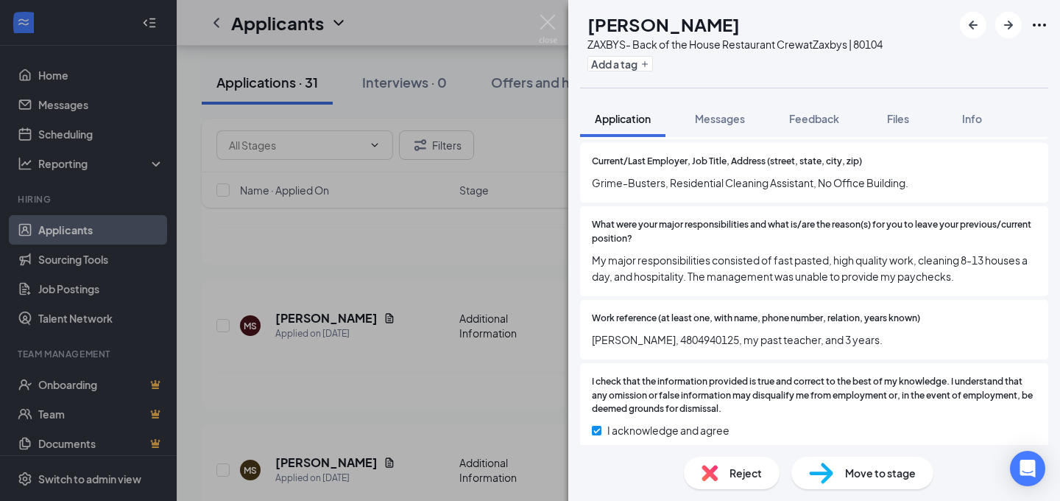
click at [421, 372] on div "MS McKynzee Sheperd ZAXBYS- Back of the House Restaurant Crew at Zaxbys | 80104…" at bounding box center [530, 250] width 1060 height 501
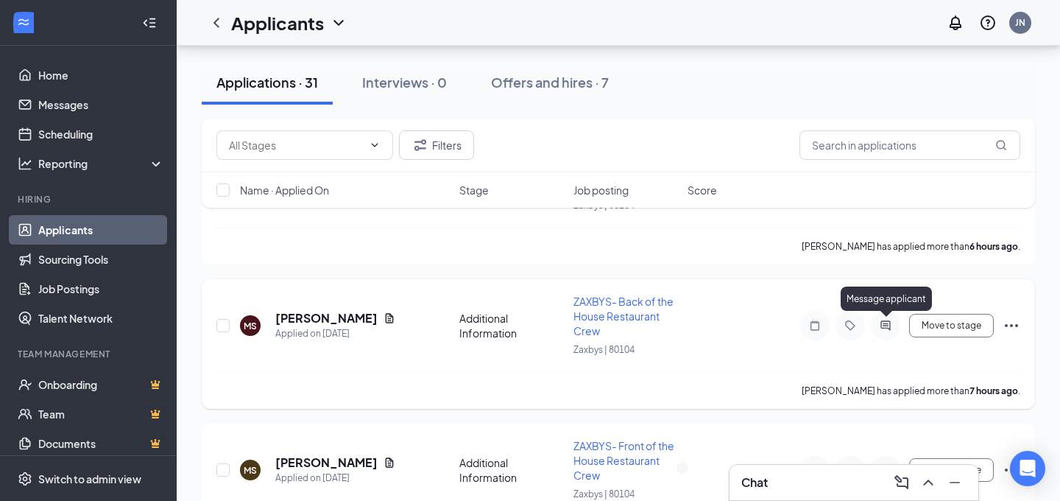
click at [890, 325] on icon "ActiveChat" at bounding box center [886, 326] width 18 height 12
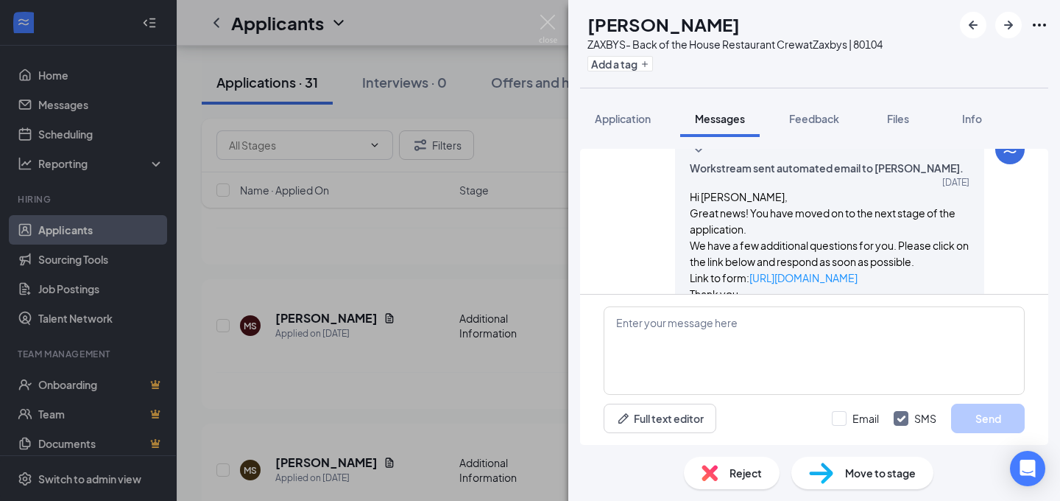
scroll to position [79, 0]
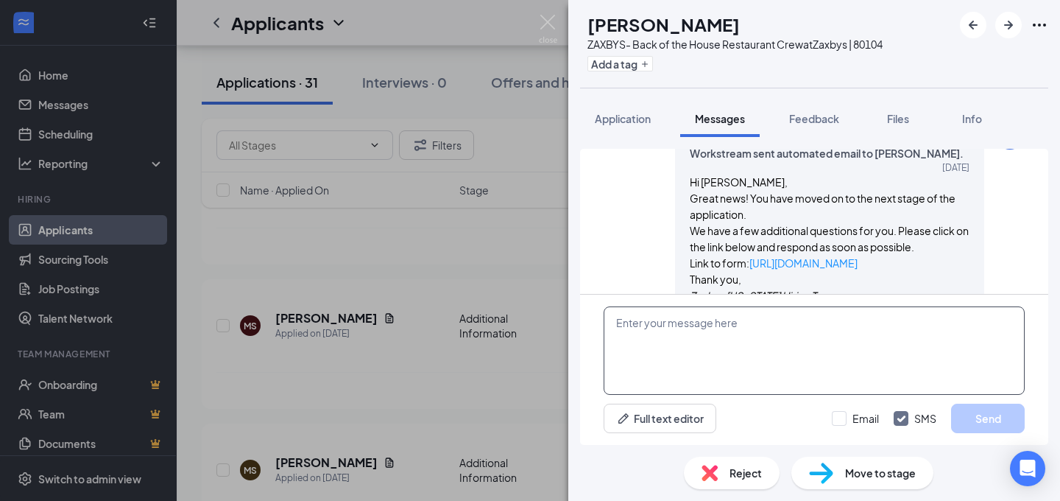
click at [665, 322] on textarea at bounding box center [814, 350] width 421 height 88
paste textarea "Hello Mariel! Thank you for applying with us! At Zaxbys-- we are BUSY! It's a f…"
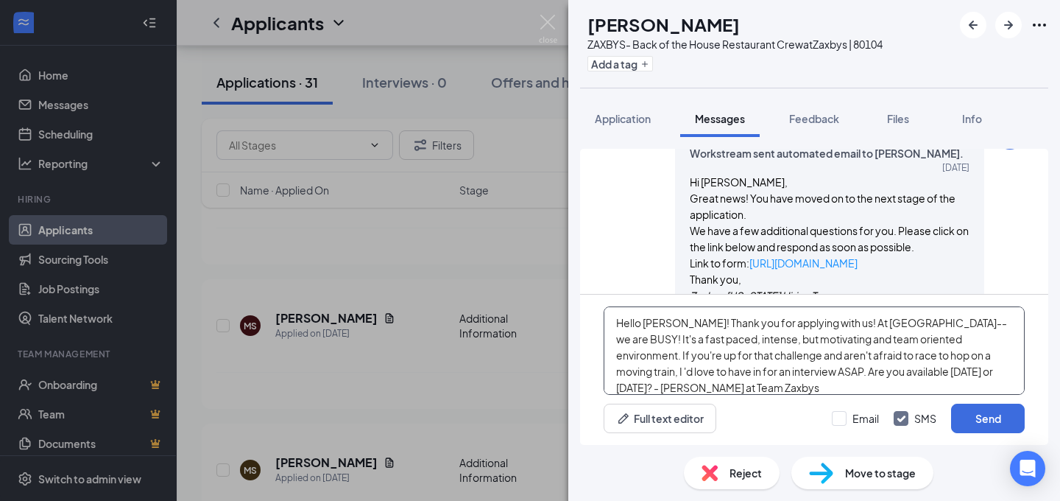
click at [669, 322] on textarea "Hello Mariel! Thank you for applying with us! At Zaxbys-- we are BUSY! It's a f…" at bounding box center [814, 350] width 421 height 88
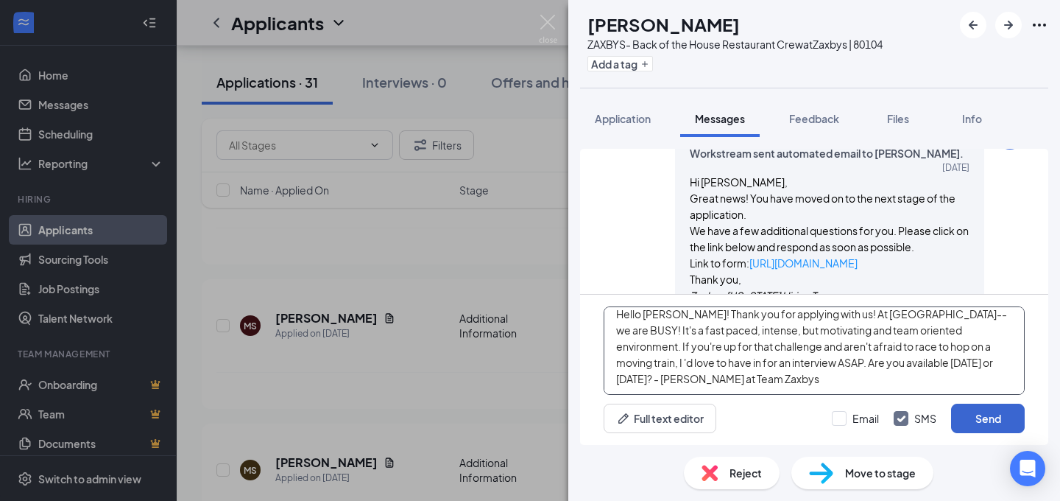
type textarea "Hello McKynzeel! Thank you for applying with us! At Zaxbys-- we are BUSY! It's …"
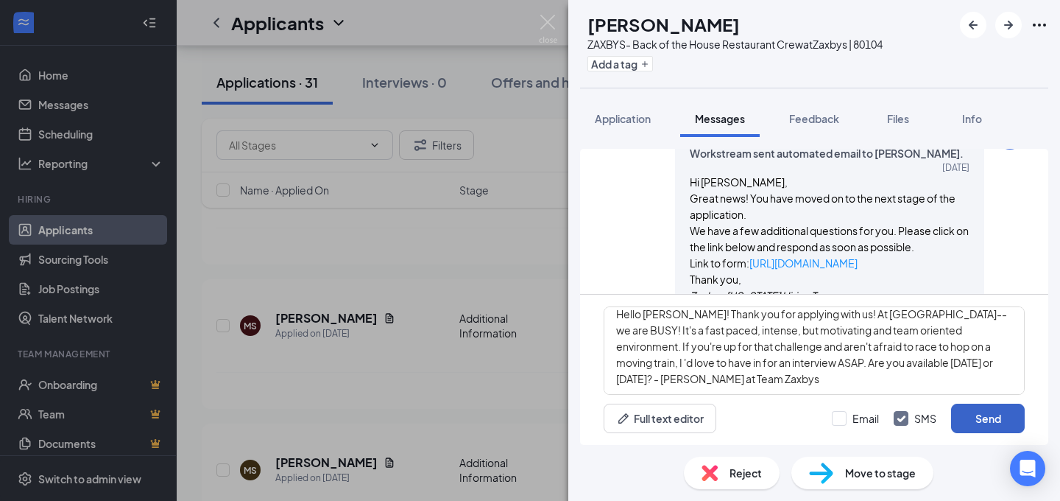
click at [984, 412] on button "Send" at bounding box center [988, 418] width 74 height 29
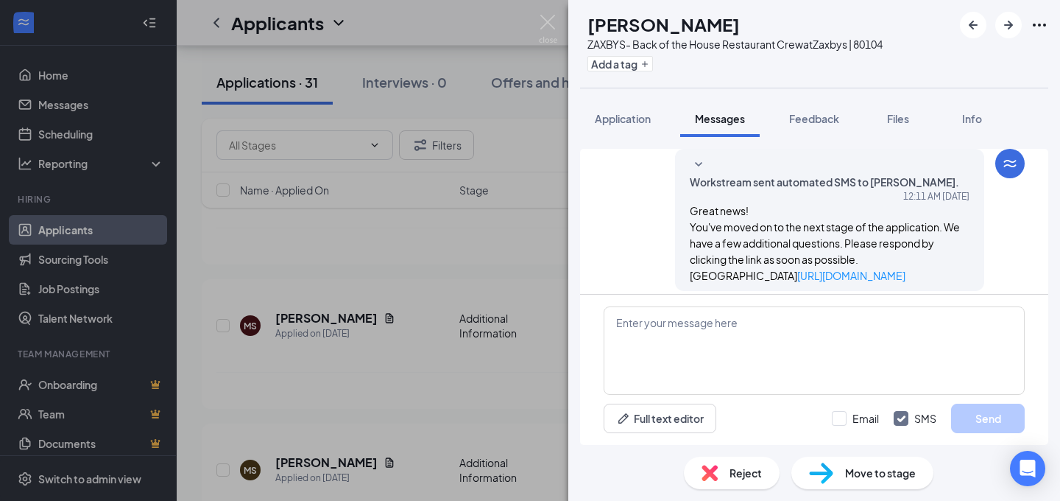
scroll to position [270, 0]
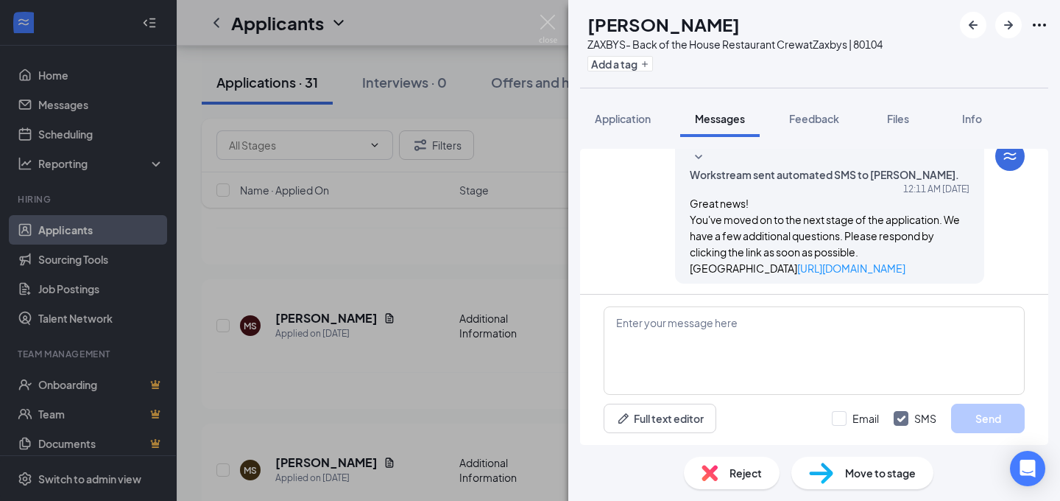
click at [453, 254] on div "MS McKynzee Sheperd ZAXBYS- Back of the House Restaurant Crew at Zaxbys | 80104…" at bounding box center [530, 250] width 1060 height 501
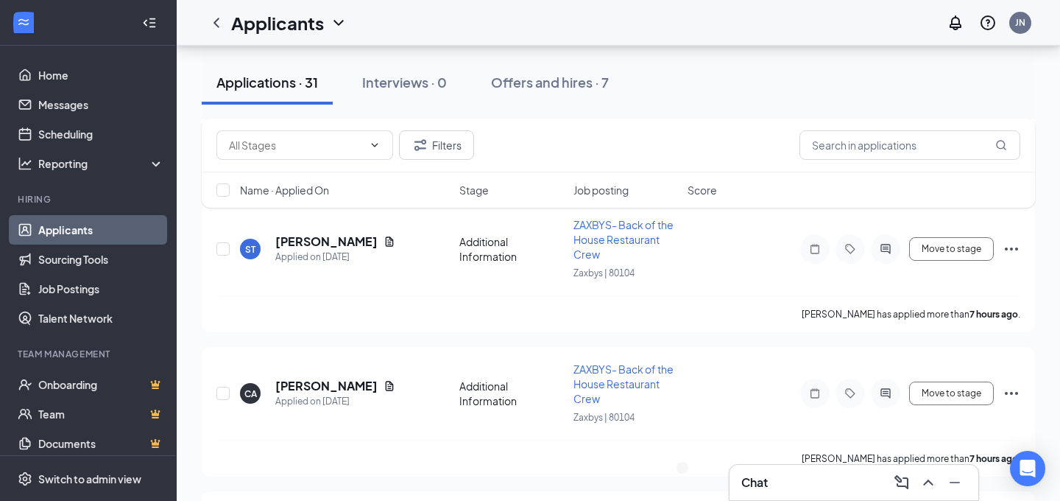
scroll to position [876, 0]
click at [314, 242] on h5 "[PERSON_NAME]" at bounding box center [326, 241] width 102 height 16
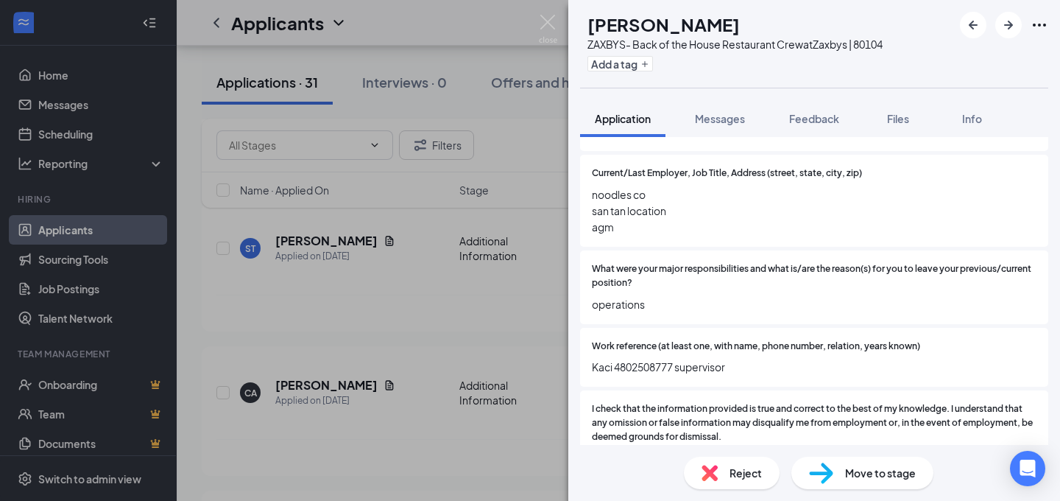
scroll to position [1431, 0]
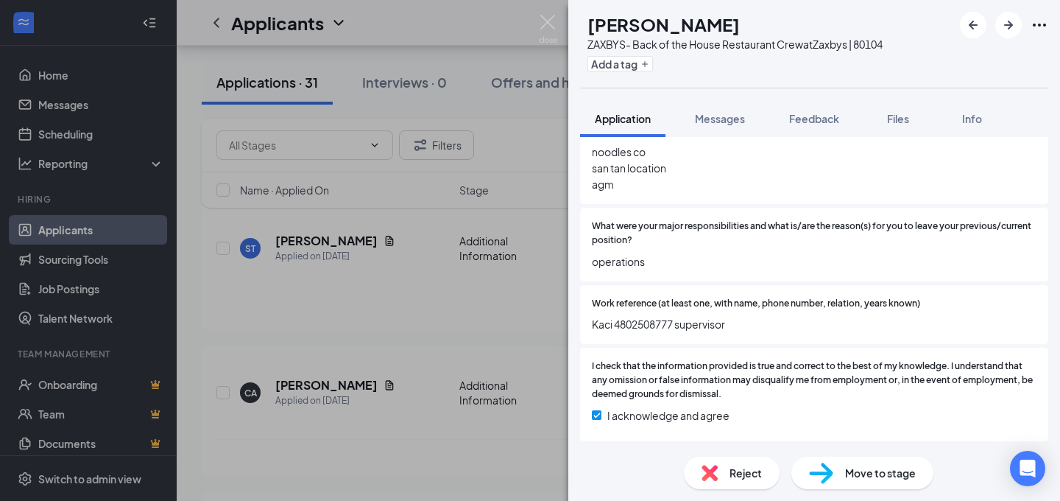
click at [197, 319] on div "ST STEPHEN TOSCANO ZAXBYS- Back of the House Restaurant Crew at Zaxbys | 80104 …" at bounding box center [530, 250] width 1060 height 501
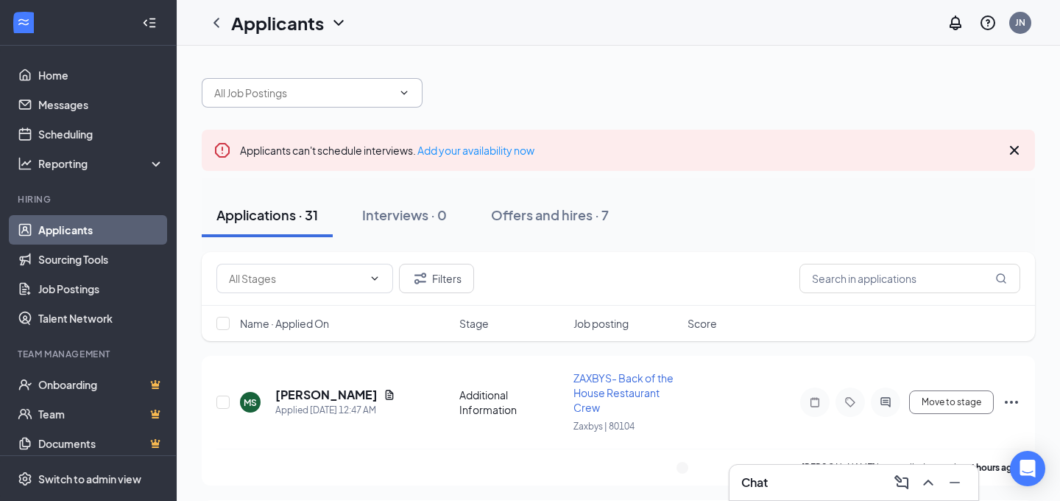
click at [294, 96] on input "text" at bounding box center [303, 93] width 178 height 16
